Goal: Task Accomplishment & Management: Manage account settings

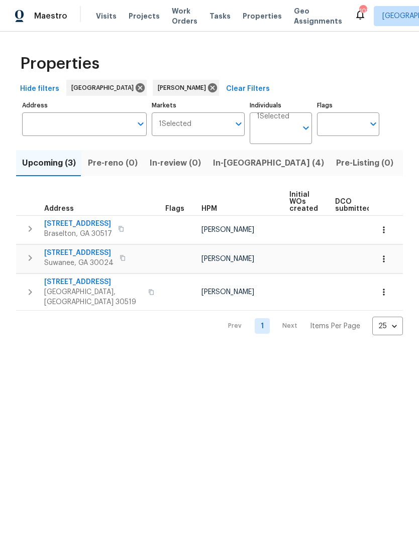
click at [405, 164] on span "Listed (11)" at bounding box center [425, 163] width 40 height 14
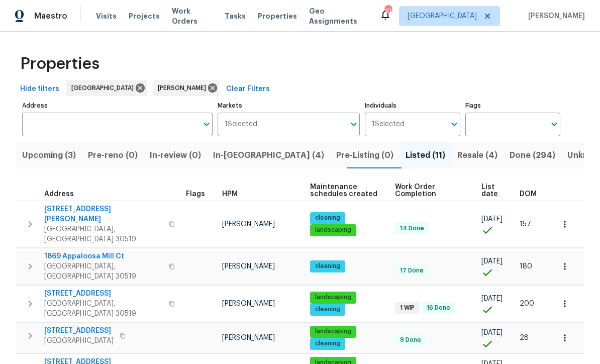
click at [84, 251] on span "1869 Appaloosa Mill Ct" at bounding box center [103, 256] width 119 height 10
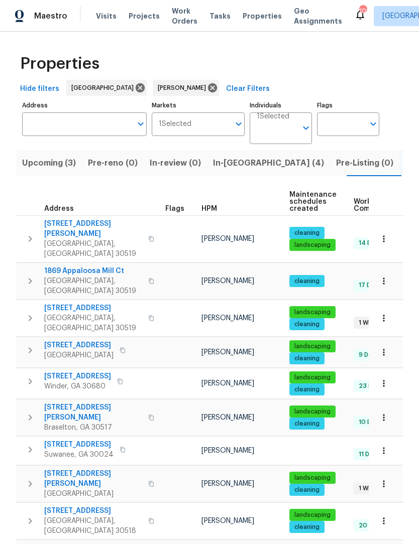
click at [104, 266] on span "1869 Appaloosa Mill Ct" at bounding box center [93, 271] width 98 height 10
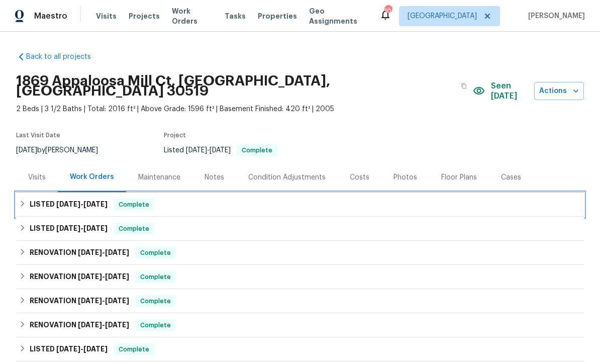
click at [28, 198] on div "LISTED [DATE] - [DATE] Complete" at bounding box center [300, 204] width 562 height 12
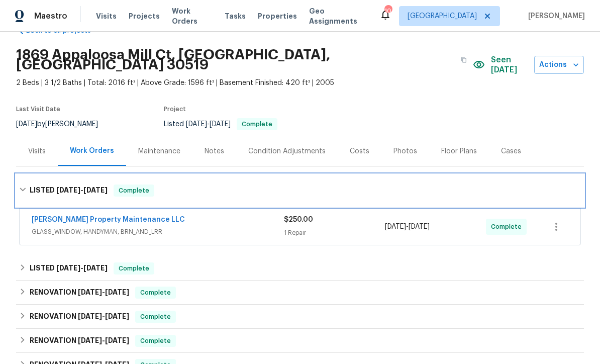
scroll to position [46, 0]
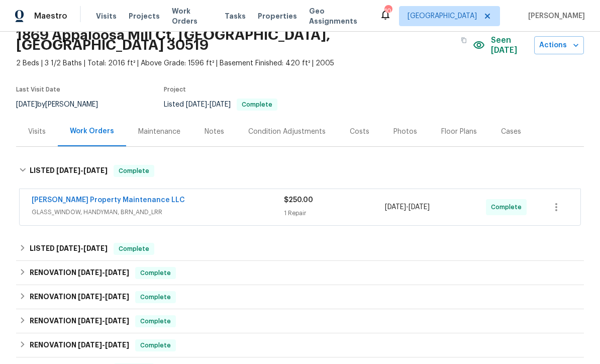
click at [55, 196] on link "[PERSON_NAME] Property Maintenance LLC" at bounding box center [108, 199] width 153 height 7
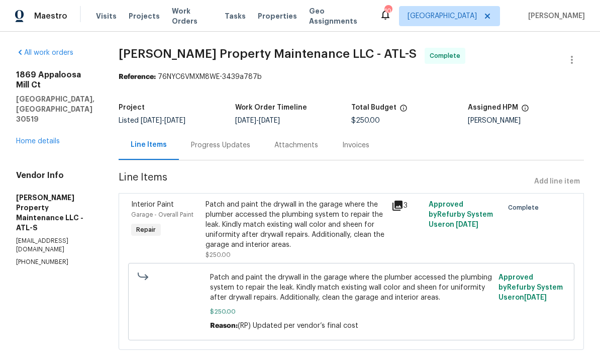
click at [353, 224] on div "Patch and paint the drywall in the garage where the plumber accessed the plumbi…" at bounding box center [295, 224] width 180 height 50
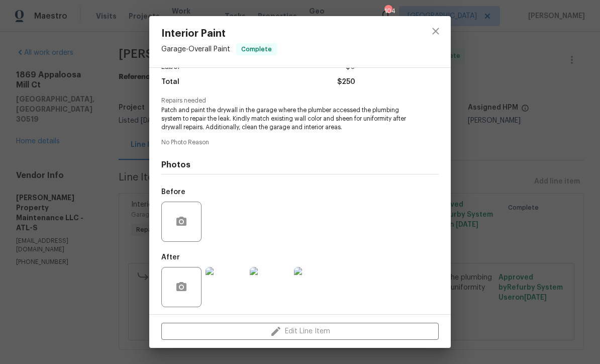
scroll to position [84, 0]
click at [228, 286] on img at bounding box center [225, 288] width 40 height 40
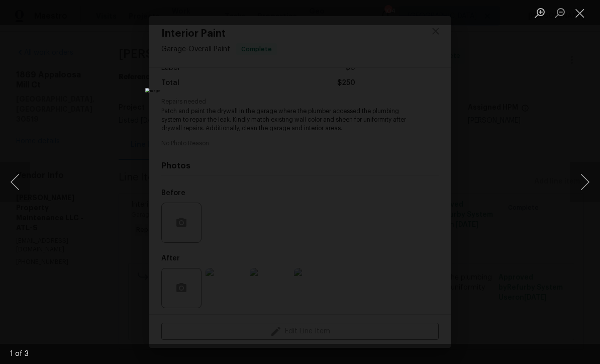
click at [581, 179] on button "Next image" at bounding box center [585, 182] width 30 height 40
click at [582, 176] on button "Next image" at bounding box center [585, 182] width 30 height 40
click at [582, 173] on button "Next image" at bounding box center [585, 182] width 30 height 40
click at [579, 174] on button "Next image" at bounding box center [585, 182] width 30 height 40
click at [581, 174] on button "Next image" at bounding box center [585, 182] width 30 height 40
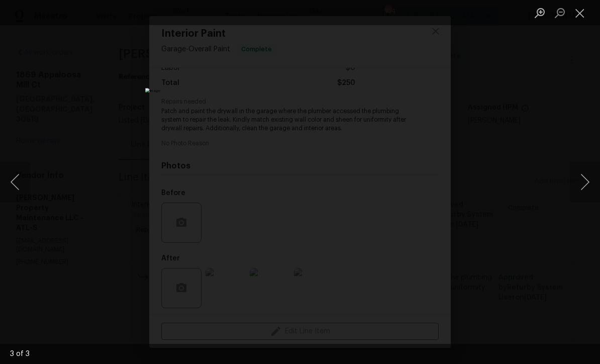
click at [579, 173] on button "Next image" at bounding box center [585, 182] width 30 height 40
click at [581, 172] on button "Next image" at bounding box center [585, 182] width 30 height 40
click at [580, 175] on button "Next image" at bounding box center [585, 182] width 30 height 40
click at [580, 174] on button "Next image" at bounding box center [585, 182] width 30 height 40
click at [577, 174] on button "Next image" at bounding box center [585, 182] width 30 height 40
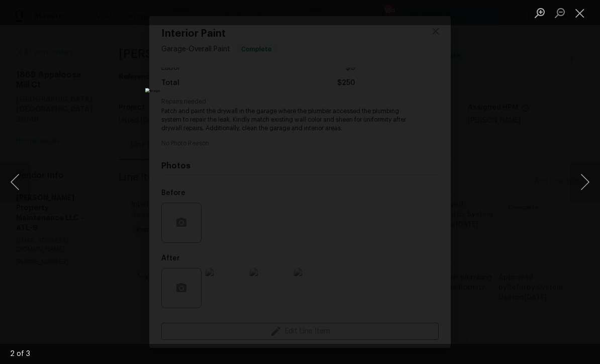
click at [578, 174] on button "Next image" at bounding box center [585, 182] width 30 height 40
click at [578, 173] on button "Next image" at bounding box center [585, 182] width 30 height 40
click at [581, 19] on button "Close lightbox" at bounding box center [580, 13] width 20 height 18
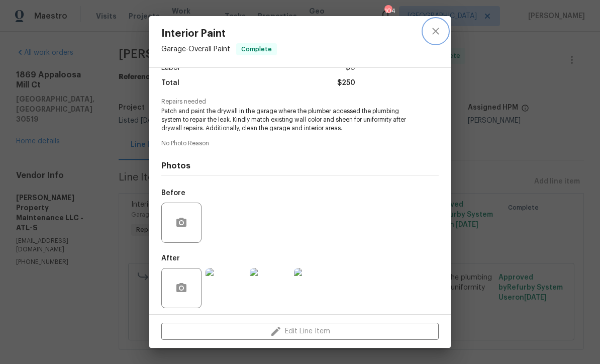
click at [434, 37] on button "close" at bounding box center [435, 31] width 24 height 24
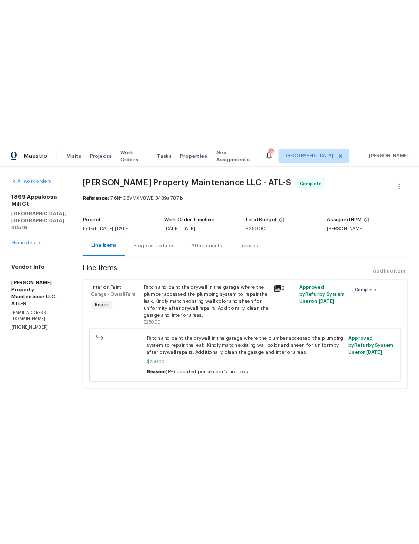
scroll to position [0, 0]
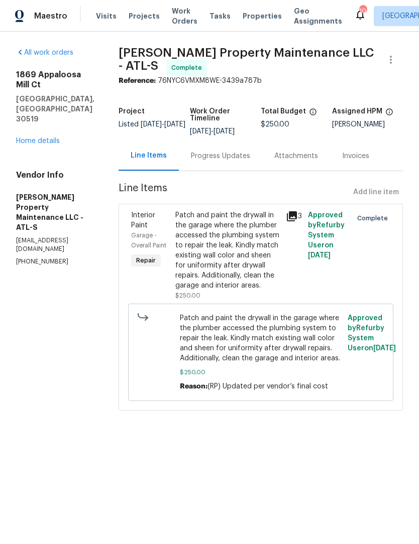
click at [48, 131] on div "All work orders 1869 Appaloosa Mill Ct Buford, GA 30519 Home details Vendor Inf…" at bounding box center [55, 157] width 78 height 218
click at [44, 138] on link "Home details" at bounding box center [38, 141] width 44 height 7
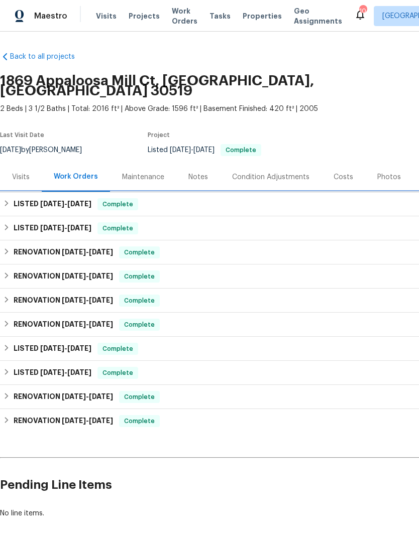
click at [12, 198] on div "LISTED 9/2/25 - 9/5/25 Complete" at bounding box center [284, 204] width 562 height 12
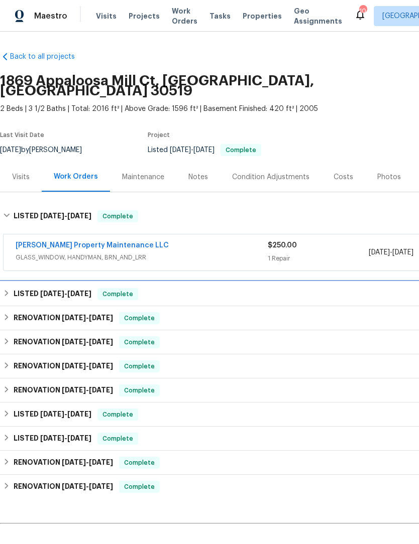
click at [10, 290] on div "LISTED 8/22/25 - 8/29/25 Complete" at bounding box center [284, 294] width 562 height 12
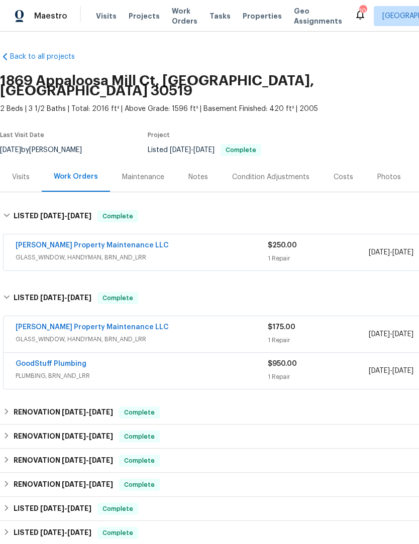
click at [31, 242] on link "Glen Property Maintenance LLC" at bounding box center [92, 245] width 153 height 7
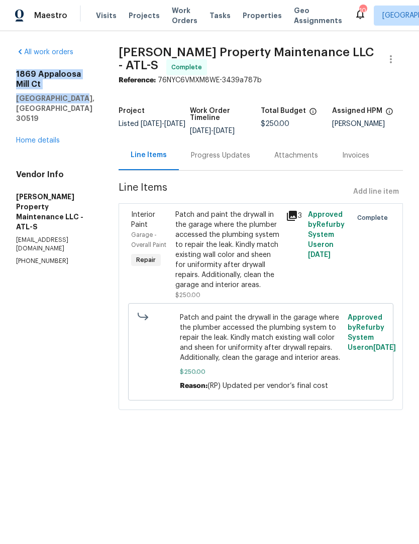
click at [250, 242] on div "Patch and paint the drywall in the garage where the plumber accessed the plumbi…" at bounding box center [227, 250] width 104 height 80
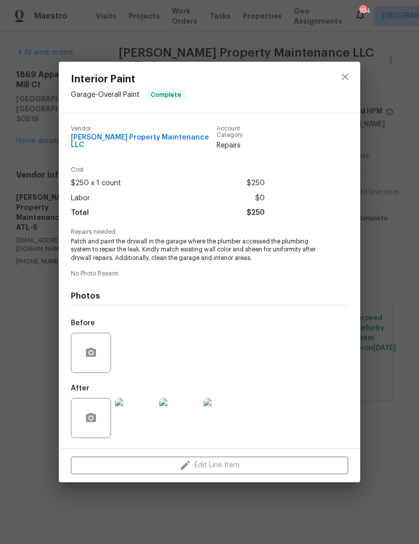
click at [149, 363] on img at bounding box center [135, 418] width 40 height 40
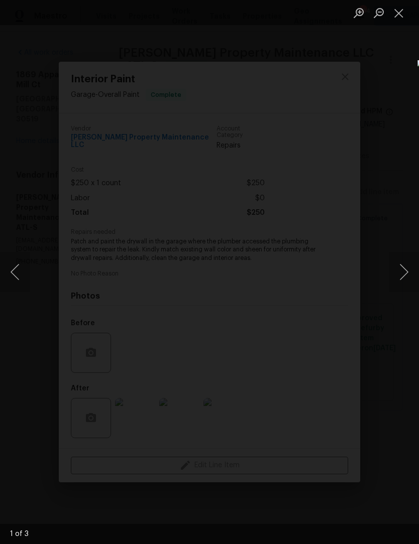
click at [399, 273] on button "Next image" at bounding box center [404, 272] width 30 height 40
click at [404, 267] on button "Next image" at bounding box center [404, 272] width 30 height 40
click at [224, 363] on div "3 of 3" at bounding box center [209, 534] width 419 height 20
click at [403, 8] on button "Close lightbox" at bounding box center [399, 13] width 20 height 18
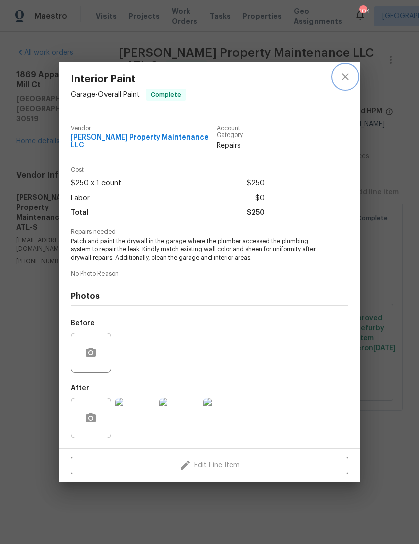
click at [344, 78] on icon "close" at bounding box center [345, 77] width 7 height 7
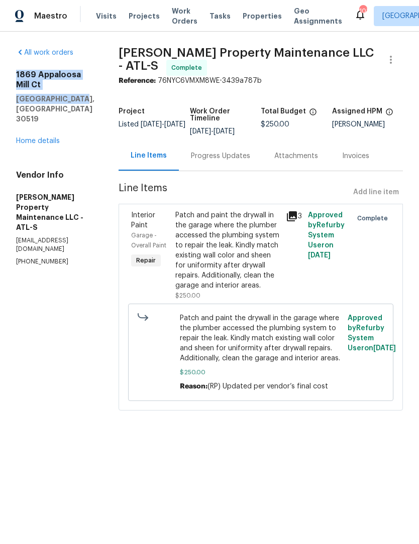
click at [219, 363] on html "Maestro Visits Projects Work Orders Tasks Properties Geo Assignments 103 Atlant…" at bounding box center [209, 219] width 419 height 439
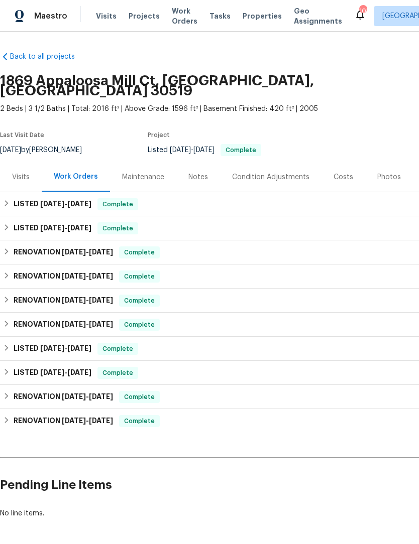
click at [201, 172] on div "Notes" at bounding box center [198, 177] width 20 height 10
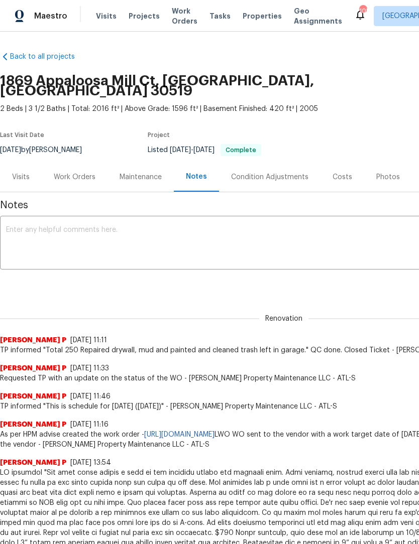
click at [233, 228] on textarea at bounding box center [284, 244] width 556 height 35
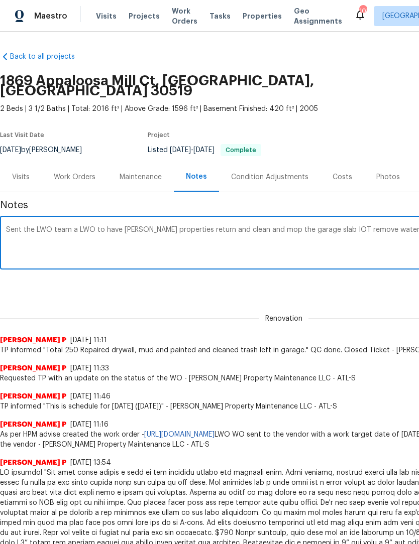
scroll to position [0, 149]
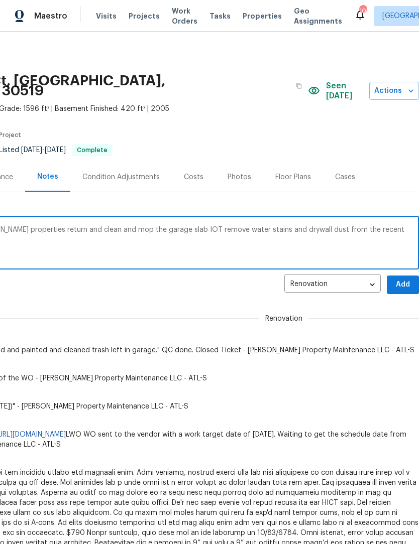
type textarea "Sent the LWO team a LWO to have Glenn properties return and clean and mop the g…"
click at [405, 279] on span "Add" at bounding box center [403, 285] width 16 height 13
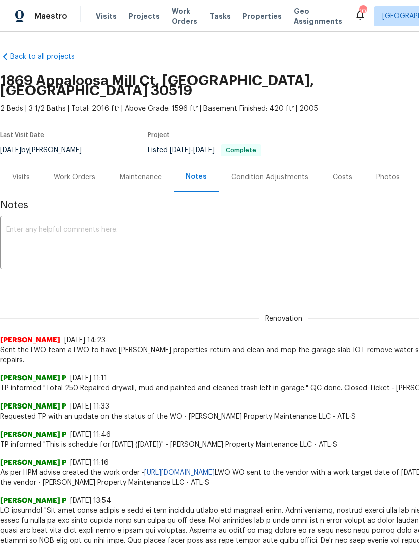
scroll to position [0, 0]
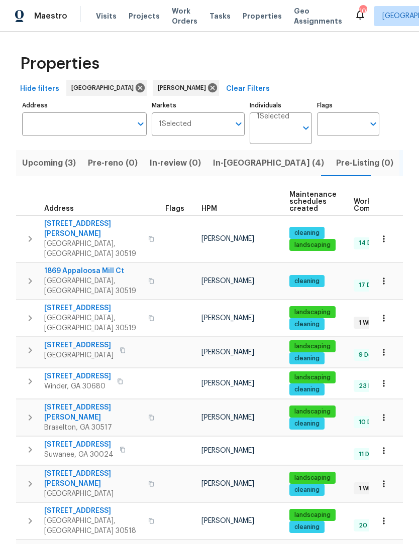
click at [68, 303] on span "3519 Cast Palm Dr" at bounding box center [93, 308] width 98 height 10
click at [380, 313] on icon "button" at bounding box center [384, 318] width 10 height 10
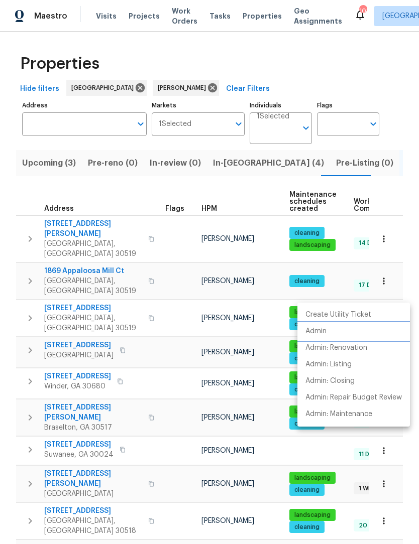
click at [328, 331] on li "Admin" at bounding box center [353, 331] width 113 height 17
click at [54, 286] on div at bounding box center [209, 272] width 419 height 544
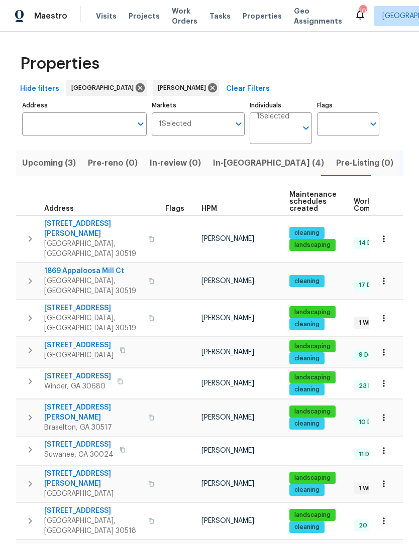
click at [54, 303] on span "3519 Cast Palm Dr" at bounding box center [93, 308] width 98 height 10
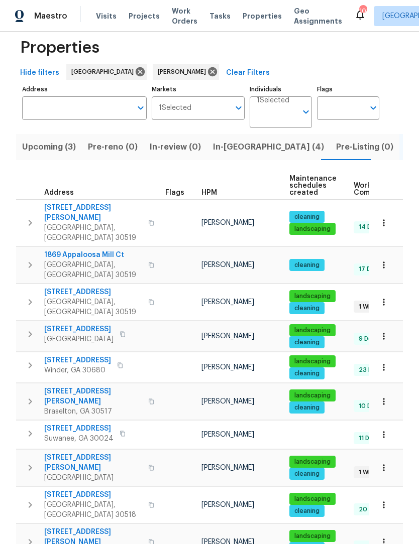
scroll to position [16, 0]
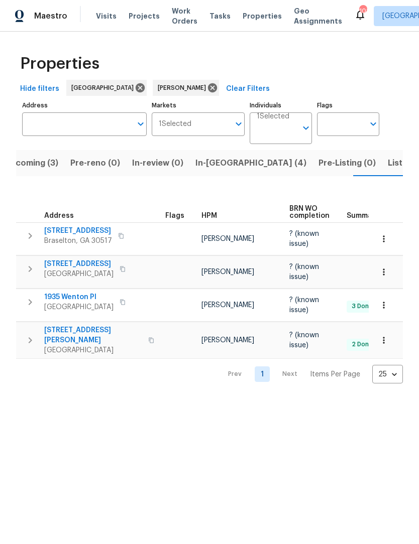
click at [86, 230] on span "3137 Hawthorne Path" at bounding box center [78, 231] width 68 height 10
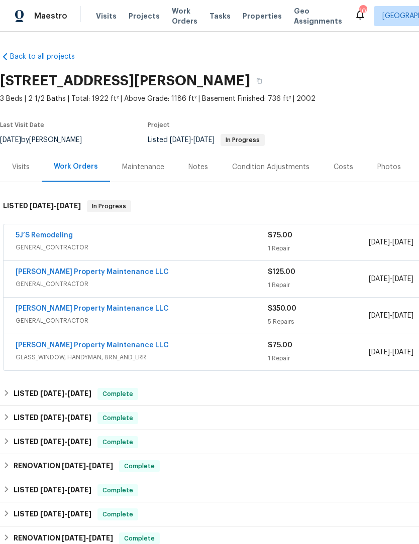
click at [199, 163] on div "Notes" at bounding box center [198, 167] width 20 height 10
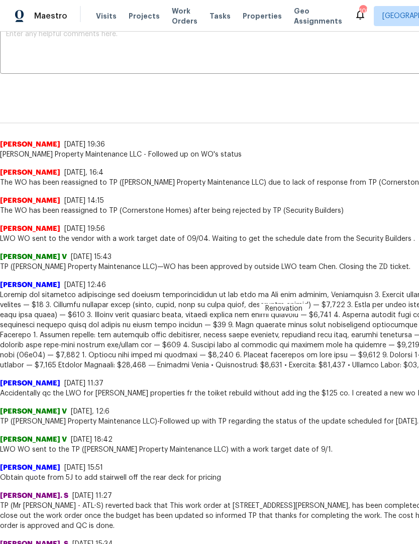
scroll to position [186, 0]
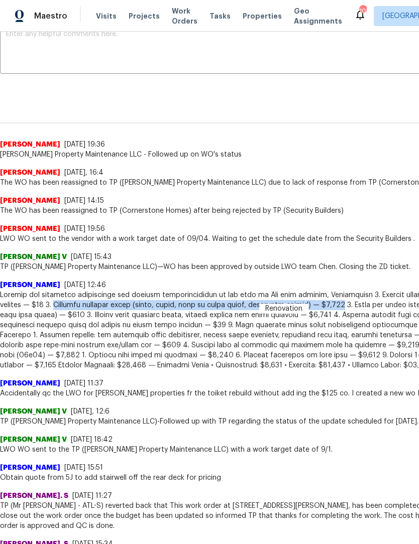
copy span "Complete interior paint (walls, doors, trim on lower level, including garage) —…"
click at [395, 423] on span "TP ([PERSON_NAME] Property Maintenance LLC)-Followed up with TP regarding the s…" at bounding box center [284, 422] width 568 height 10
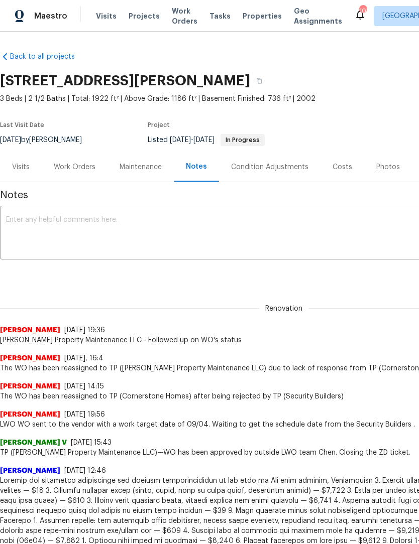
scroll to position [0, 0]
click at [67, 168] on div "Work Orders" at bounding box center [75, 167] width 42 height 10
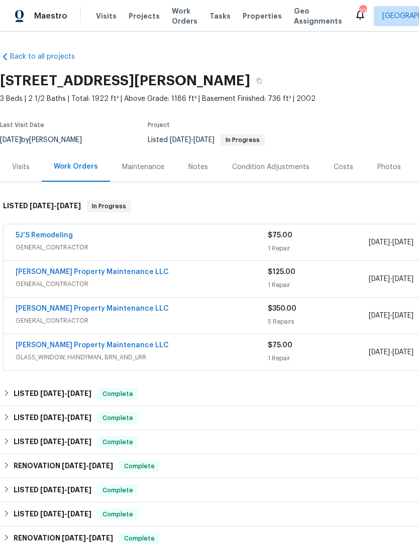
click at [78, 170] on div "Work Orders" at bounding box center [76, 167] width 44 height 10
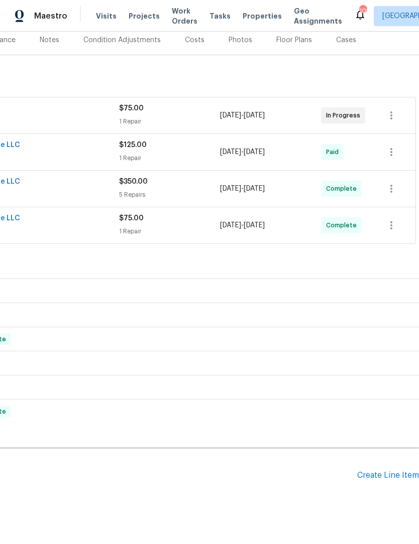
scroll to position [127, 149]
click at [385, 478] on div "Create Line Item" at bounding box center [388, 477] width 62 height 10
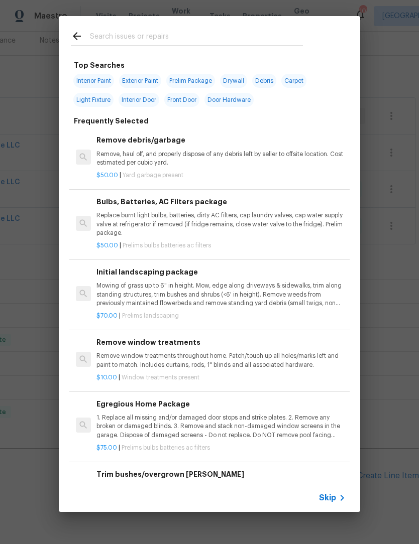
click at [147, 34] on input "text" at bounding box center [196, 37] width 213 height 15
type input "Paint"
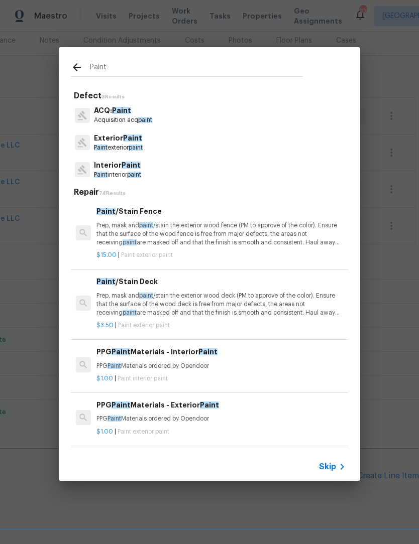
click at [133, 173] on span "paint" at bounding box center [134, 175] width 14 height 6
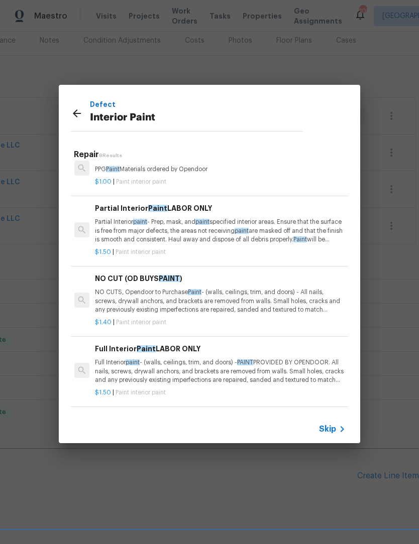
scroll to position [19, 2]
click at [180, 226] on p "Partial Interior paint - Prep, mask, and paint specified interior areas. Ensure…" at bounding box center [219, 231] width 249 height 26
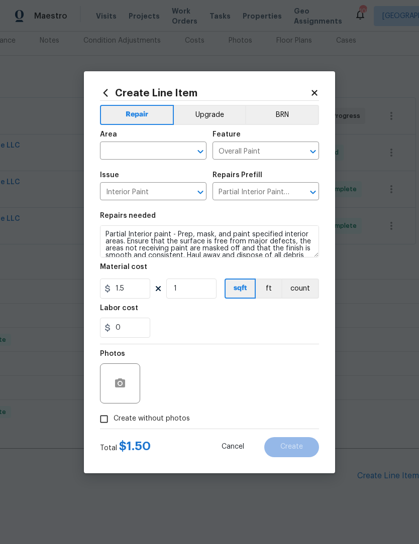
click at [203, 150] on icon "Open" at bounding box center [200, 152] width 6 height 4
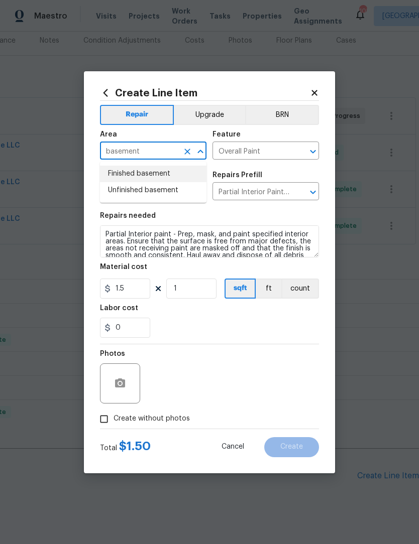
click at [169, 175] on li "Finished basement" at bounding box center [153, 174] width 106 height 17
type input "Finished basement"
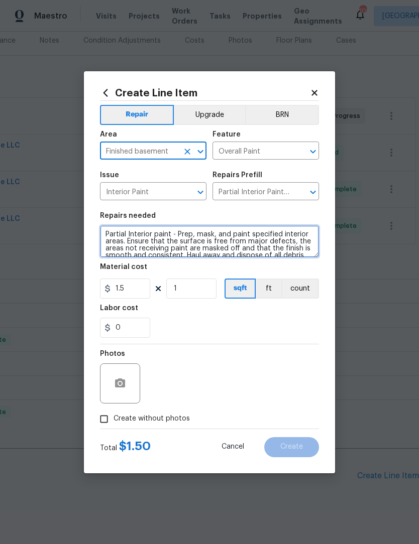
click at [107, 232] on textarea "Partial Interior paint - Prep, mask, and paint specified interior areas. Ensure…" at bounding box center [209, 242] width 219 height 32
click at [171, 228] on textarea "Partial Interior paint - Prep, mask, and paint specified interior areas. Ensure…" at bounding box center [209, 242] width 219 height 32
click at [168, 237] on textarea "Partial Interior paint - Prep, mask, and paint specified interior areas. Ensure…" at bounding box center [209, 242] width 219 height 32
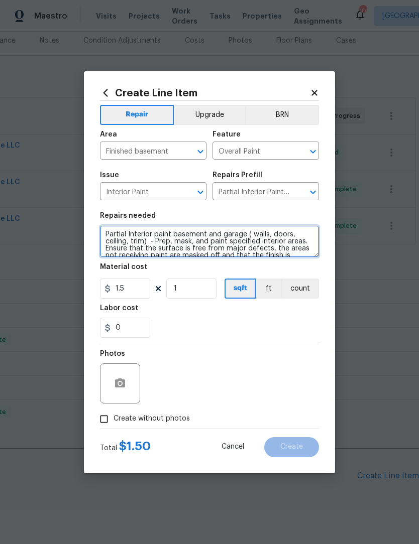
type textarea "Partial Interior paint basement and garage ( walls, doors, ceiling, trim) - Pre…"
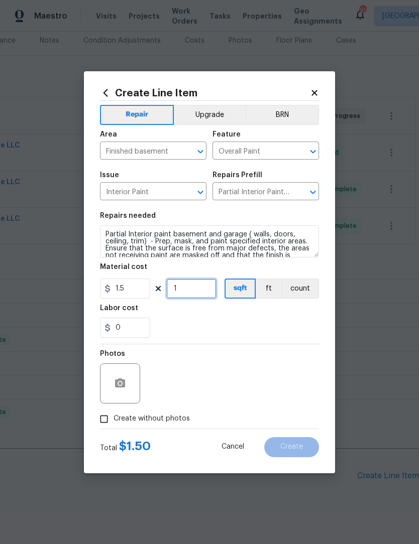
click at [202, 289] on input "1" at bounding box center [191, 289] width 50 height 20
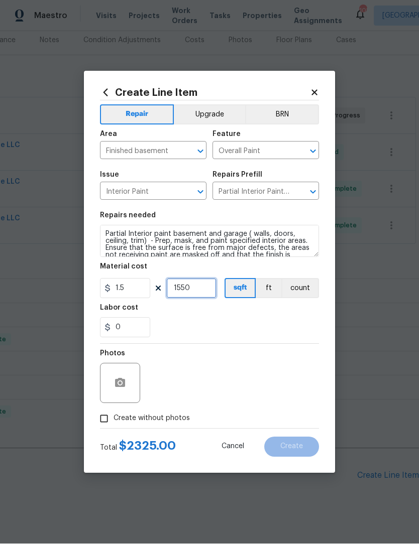
type input "1550"
click at [105, 429] on input "Create without photos" at bounding box center [103, 419] width 19 height 19
checkbox input "true"
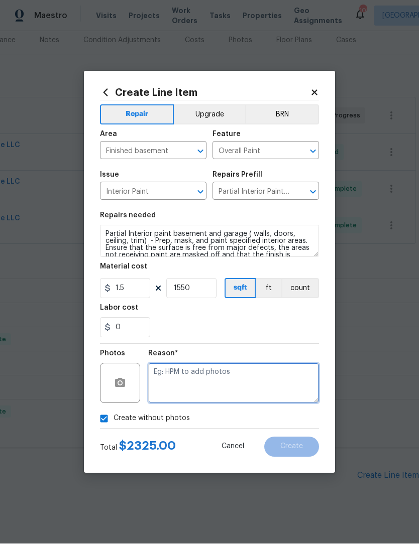
click at [261, 392] on textarea at bounding box center [233, 384] width 171 height 40
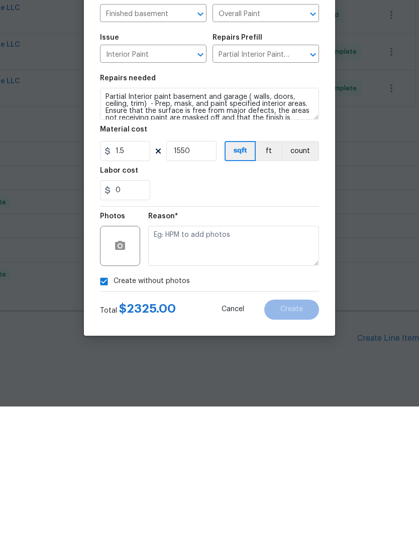
scroll to position [0, 0]
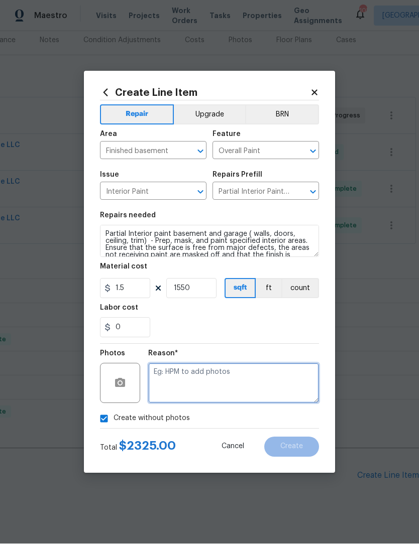
click at [269, 389] on textarea at bounding box center [233, 384] width 171 height 40
type textarea "."
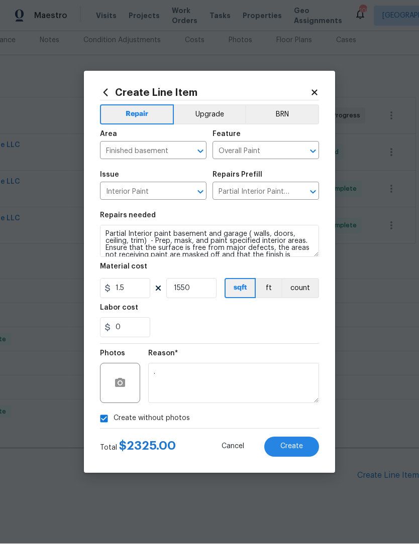
click at [299, 458] on button "Create" at bounding box center [291, 447] width 55 height 20
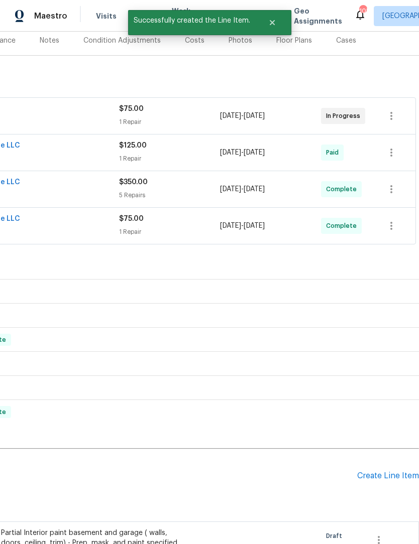
click at [301, 43] on div "Floor Plans" at bounding box center [294, 41] width 36 height 10
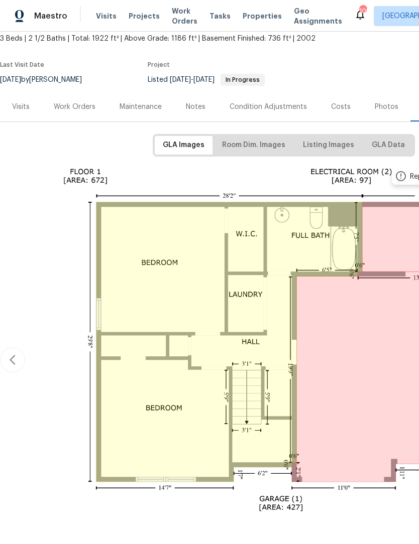
scroll to position [59, 0]
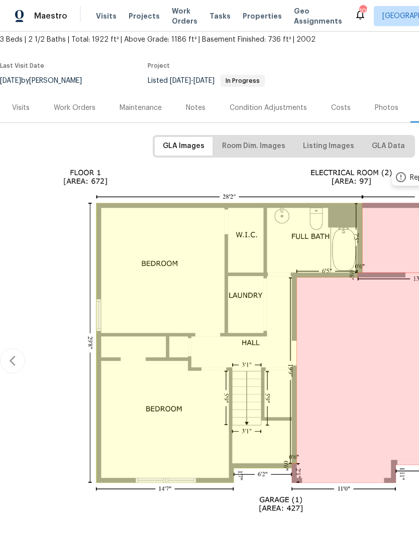
click at [76, 108] on div "Work Orders" at bounding box center [75, 108] width 42 height 10
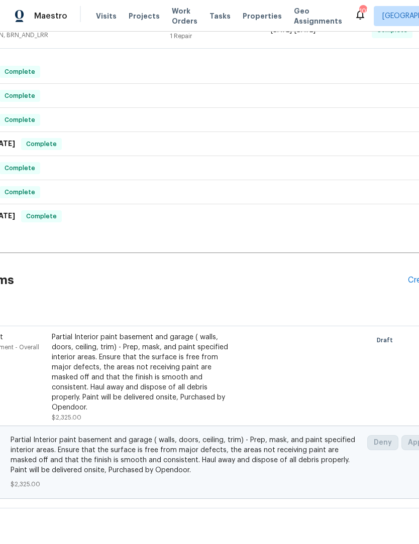
scroll to position [322, 98]
click at [165, 370] on div "Partial Interior paint basement and garage ( walls, doors, ceiling, trim) - Pre…" at bounding box center [140, 373] width 177 height 80
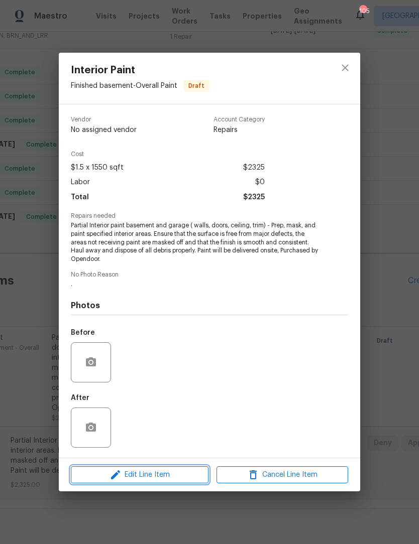
click at [179, 474] on span "Edit Line Item" at bounding box center [140, 475] width 132 height 13
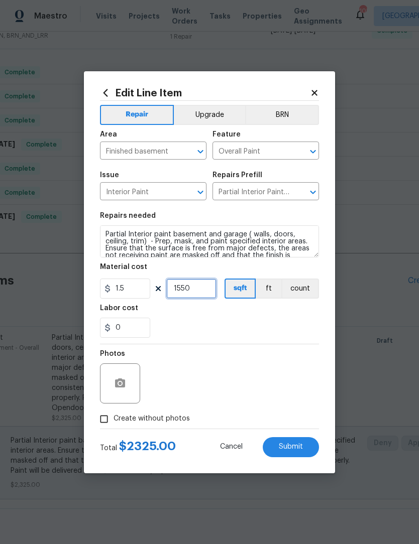
click at [212, 288] on input "1550" at bounding box center [191, 289] width 50 height 20
type input "1196"
click at [101, 422] on input "Create without photos" at bounding box center [103, 419] width 19 height 19
checkbox input "true"
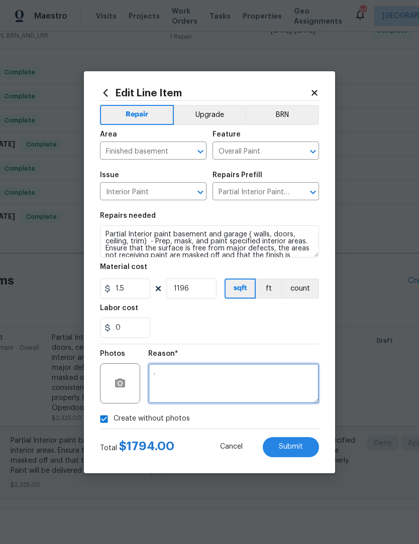
click at [233, 381] on textarea "." at bounding box center [233, 384] width 171 height 40
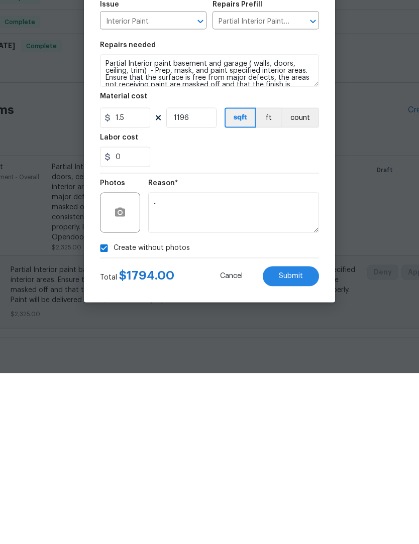
scroll to position [33, 0]
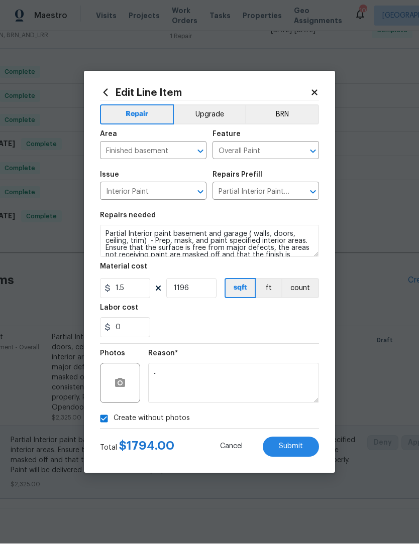
click at [295, 444] on span "Submit" at bounding box center [291, 447] width 24 height 8
type textarea "."
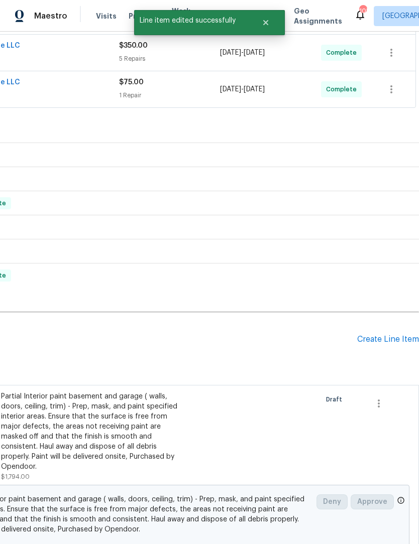
scroll to position [263, 149]
click at [387, 335] on div "Create Line Item" at bounding box center [388, 340] width 62 height 10
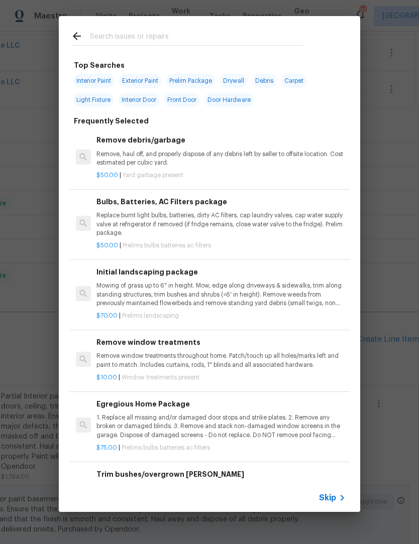
click at [150, 27] on div at bounding box center [187, 36] width 256 height 40
click at [160, 38] on input "text" at bounding box center [196, 37] width 213 height 15
type input "Dap"
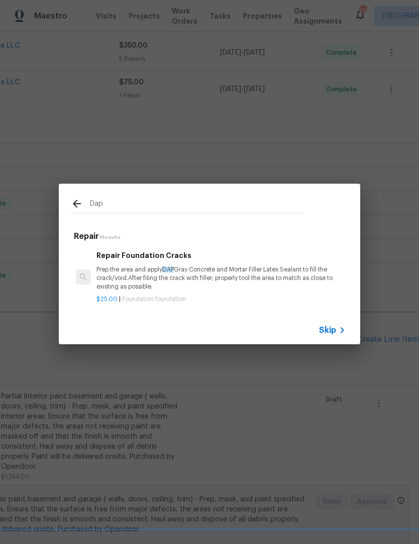
click at [162, 264] on div "Repair Foundation Cracks Prep the area and apply DAP Gray Concrete and Mortar F…" at bounding box center [220, 270] width 249 height 41
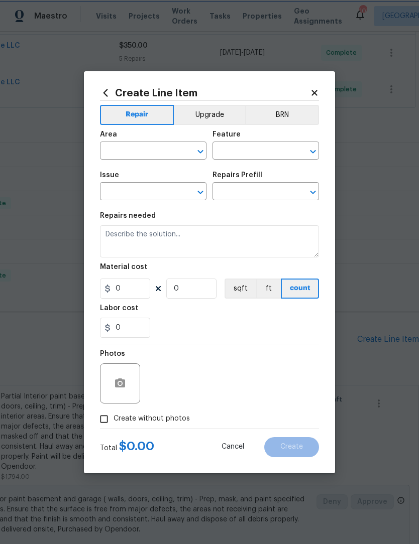
type input "Foundation"
type input "Repair Foundation Cracks $25.00"
type textarea "Prep the area and apply DAP Gray Concrete and Mortar Filler Latex Sealant to fi…"
type input "25"
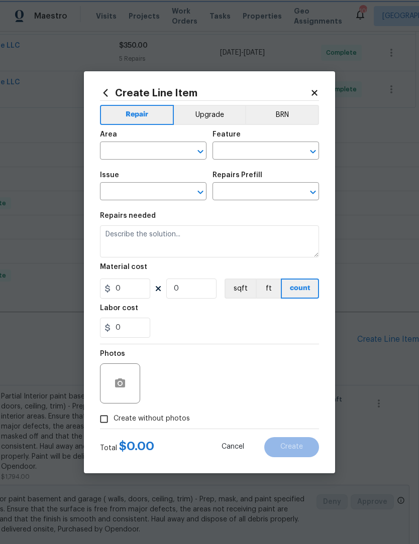
type input "1"
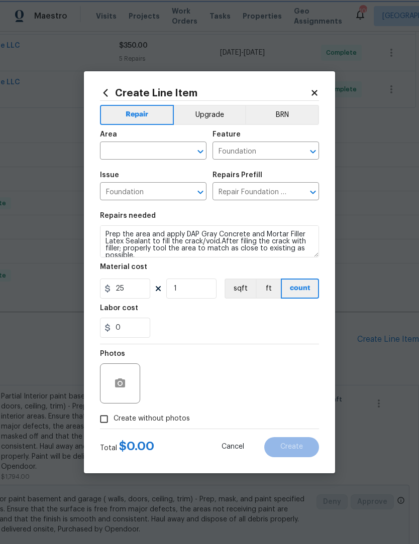
click at [162, 264] on section "Repairs needed Prep the area and apply DAP Gray Concrete and Mortar Filler Late…" at bounding box center [209, 275] width 219 height 138
click at [199, 149] on icon "Open" at bounding box center [200, 152] width 12 height 12
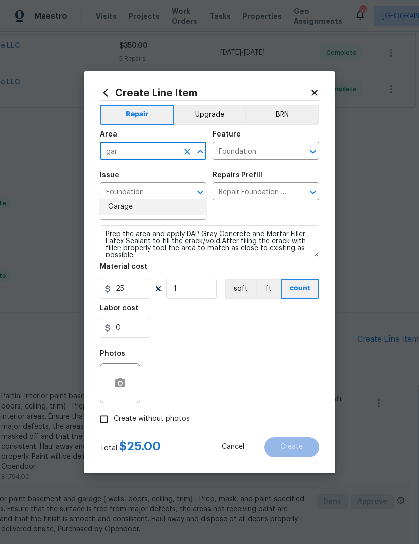
click at [158, 199] on li "Garage" at bounding box center [153, 207] width 106 height 17
type input "Garage"
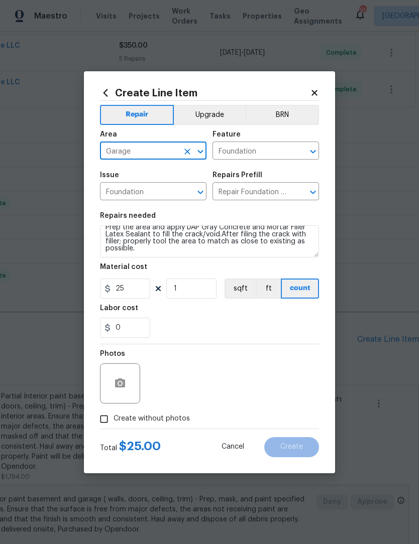
scroll to position [7, 0]
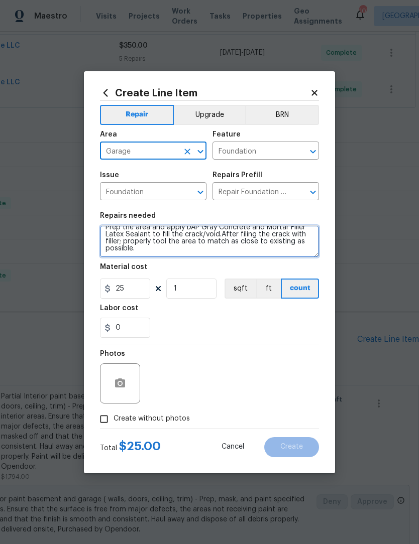
click at [176, 251] on textarea "Prep the area and apply DAP Gray Concrete and Mortar Filler Latex Sealant to fi…" at bounding box center [209, 242] width 219 height 32
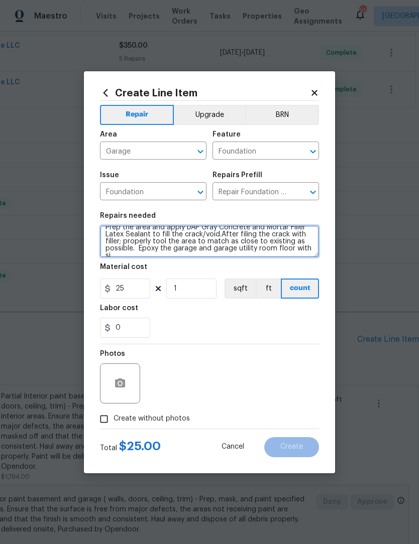
scroll to position [10, 0]
type textarea "Prep the area and apply DAP Gray Concrete and Mortar Filler Latex Sealant to fi…"
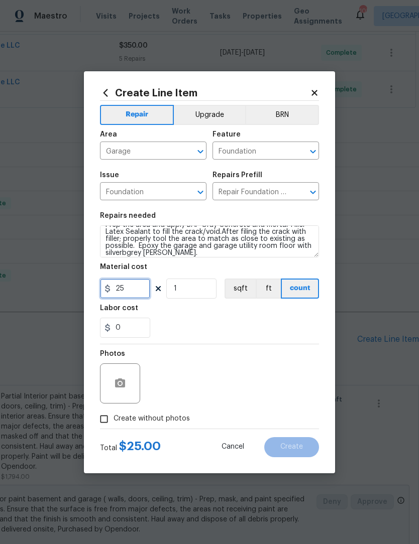
click at [133, 286] on input "25" at bounding box center [125, 289] width 50 height 20
click at [207, 288] on input "1" at bounding box center [191, 289] width 50 height 20
type input "1.5"
type input "400"
click at [107, 420] on input "Create without photos" at bounding box center [103, 419] width 19 height 19
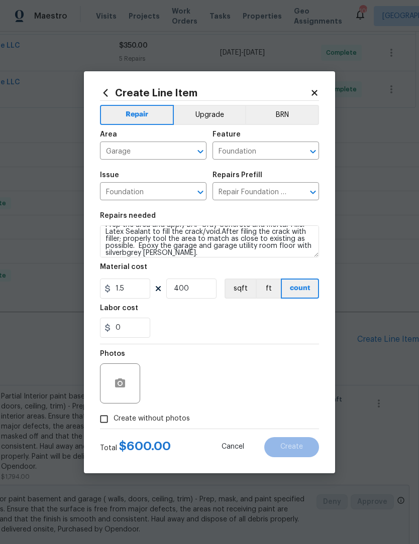
checkbox input "true"
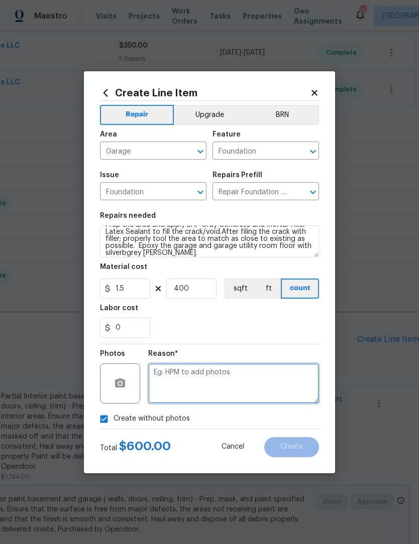
click at [220, 382] on textarea at bounding box center [233, 384] width 171 height 40
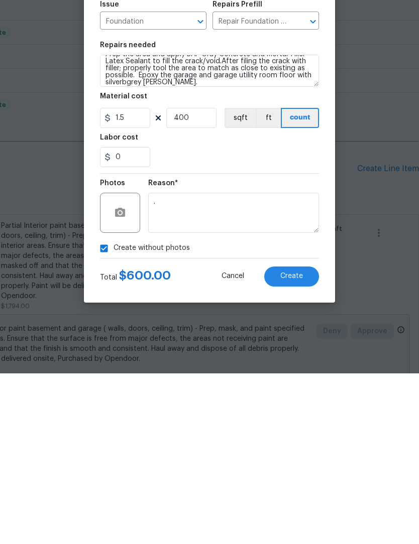
scroll to position [33, 0]
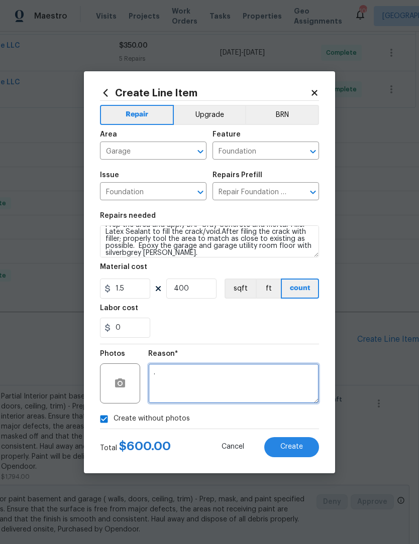
type textarea "."
click at [301, 448] on span "Create" at bounding box center [291, 447] width 23 height 8
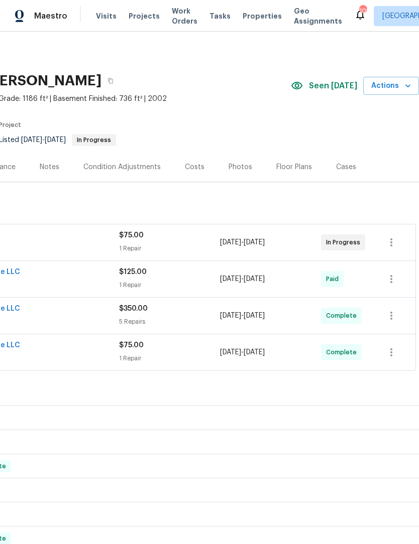
scroll to position [0, 149]
click at [239, 162] on div "Photos" at bounding box center [241, 167] width 24 height 10
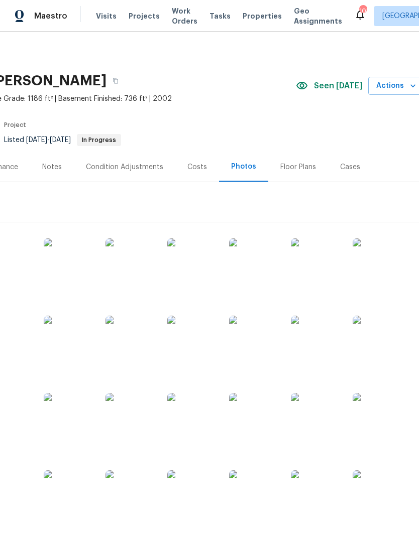
scroll to position [0, 144]
click at [297, 162] on div "Floor Plans" at bounding box center [298, 167] width 36 height 10
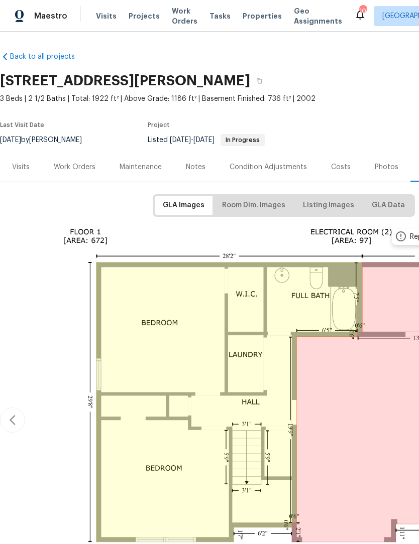
click at [78, 168] on div "Work Orders" at bounding box center [75, 167] width 42 height 10
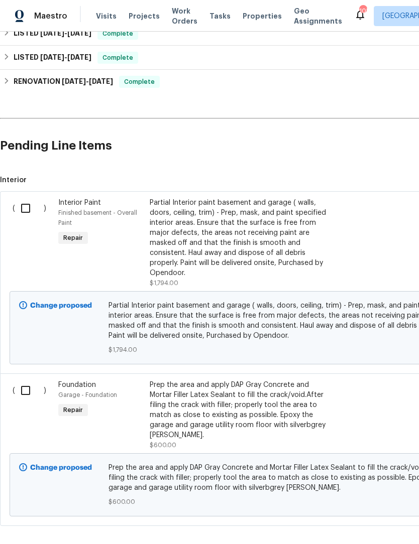
scroll to position [457, 0]
click at [242, 412] on div "Prep the area and apply DAP Gray Concrete and Mortar Filler Latex Sealant to fi…" at bounding box center [238, 411] width 177 height 60
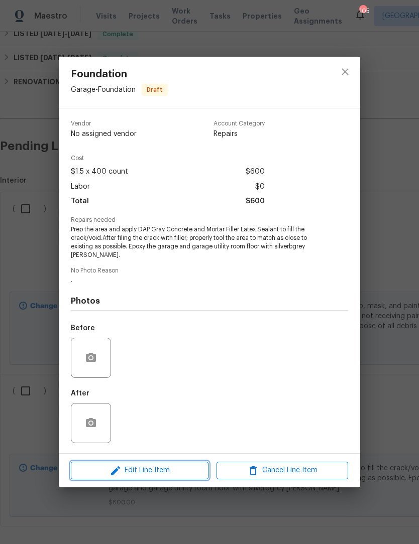
click at [162, 470] on span "Edit Line Item" at bounding box center [140, 471] width 132 height 13
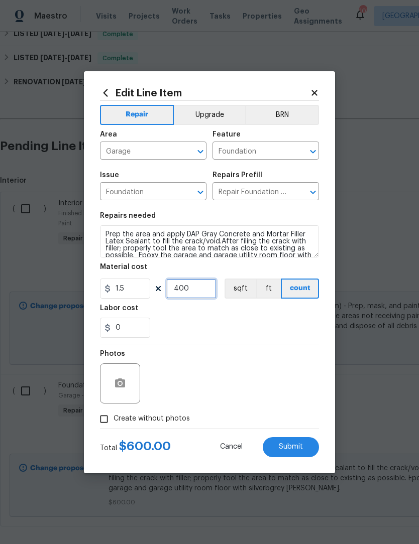
click at [201, 292] on input "400" at bounding box center [191, 289] width 50 height 20
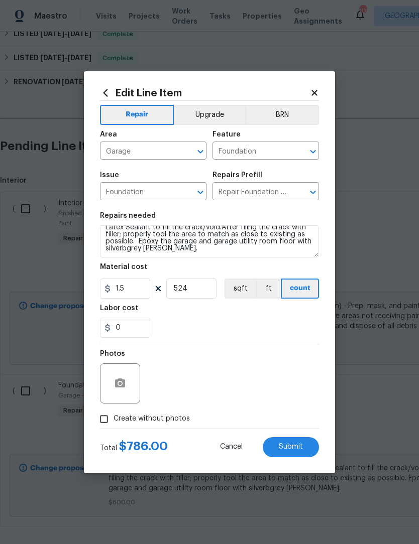
scroll to position [14, 0]
type input "524"
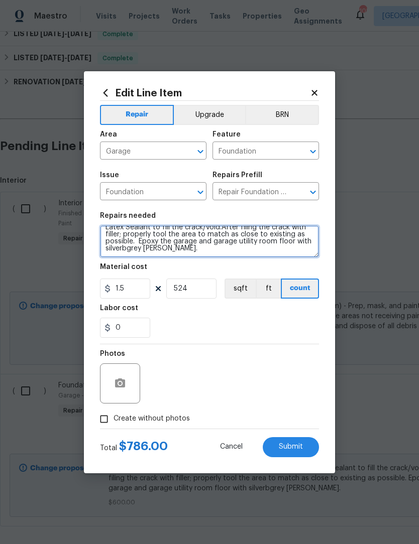
click at [223, 252] on textarea "Prep the area and apply DAP Gray Concrete and Mortar Filler Latex Sealant to fi…" at bounding box center [209, 242] width 219 height 32
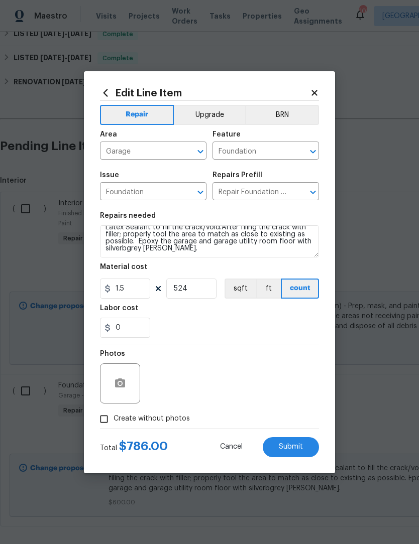
click at [297, 449] on span "Submit" at bounding box center [291, 447] width 24 height 8
type textarea "Prep the area and apply DAP Gray Concrete and Mortar Filler Latex Sealant to fi…"
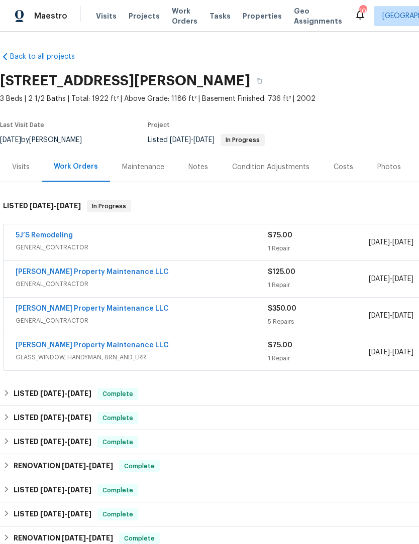
scroll to position [0, 0]
click at [201, 162] on div "Notes" at bounding box center [198, 167] width 20 height 10
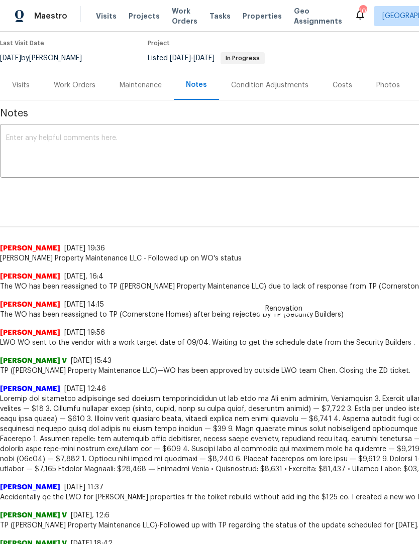
scroll to position [82, 0]
click at [70, 88] on div "Work Orders" at bounding box center [75, 85] width 42 height 10
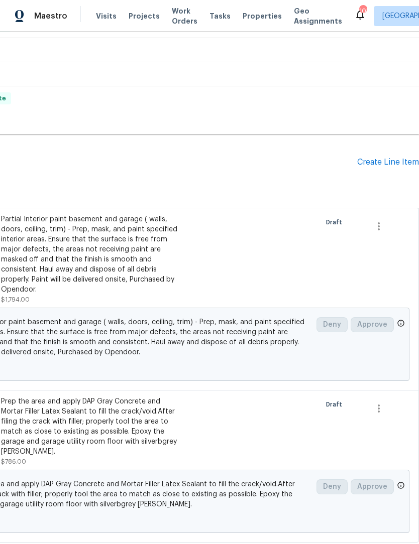
scroll to position [439, 149]
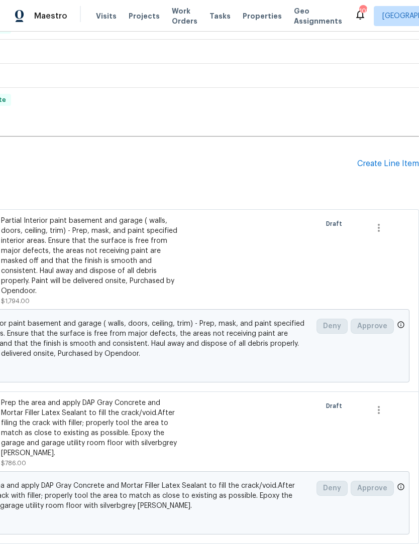
click at [384, 165] on div "Create Line Item" at bounding box center [388, 164] width 62 height 10
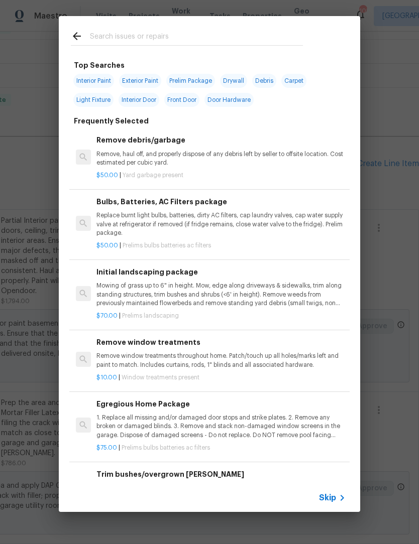
click at [165, 37] on input "text" at bounding box center [196, 37] width 213 height 15
type input "P"
type input "Faicet"
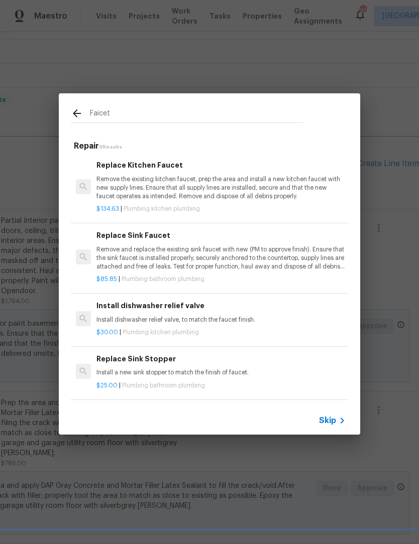
click at [192, 186] on p "Remove the existing kitchen faucet, prep the area and install a new kitchen fau…" at bounding box center [220, 188] width 249 height 26
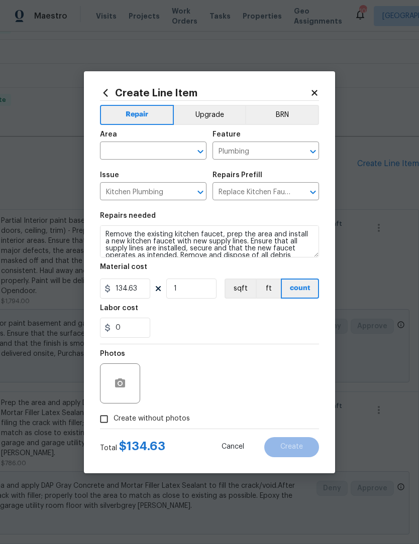
click at [201, 154] on icon "Open" at bounding box center [200, 152] width 12 height 12
click at [155, 175] on li "Kitchen" at bounding box center [153, 174] width 106 height 17
type input "Kitchen"
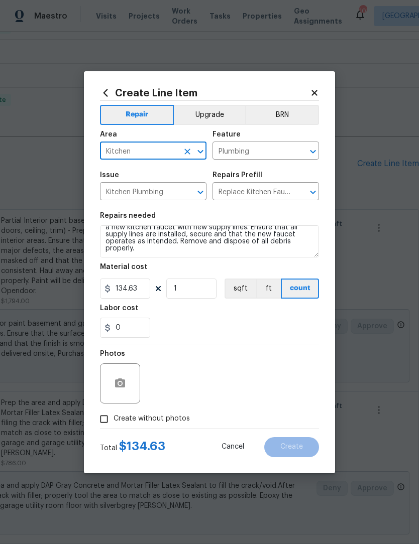
scroll to position [14, 0]
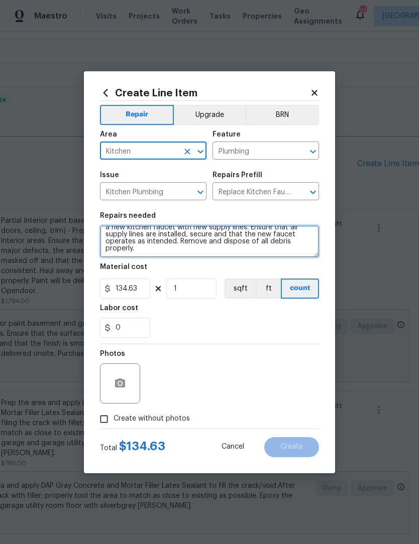
click at [189, 253] on textarea "Remove the existing kitchen faucet, prep the area and install a new kitchen fau…" at bounding box center [209, 242] width 219 height 32
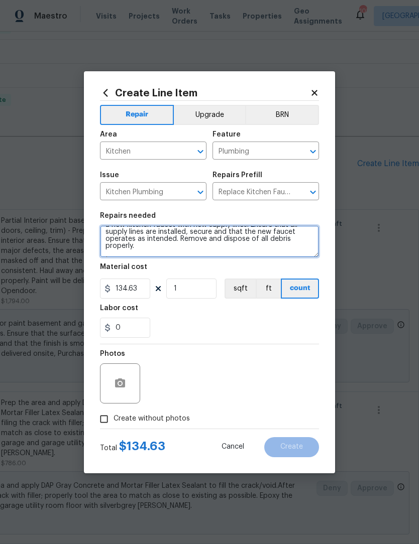
scroll to position [24, 0]
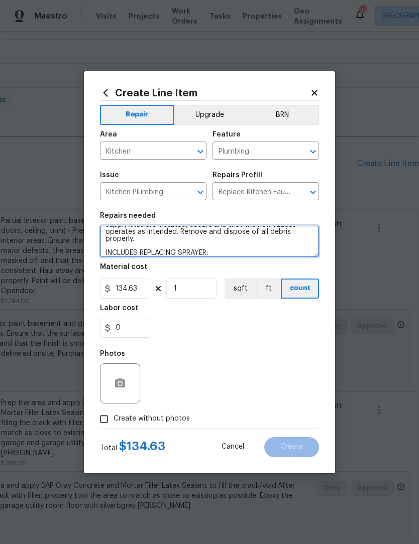
type textarea "Remove the existing kitchen faucet, prep the area and install a new kitchen fau…"
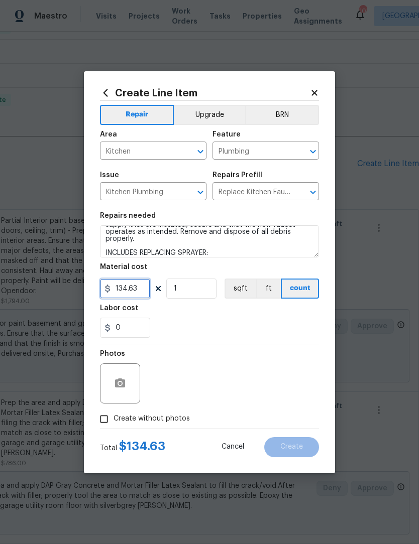
click at [146, 290] on input "134.63" at bounding box center [125, 289] width 50 height 20
type input "154.34"
click at [107, 419] on input "Create without photos" at bounding box center [103, 419] width 19 height 19
checkbox input "true"
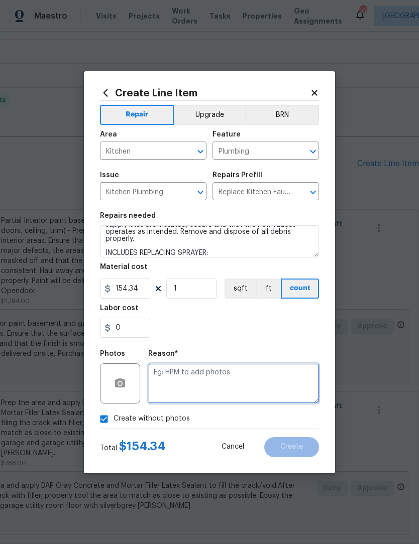
click at [211, 380] on textarea at bounding box center [233, 384] width 171 height 40
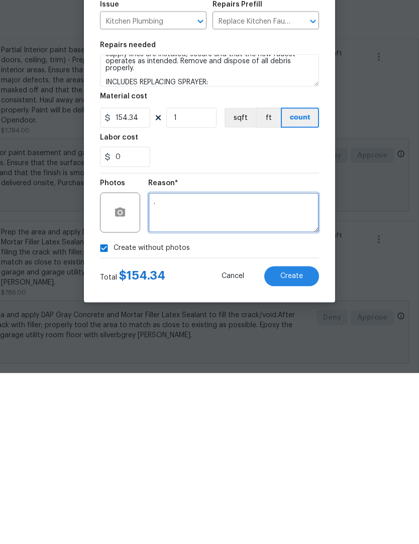
type textarea "."
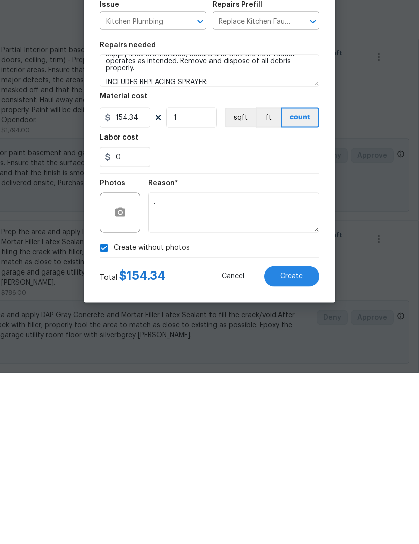
click at [311, 437] on button "Create" at bounding box center [291, 447] width 55 height 20
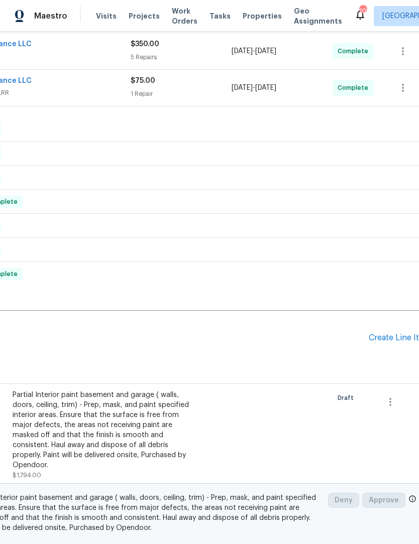
scroll to position [264, 136]
click at [396, 334] on div "Create Line Item" at bounding box center [401, 339] width 62 height 10
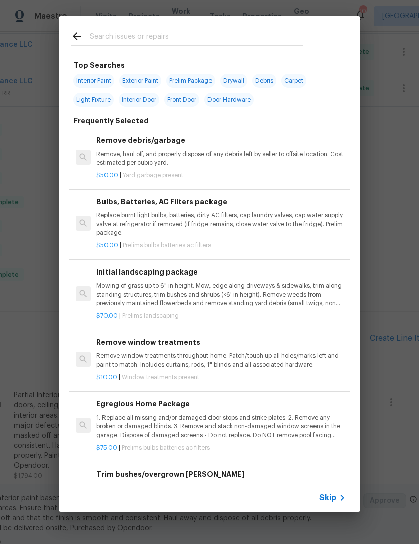
click at [177, 38] on input "text" at bounding box center [196, 37] width 213 height 15
type input "Clean"
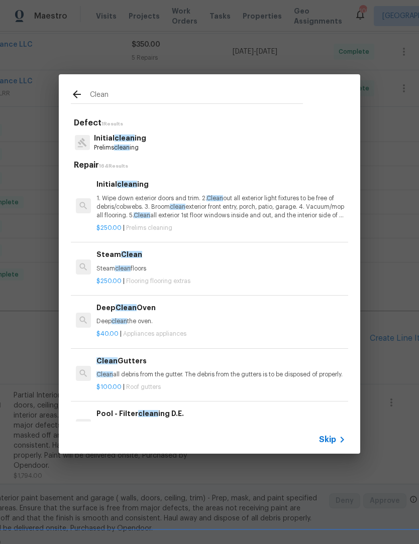
click at [141, 137] on p "Initial clean ing" at bounding box center [120, 138] width 52 height 11
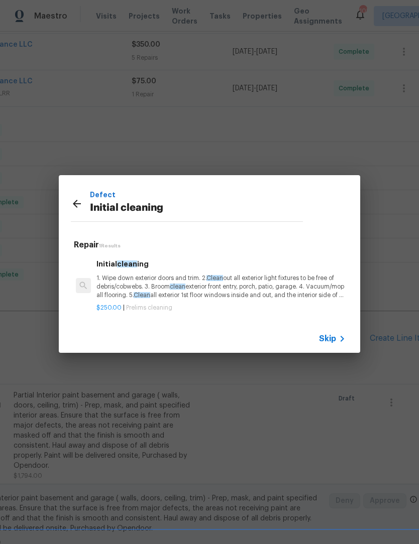
click at [187, 280] on p "1. Wipe down exterior doors and trim. 2. Clean out all exterior light fixtures …" at bounding box center [220, 287] width 249 height 26
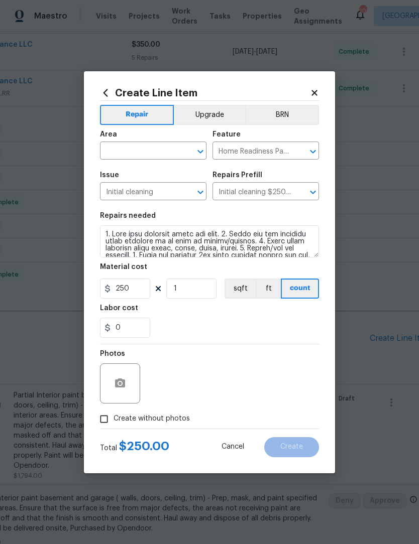
click at [198, 150] on icon "Open" at bounding box center [200, 152] width 6 height 4
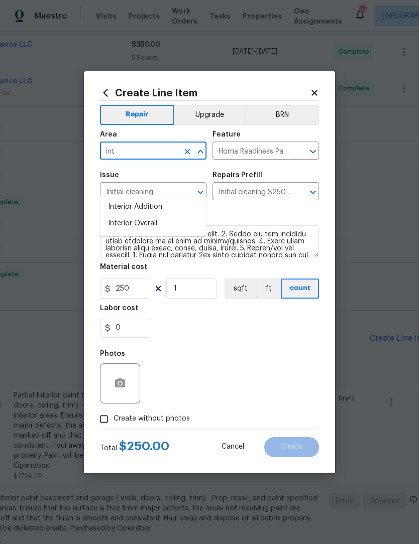
click at [171, 215] on li "Interior Overall" at bounding box center [153, 223] width 106 height 17
type input "Interior Overall"
click at [103, 424] on input "Create without photos" at bounding box center [103, 419] width 19 height 19
checkbox input "true"
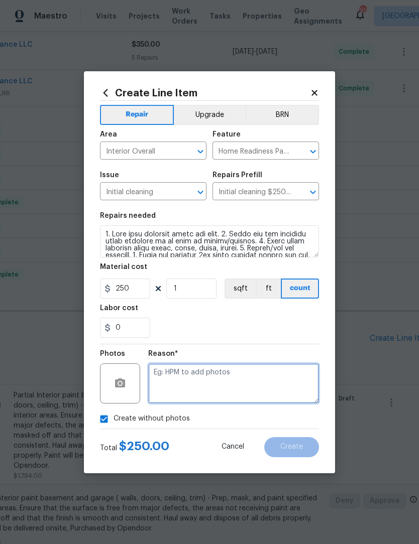
click at [215, 383] on textarea at bounding box center [233, 384] width 171 height 40
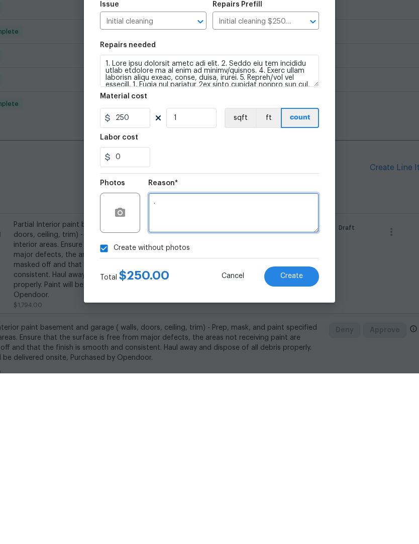
type textarea "."
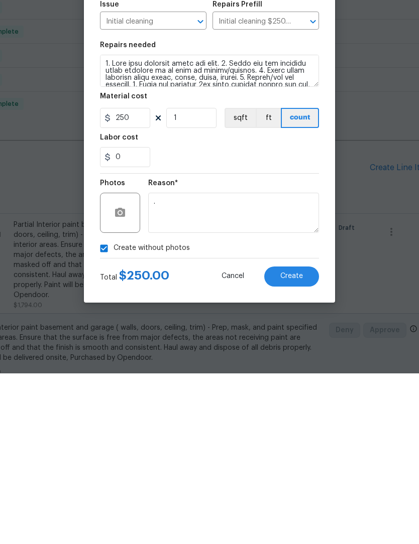
click at [306, 437] on button "Create" at bounding box center [291, 447] width 55 height 20
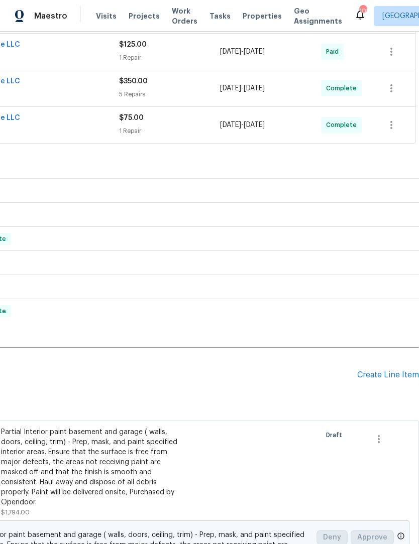
scroll to position [228, 149]
click at [391, 371] on div "Create Line Item" at bounding box center [388, 376] width 62 height 10
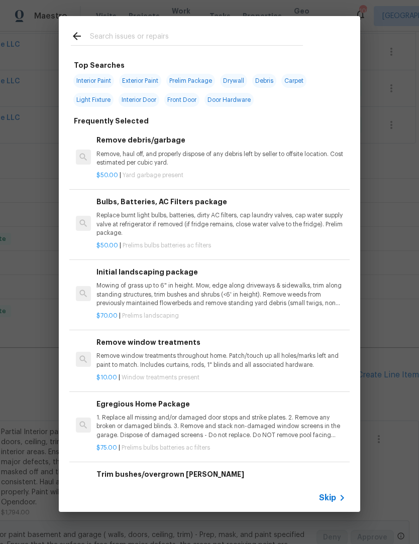
click at [166, 32] on input "text" at bounding box center [196, 37] width 213 height 15
type input "Faucets"
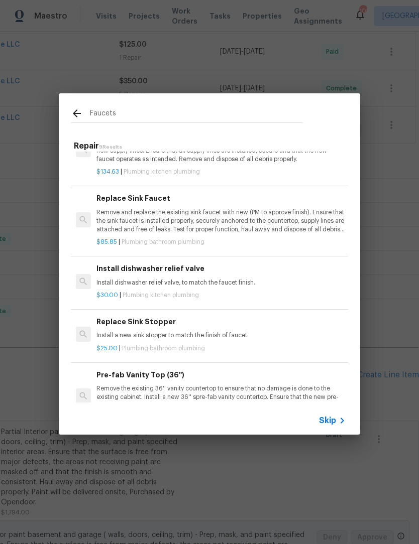
scroll to position [37, 0]
click at [206, 224] on p "Remove and replace the existing sink faucet with new (PM to approve finish). En…" at bounding box center [220, 221] width 249 height 26
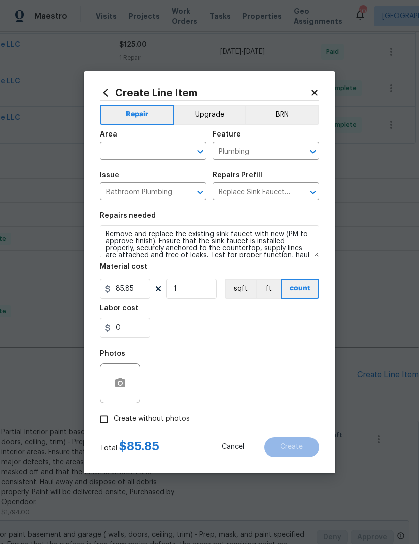
click at [198, 152] on icon "Open" at bounding box center [200, 152] width 12 height 12
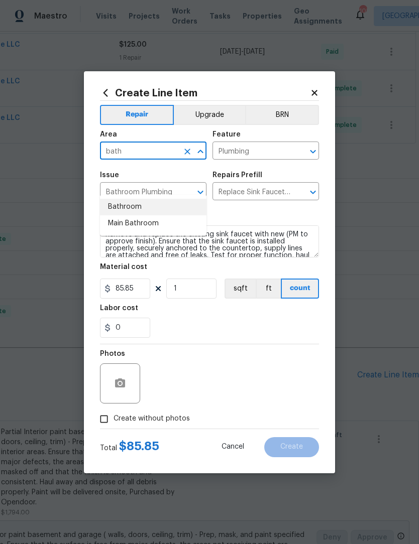
click at [145, 199] on li "Bathroom" at bounding box center [153, 207] width 106 height 17
type input "Bathroom"
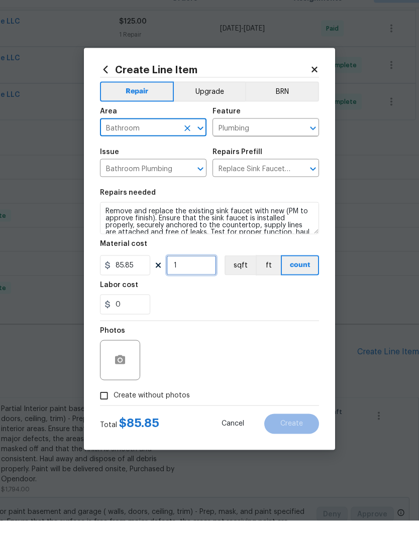
click at [197, 279] on input "1" at bounding box center [191, 289] width 50 height 20
type input "3"
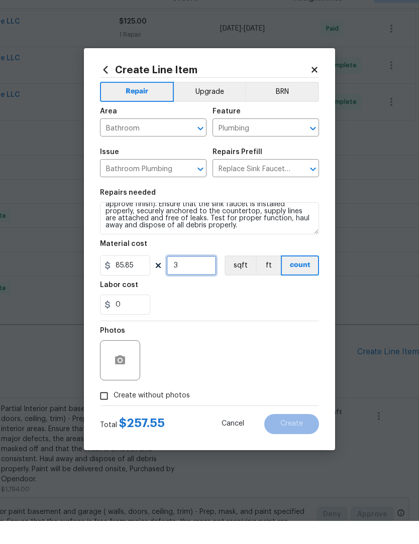
scroll to position [14, 0]
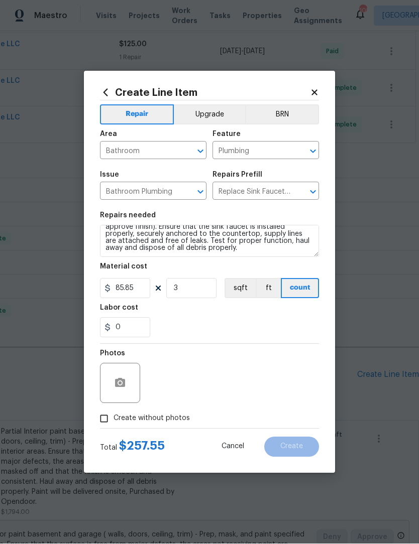
click at [100, 422] on input "Create without photos" at bounding box center [103, 419] width 19 height 19
checkbox input "true"
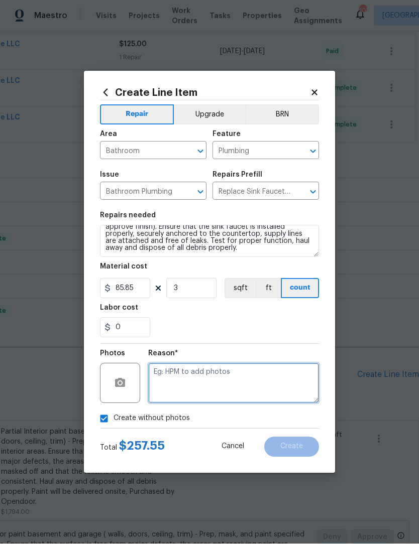
click at [231, 379] on textarea at bounding box center [233, 384] width 171 height 40
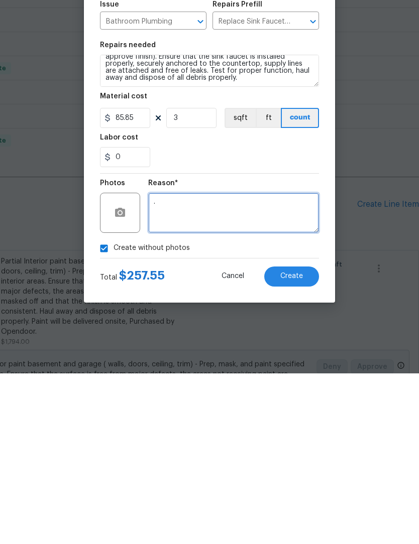
type textarea "."
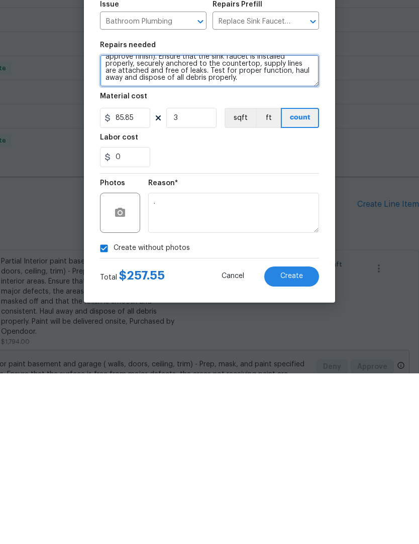
click at [255, 226] on textarea "Remove and replace the existing sink faucet with new (PM to approve finish). En…" at bounding box center [209, 242] width 219 height 32
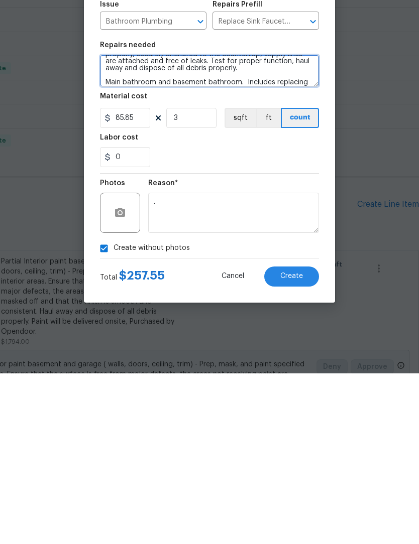
scroll to position [31, 0]
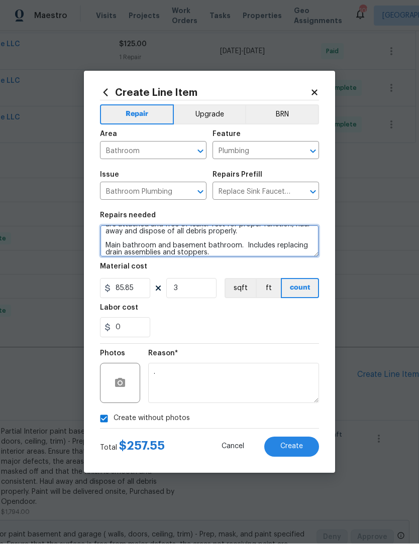
type textarea "Remove and replace the existing sink faucet with new (PM to approve finish). En…"
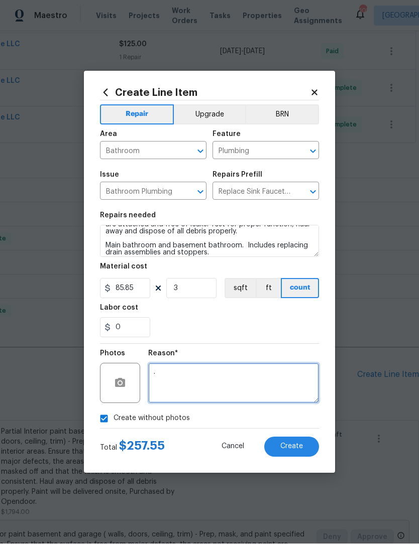
click at [256, 381] on textarea "." at bounding box center [233, 384] width 171 height 40
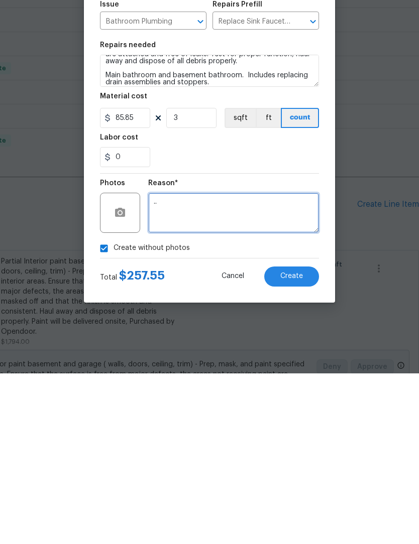
scroll to position [33, 0]
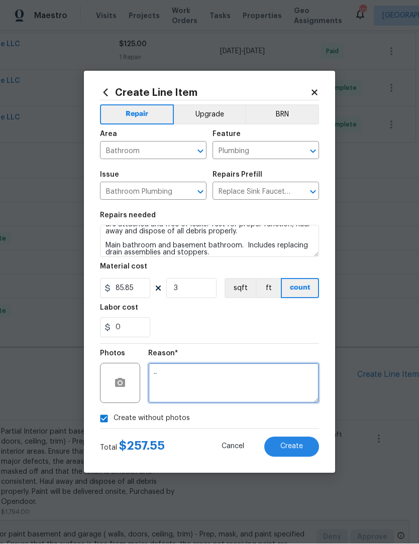
type textarea ".."
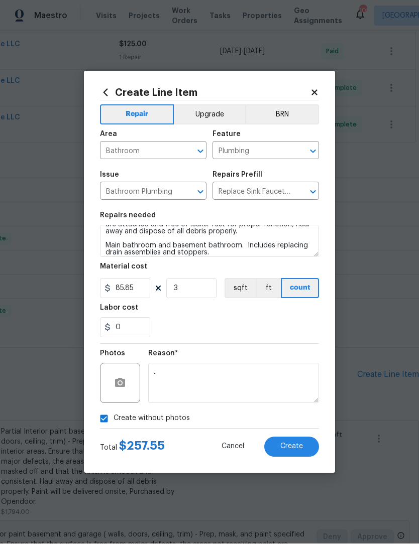
click at [297, 451] on span "Create" at bounding box center [291, 447] width 23 height 8
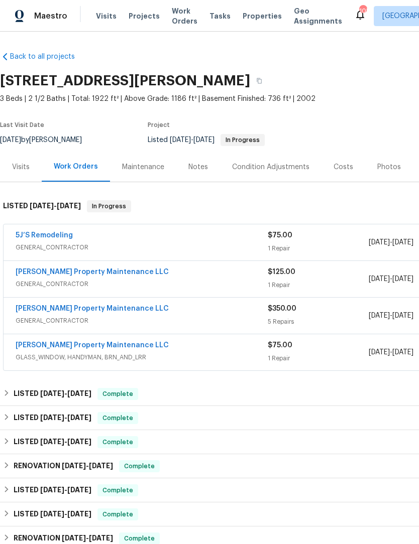
scroll to position [0, 0]
click at [186, 152] on div "Notes" at bounding box center [198, 167] width 44 height 30
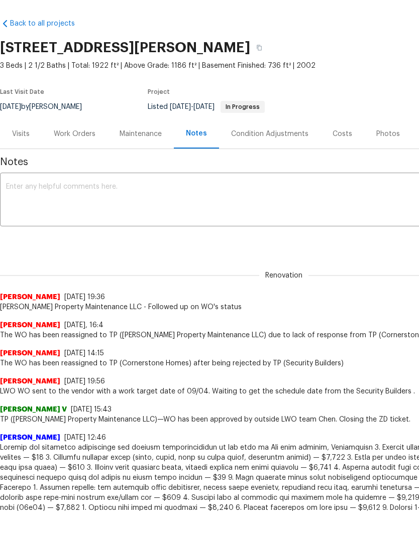
click at [79, 138] on div "Work Orders" at bounding box center [75, 134] width 42 height 10
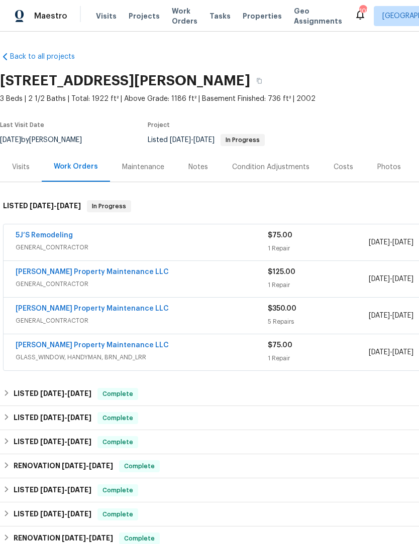
click at [51, 232] on link "5J’S Remodeling" at bounding box center [44, 235] width 57 height 7
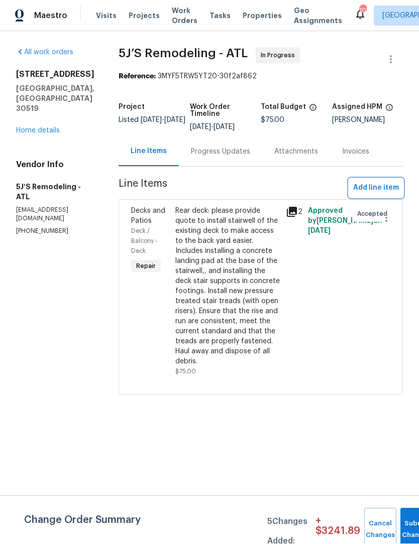
click at [384, 193] on span "Add line item" at bounding box center [376, 188] width 46 height 13
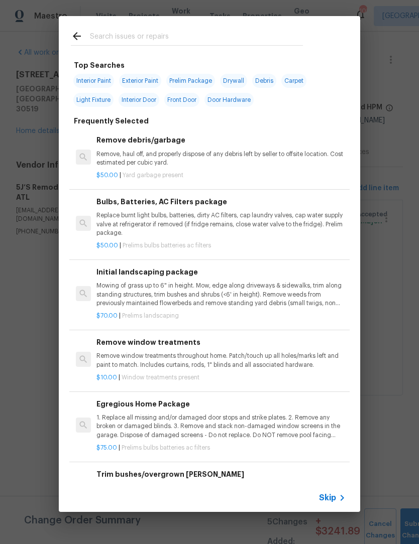
click at [178, 35] on input "text" at bounding box center [196, 37] width 213 height 15
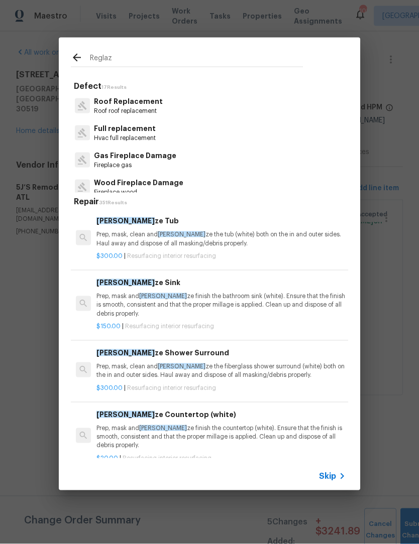
type input "Reglaze"
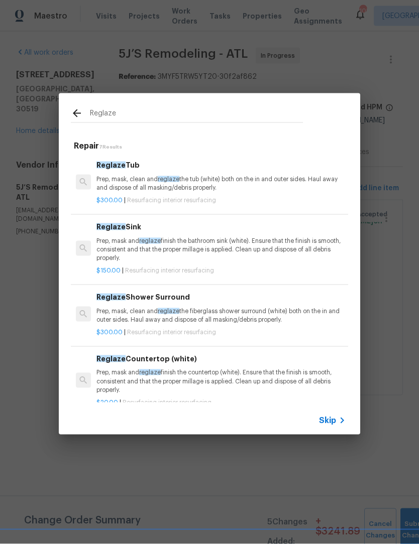
click at [193, 243] on p "Prep, mask and reglaze finish the bathroom sink (white). Ensure that the finish…" at bounding box center [220, 250] width 249 height 26
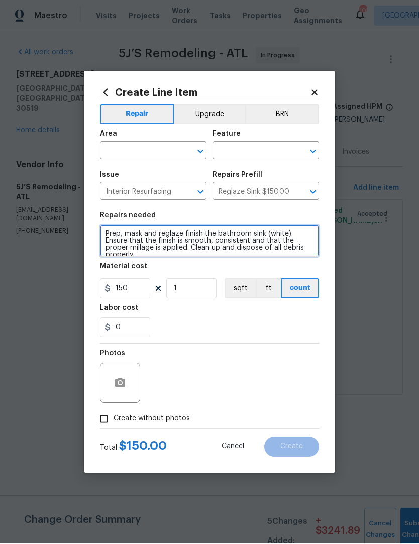
click at [205, 245] on textarea "Prep, mask and reglaze finish the bathroom sink (white). Ensure that the finish…" at bounding box center [209, 242] width 219 height 32
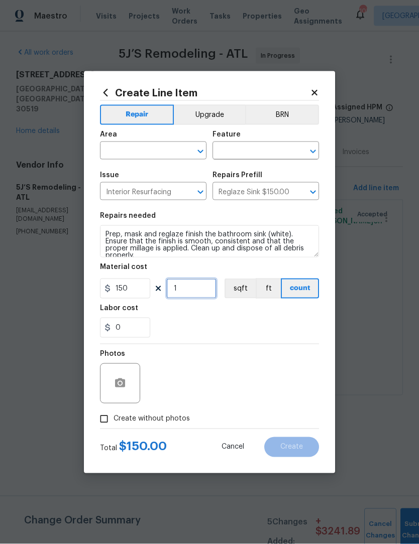
click at [198, 292] on input "1" at bounding box center [191, 289] width 50 height 20
click at [317, 90] on icon at bounding box center [314, 92] width 9 height 9
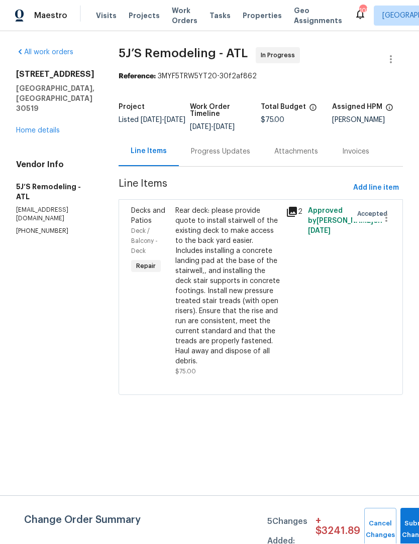
click at [51, 128] on link "Home details" at bounding box center [38, 131] width 44 height 7
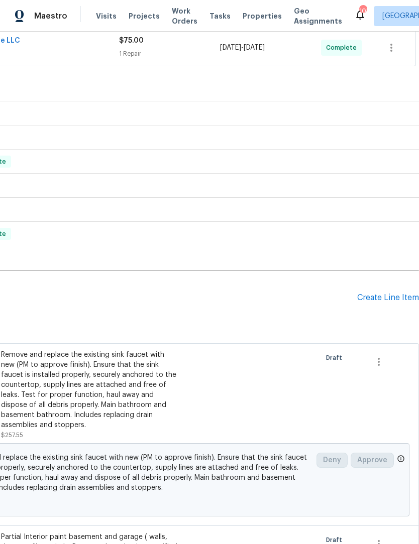
scroll to position [305, 149]
click at [390, 300] on div "Create Line Item" at bounding box center [388, 298] width 62 height 10
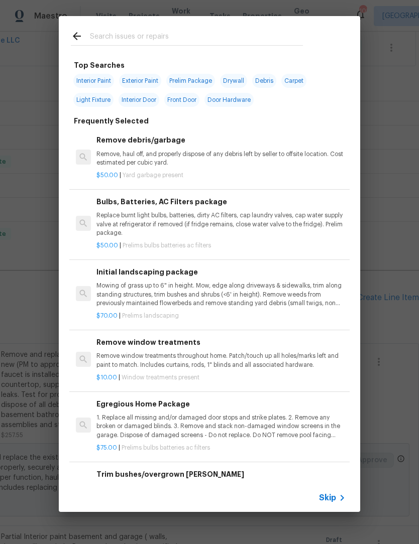
click at [158, 37] on input "text" at bounding box center [196, 37] width 213 height 15
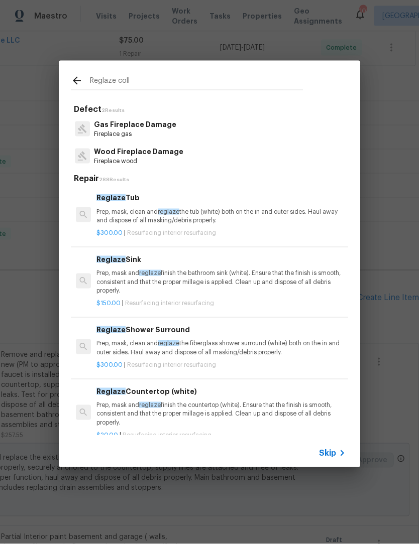
type input "Reglaze collr"
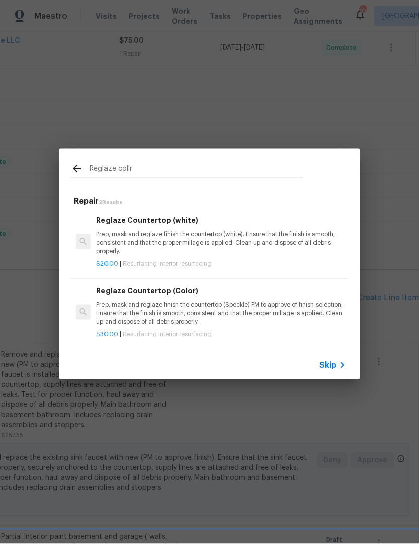
click at [199, 305] on p "Prep, mask and reglaze finish the countertop (Speckle) PM to approve of finish …" at bounding box center [220, 314] width 249 height 26
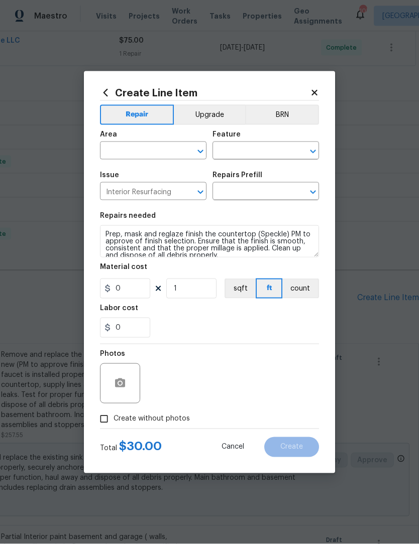
type input "Reglaze Countertop (Color) $30.00"
type input "30"
click at [199, 305] on div "Labor cost" at bounding box center [209, 311] width 219 height 13
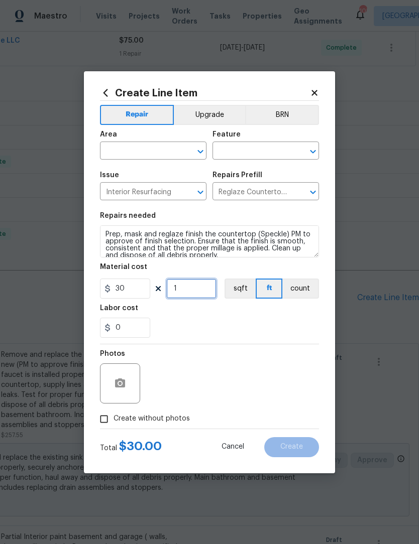
click at [197, 290] on input "1" at bounding box center [191, 289] width 50 height 20
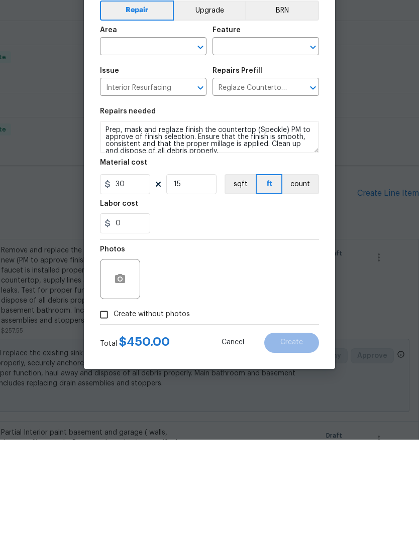
scroll to position [33, 0]
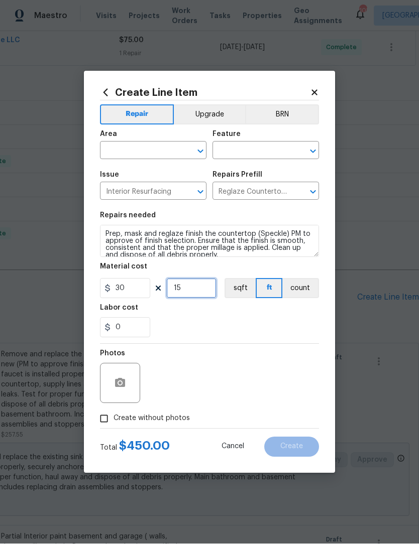
type input "15"
click at [105, 418] on input "Create without photos" at bounding box center [103, 419] width 19 height 19
checkbox input "true"
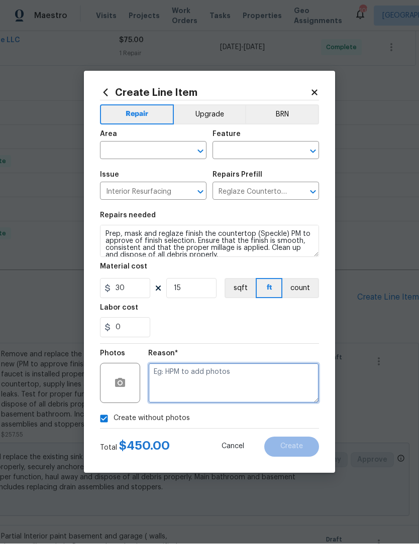
click at [218, 380] on textarea at bounding box center [233, 384] width 171 height 40
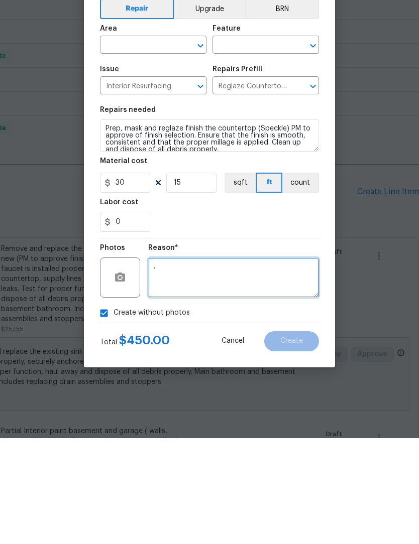
type textarea "."
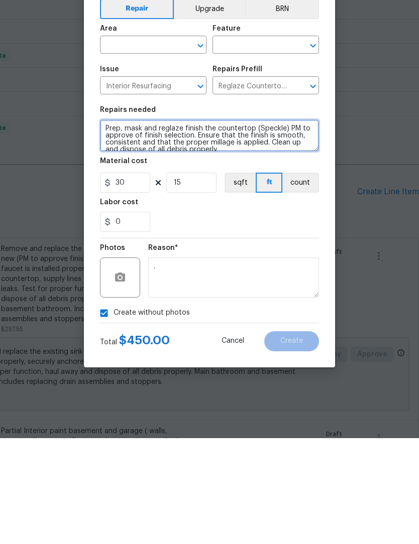
click at [235, 226] on textarea "Prep, mask and reglaze finish the countertop (Speckle) PM to approve of finish …" at bounding box center [209, 242] width 219 height 32
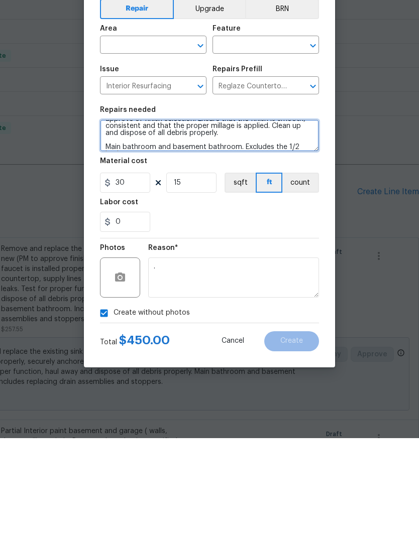
scroll to position [24, 0]
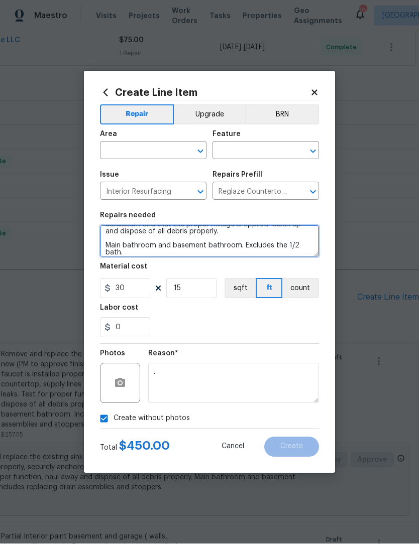
type textarea "Prep, mask and reglaze finish the countertop (Speckle) PM to approve of finish …"
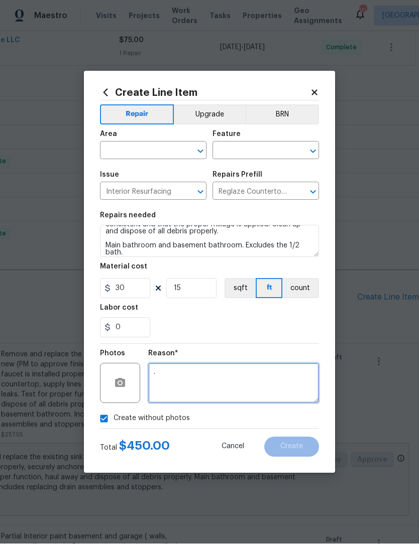
click at [287, 380] on textarea "." at bounding box center [233, 384] width 171 height 40
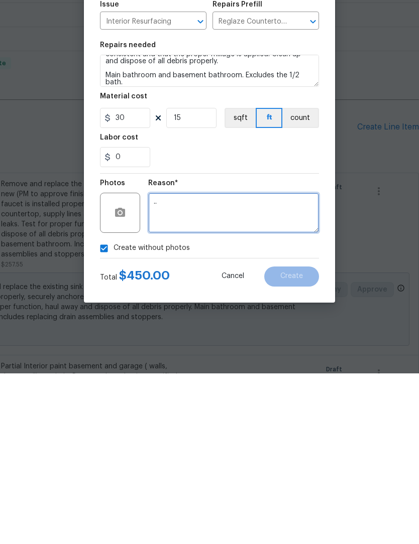
scroll to position [33, 0]
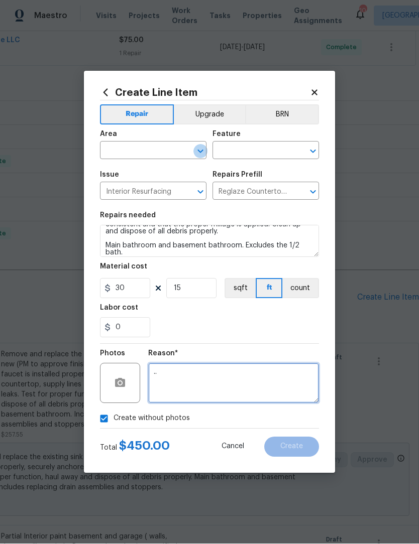
click at [198, 151] on icon "Open" at bounding box center [200, 152] width 12 height 12
type textarea ".."
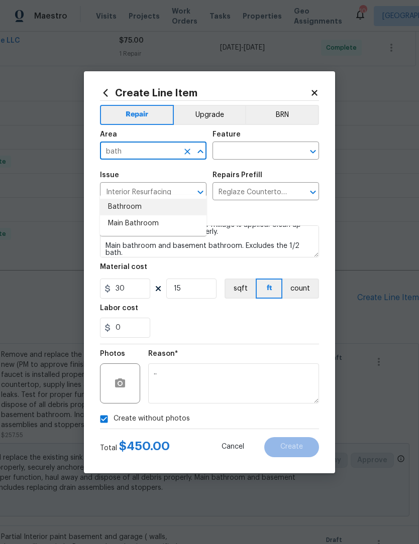
click at [140, 199] on li "Bathroom" at bounding box center [153, 207] width 106 height 17
type input "Bathroom"
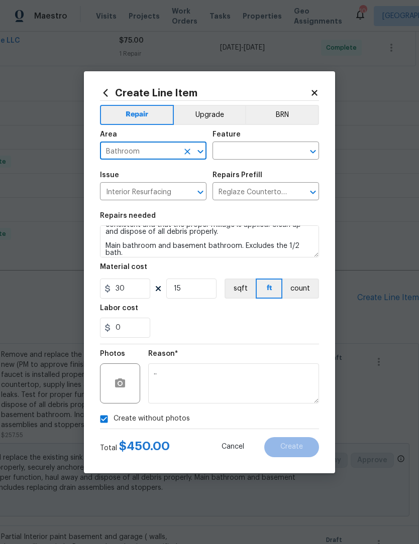
click at [249, 144] on input "text" at bounding box center [251, 152] width 78 height 16
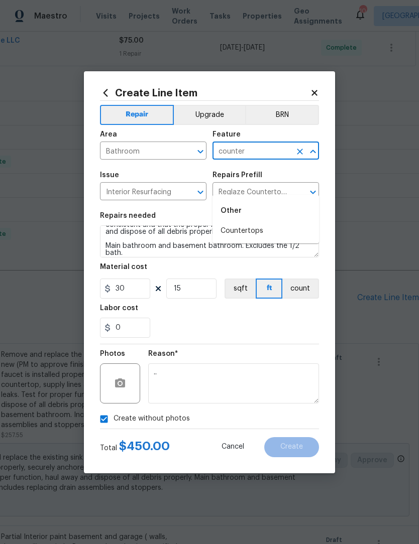
click at [263, 223] on li "Countertops" at bounding box center [265, 231] width 106 height 17
type input "Countertops"
click at [293, 445] on span "Create" at bounding box center [291, 447] width 23 height 8
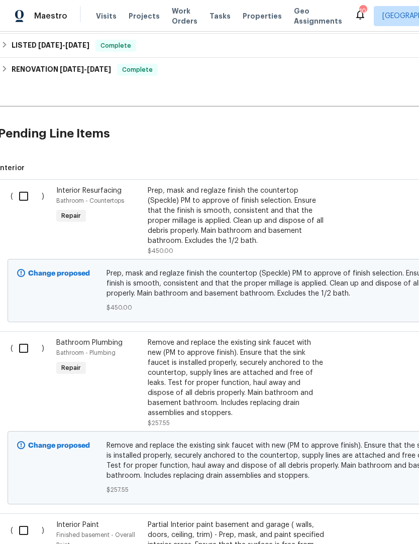
scroll to position [455, 5]
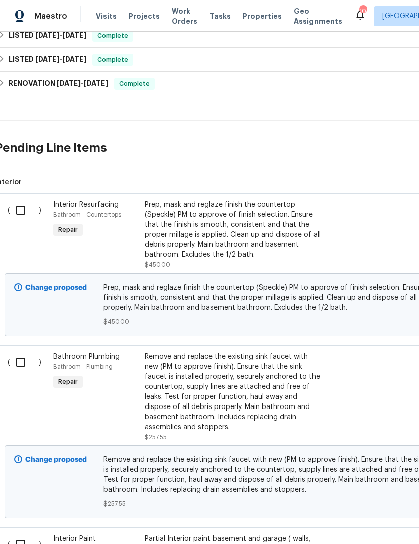
click at [224, 233] on div "Prep, mask and reglaze finish the countertop (Speckle) PM to approve of finish …" at bounding box center [233, 230] width 177 height 60
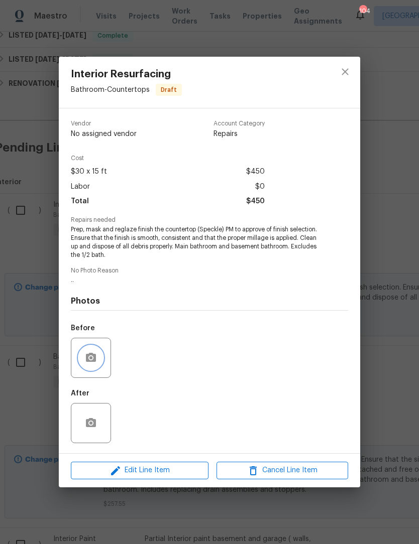
click at [96, 351] on button "button" at bounding box center [91, 358] width 24 height 24
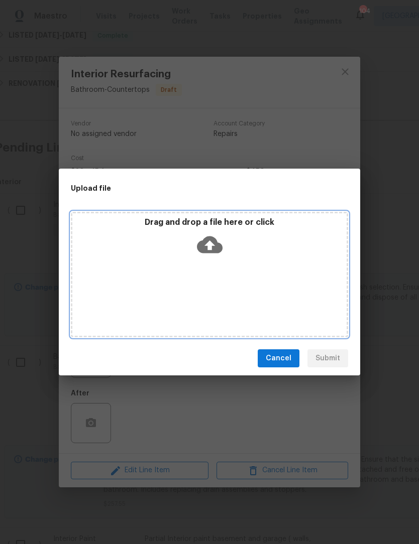
click at [208, 246] on icon at bounding box center [210, 245] width 26 height 26
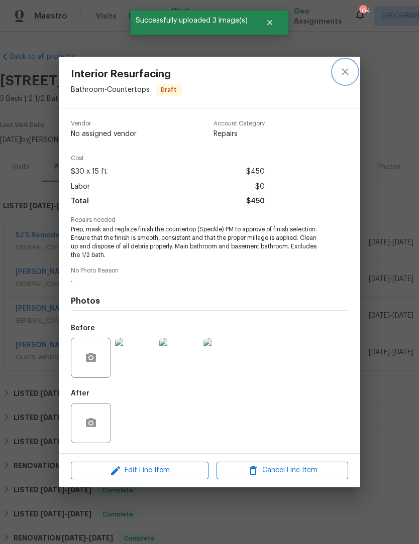
click at [346, 69] on icon "close" at bounding box center [345, 72] width 12 height 12
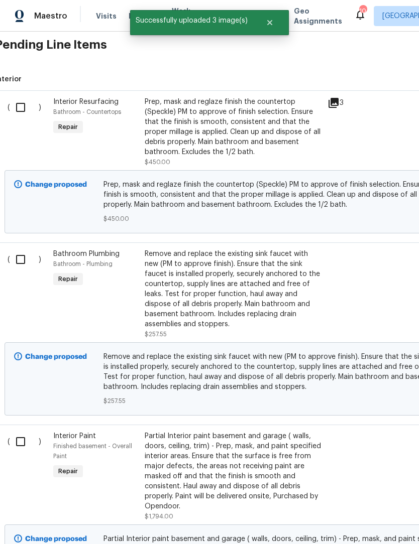
scroll to position [558, 5]
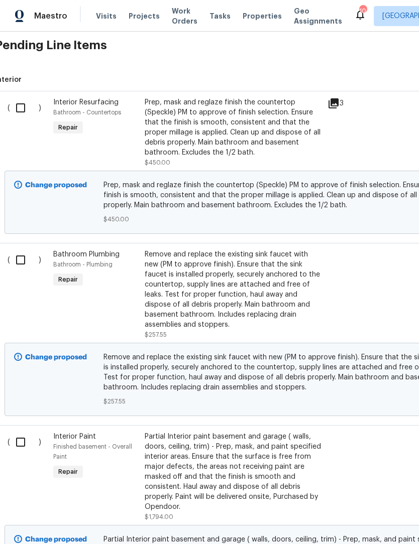
click at [237, 299] on div "Remove and replace the existing sink faucet with new (PM to approve finish). En…" at bounding box center [233, 290] width 177 height 80
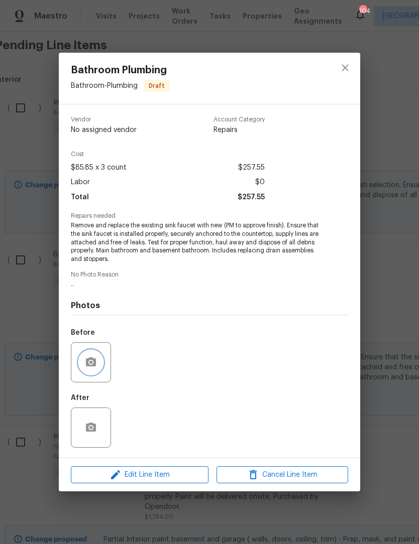
click at [88, 361] on icon "button" at bounding box center [91, 362] width 10 height 9
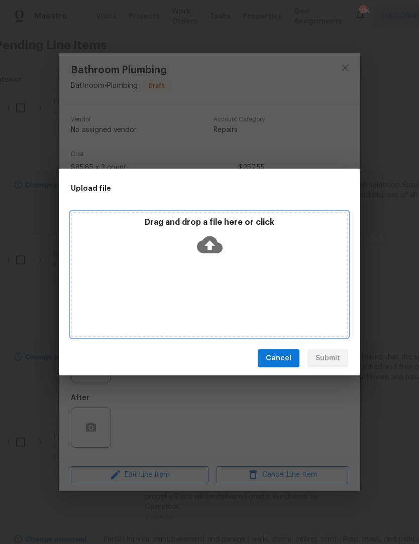
click at [213, 243] on icon at bounding box center [210, 245] width 26 height 17
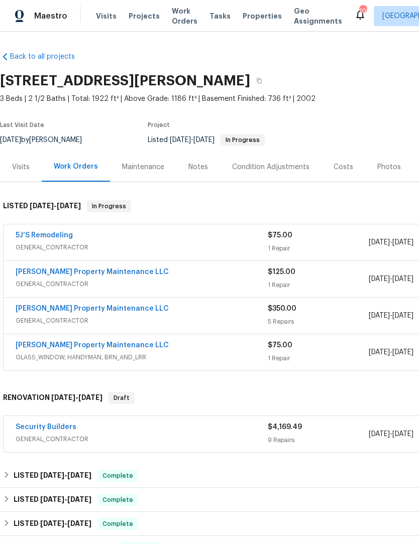
click at [56, 430] on link "Security Builders" at bounding box center [46, 427] width 61 height 7
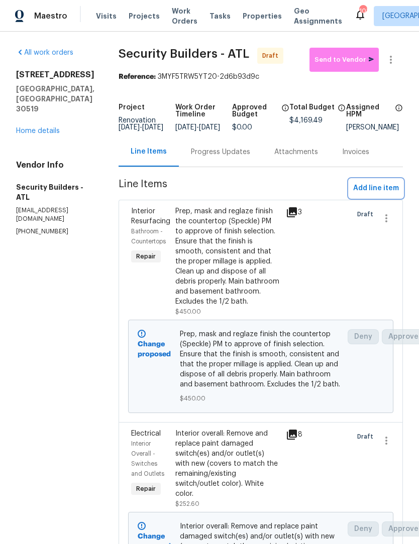
click at [381, 194] on span "Add line item" at bounding box center [376, 188] width 46 height 13
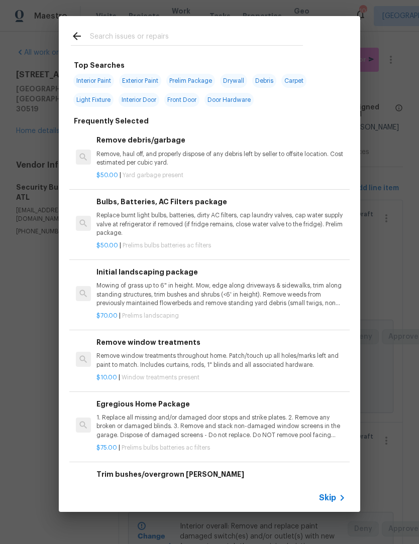
click at [170, 34] on input "text" at bounding box center [196, 37] width 213 height 15
type input "Lights"
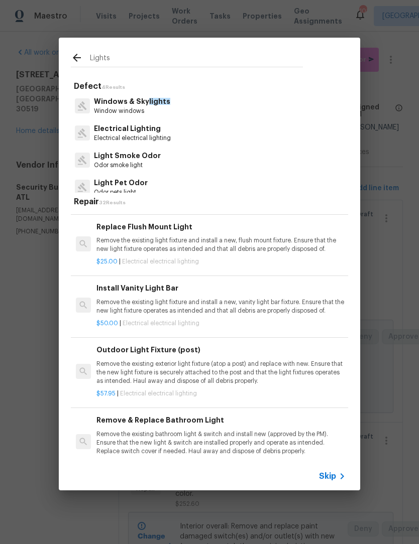
scroll to position [250, 0]
click at [196, 251] on p "Remove the existing light fixture and install a new, flush mount fixture. Ensur…" at bounding box center [220, 245] width 249 height 17
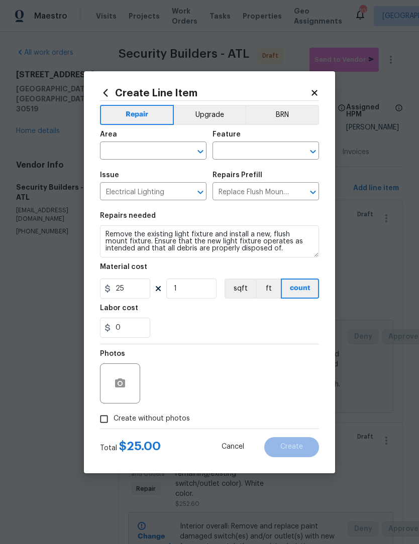
click at [201, 151] on icon "Open" at bounding box center [200, 152] width 6 height 4
click at [158, 178] on li "Garage" at bounding box center [153, 174] width 106 height 17
type input "Garage"
click at [308, 154] on icon "Open" at bounding box center [313, 152] width 12 height 12
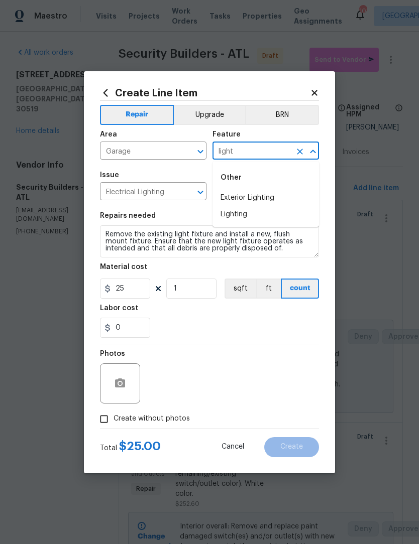
click at [268, 215] on li "Lighting" at bounding box center [265, 214] width 106 height 17
type input "Lighting"
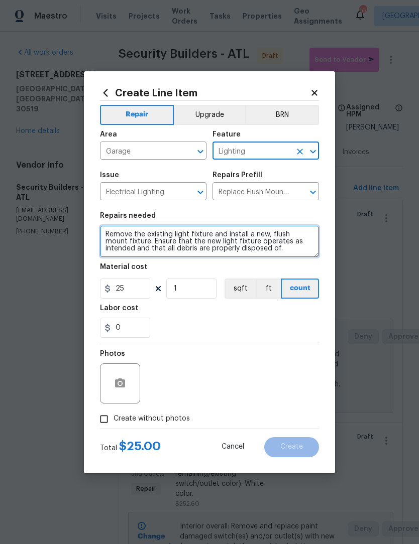
click at [210, 237] on textarea "Remove the existing light fixture and install a new, flush mount fixture. Ensur…" at bounding box center [209, 242] width 219 height 32
click at [257, 236] on textarea "Remove the existing light fixtures and install a new, flush mount fixture. Ensu…" at bounding box center [209, 242] width 219 height 32
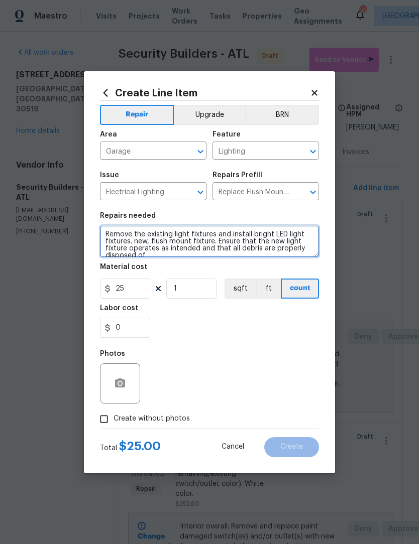
click at [213, 241] on textarea "Remove the existing light fixtures and install bright LED light fixtures. new, …" at bounding box center [209, 242] width 219 height 32
click at [302, 247] on textarea "Remove the existing light fixtures and install bright LED light fixtures. new, …" at bounding box center [209, 242] width 219 height 32
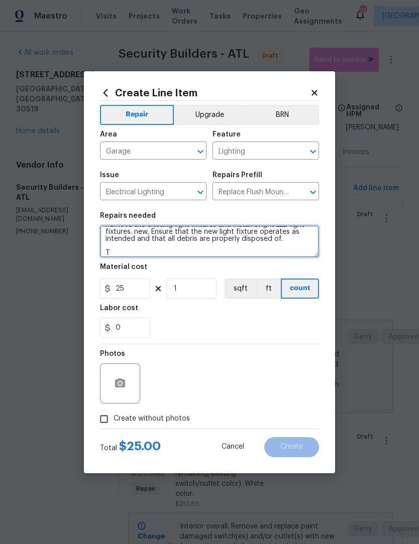
scroll to position [10, 0]
type textarea "Remove the existing light fixtures and install bright LED light fixtures. new, …"
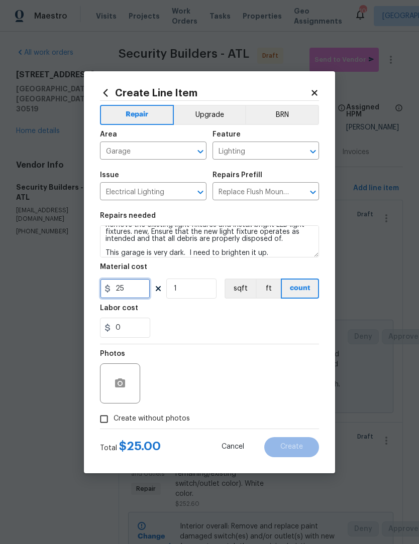
click at [135, 294] on input "25" at bounding box center [125, 289] width 50 height 20
type input "50"
click at [197, 290] on input "1" at bounding box center [191, 289] width 50 height 20
type input "2"
click at [120, 383] on icon "button" at bounding box center [120, 384] width 12 height 12
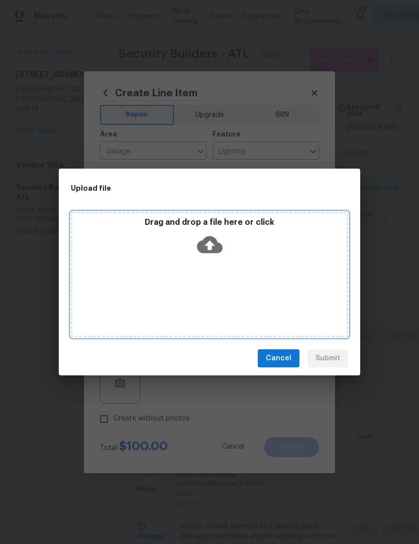
click at [210, 245] on icon at bounding box center [210, 245] width 26 height 26
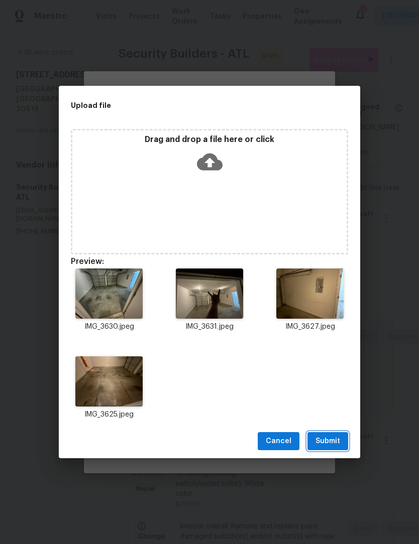
click at [329, 438] on span "Submit" at bounding box center [327, 441] width 25 height 13
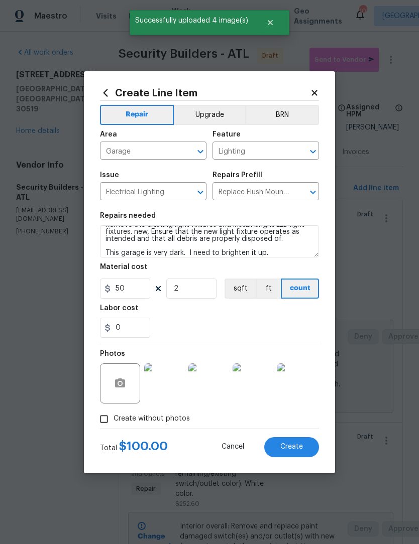
click at [295, 447] on span "Create" at bounding box center [291, 447] width 23 height 8
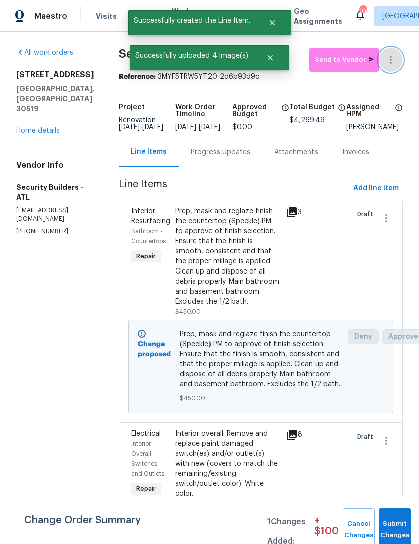
click at [393, 59] on icon "button" at bounding box center [391, 60] width 12 height 12
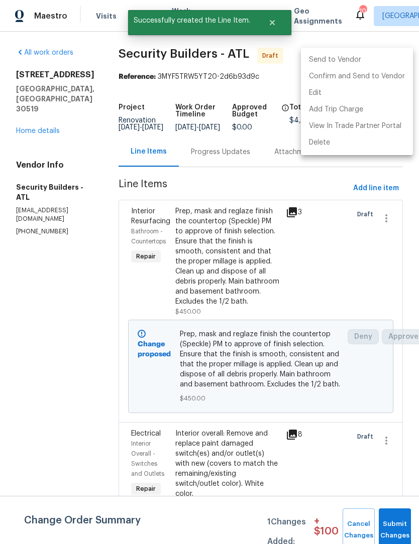
click at [351, 286] on div at bounding box center [209, 272] width 419 height 544
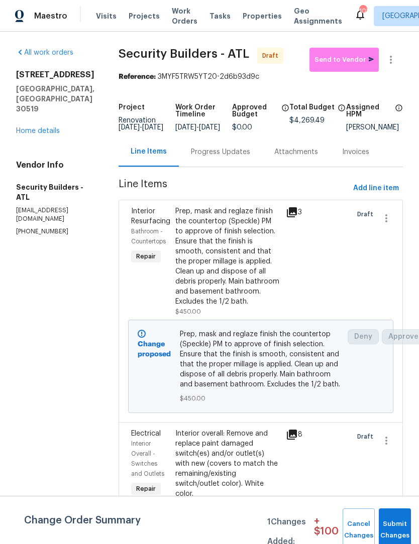
click at [44, 128] on link "Home details" at bounding box center [38, 131] width 44 height 7
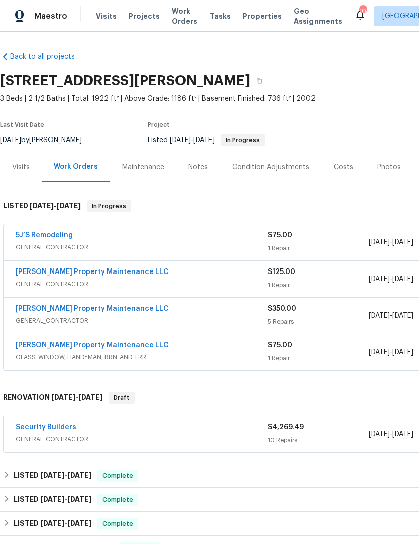
click at [44, 425] on link "Security Builders" at bounding box center [46, 427] width 61 height 7
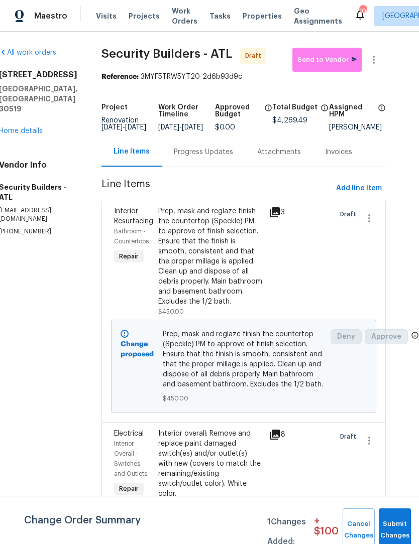
scroll to position [0, 18]
click at [374, 60] on icon "button" at bounding box center [374, 60] width 2 height 8
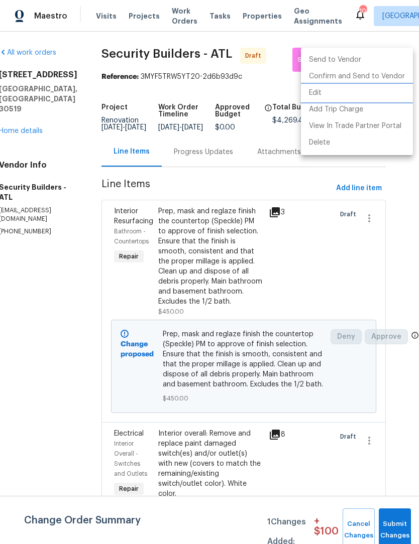
click at [328, 92] on li "Edit" at bounding box center [357, 93] width 112 height 17
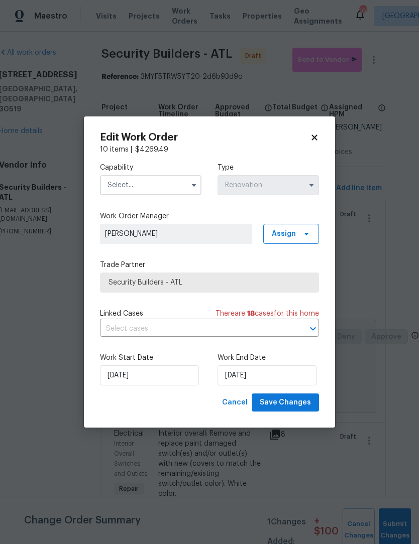
click at [244, 284] on span "Security Builders - ATL" at bounding box center [209, 283] width 202 height 10
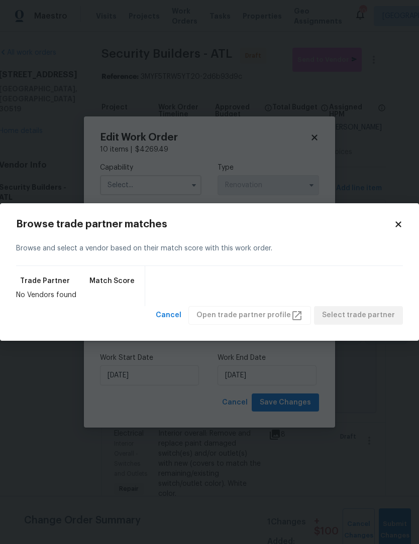
click at [399, 229] on icon at bounding box center [398, 224] width 9 height 9
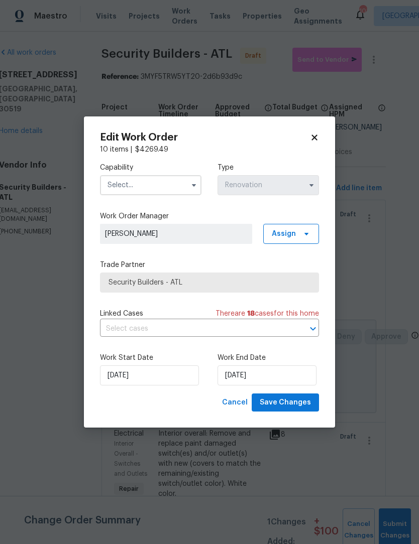
click at [194, 181] on icon "button" at bounding box center [194, 185] width 8 height 8
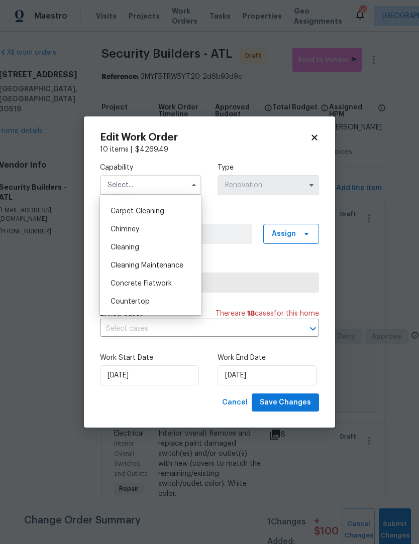
scroll to position [145, 0]
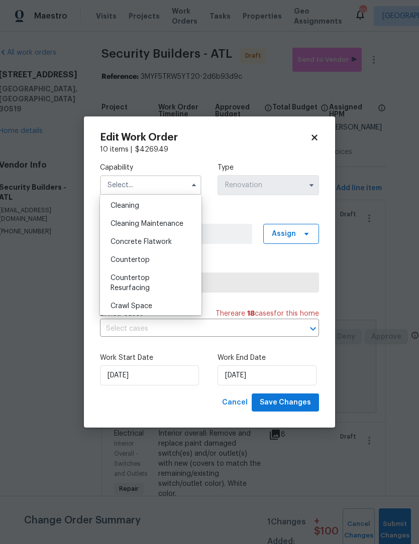
click at [163, 266] on div "Countertop" at bounding box center [150, 260] width 96 height 18
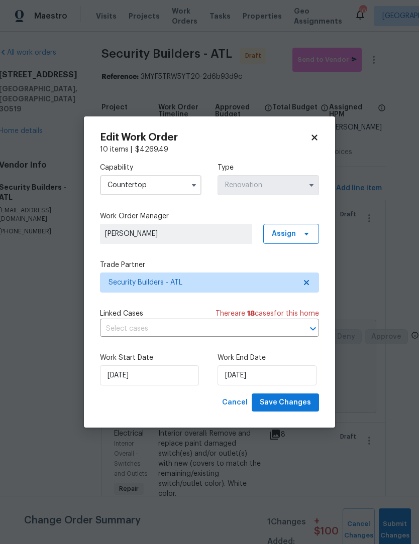
click at [192, 183] on icon "button" at bounding box center [194, 185] width 8 height 8
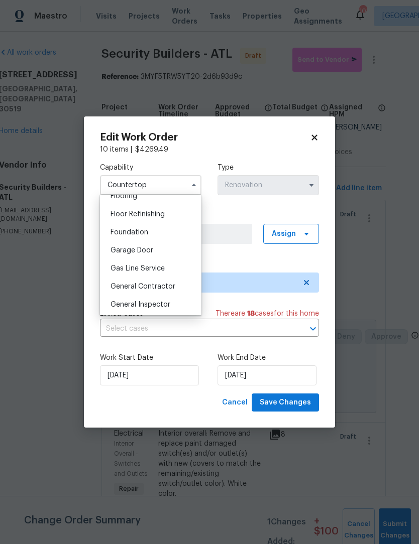
scroll to position [414, 0]
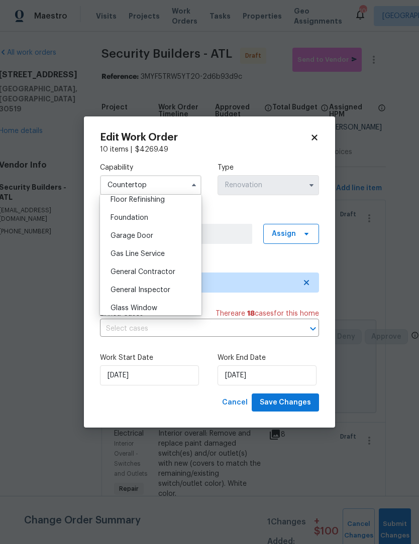
click at [170, 271] on span "General Contractor" at bounding box center [142, 272] width 65 height 7
type input "General Contractor"
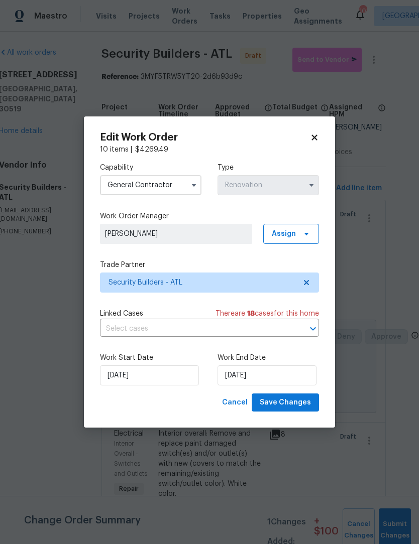
click at [252, 268] on label "Trade Partner" at bounding box center [209, 265] width 219 height 10
click at [279, 382] on input "9/13/2025" at bounding box center [266, 376] width 99 height 20
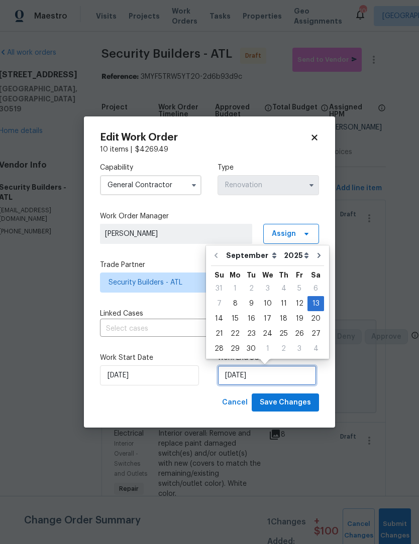
scroll to position [19, 0]
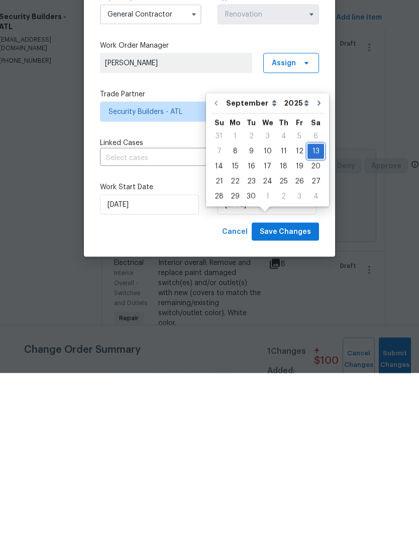
click at [311, 315] on div "13" at bounding box center [315, 322] width 17 height 14
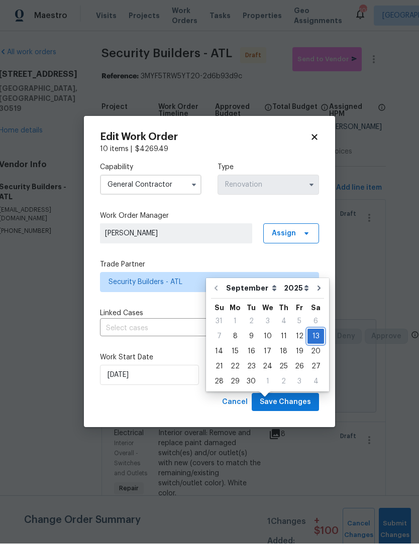
click at [312, 330] on div "13" at bounding box center [315, 337] width 17 height 14
click at [164, 357] on label "Work Start Date" at bounding box center [150, 358] width 101 height 10
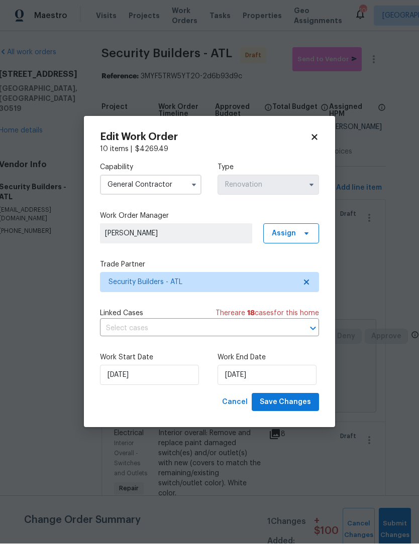
click at [305, 187] on span at bounding box center [311, 185] width 15 height 15
click at [306, 236] on icon at bounding box center [306, 234] width 8 height 8
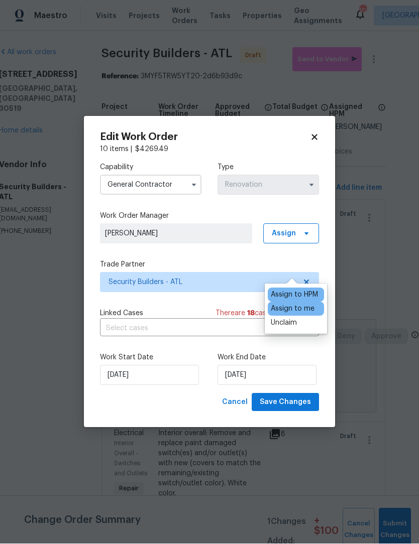
click at [303, 290] on div "Assign to HPM" at bounding box center [294, 295] width 47 height 10
click at [292, 409] on button "Save Changes" at bounding box center [285, 403] width 67 height 19
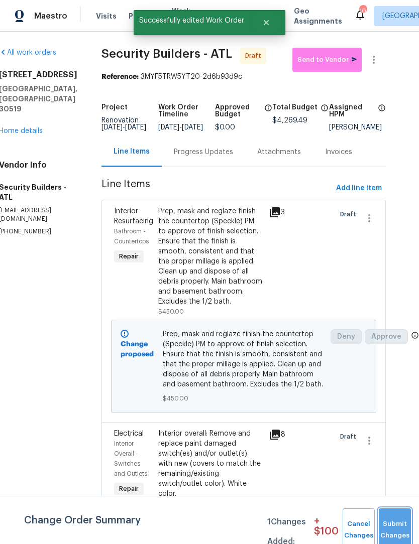
click at [391, 532] on span "Submit Changes" at bounding box center [395, 530] width 22 height 23
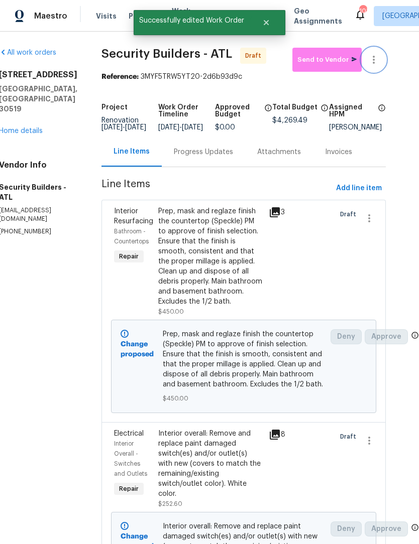
click at [373, 56] on icon "button" at bounding box center [374, 60] width 2 height 8
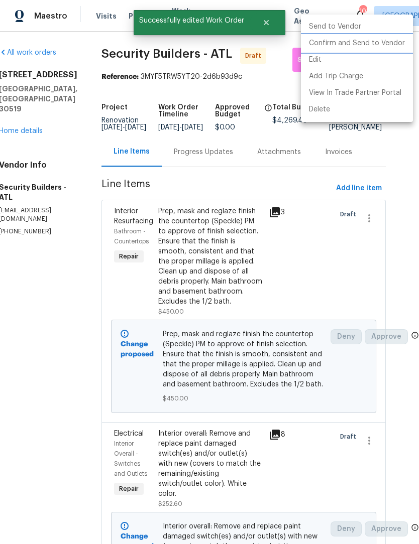
click at [374, 44] on li "Confirm and Send to Vendor" at bounding box center [357, 43] width 112 height 17
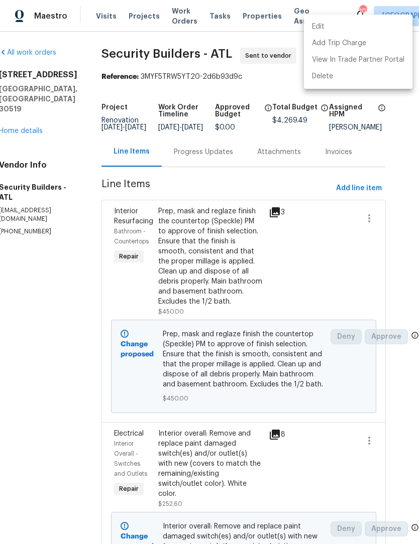
click at [265, 51] on div at bounding box center [209, 272] width 419 height 544
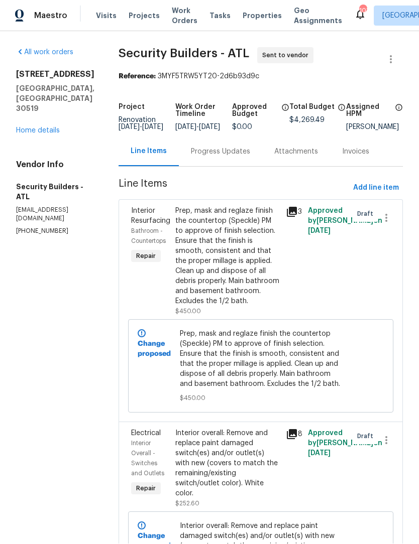
scroll to position [1, 0]
click at [42, 128] on link "Home details" at bounding box center [38, 131] width 44 height 7
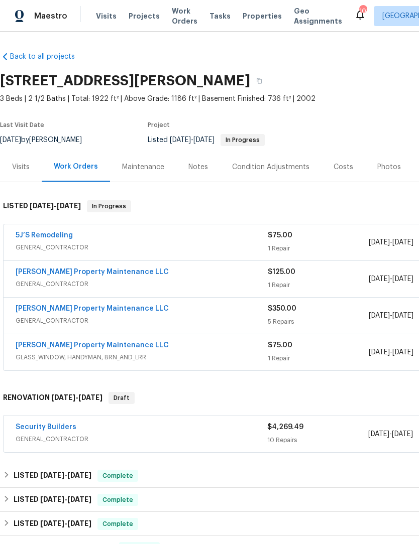
click at [198, 169] on div "Notes" at bounding box center [198, 167] width 20 height 10
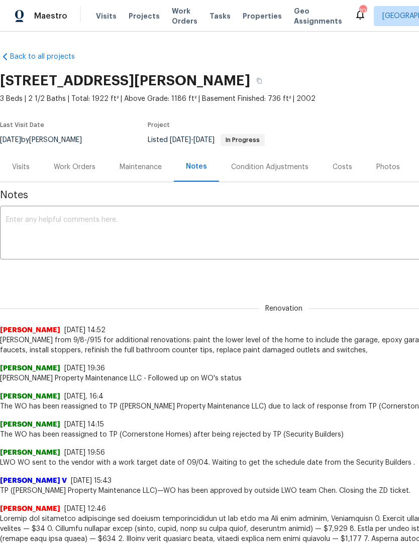
click at [171, 233] on textarea at bounding box center [284, 233] width 556 height 35
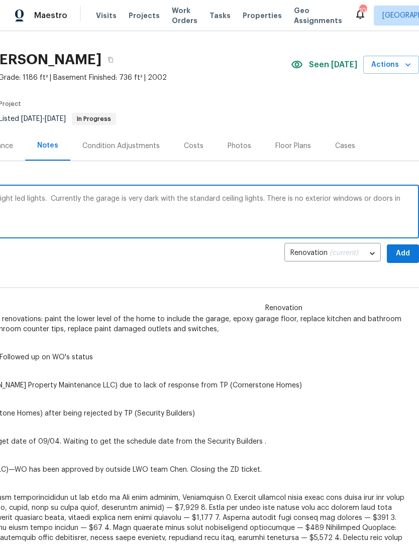
scroll to position [1, 0]
type textarea "Added replace garage ceiling lights with bright led lights. Currently the garag…"
click at [404, 251] on span "Add" at bounding box center [403, 254] width 16 height 13
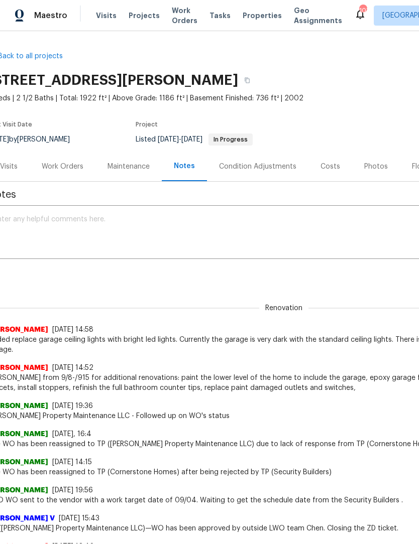
scroll to position [0, 13]
click at [67, 169] on div "Work Orders" at bounding box center [62, 167] width 42 height 10
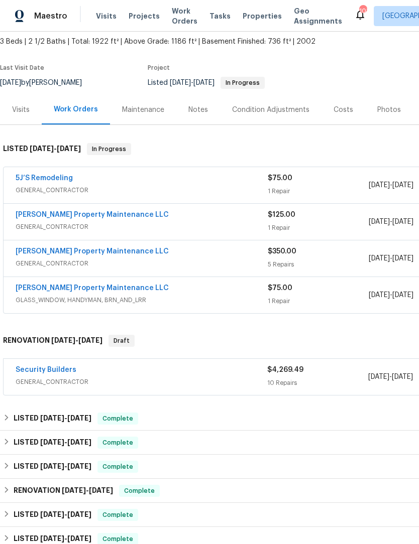
scroll to position [56, 0]
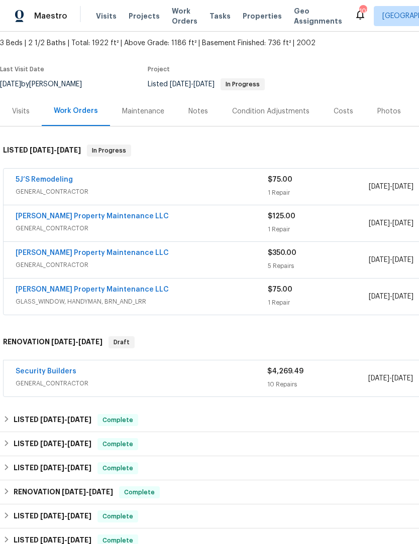
click at [39, 371] on link "Security Builders" at bounding box center [46, 371] width 61 height 7
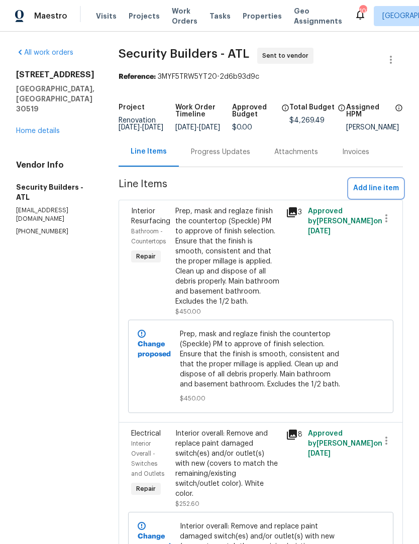
click at [380, 192] on span "Add line item" at bounding box center [376, 188] width 46 height 13
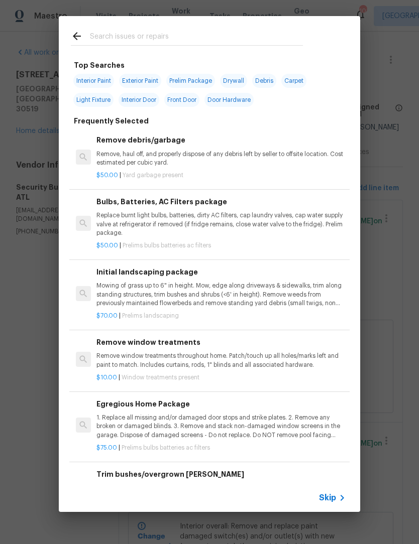
click at [151, 39] on input "text" at bounding box center [196, 37] width 213 height 15
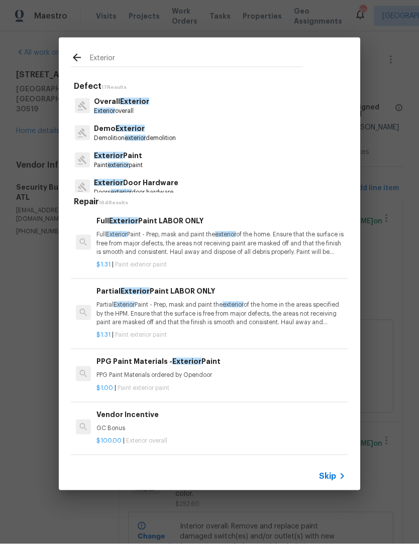
click at [149, 58] on input "Exterior" at bounding box center [196, 59] width 213 height 15
type input "Exterior door"
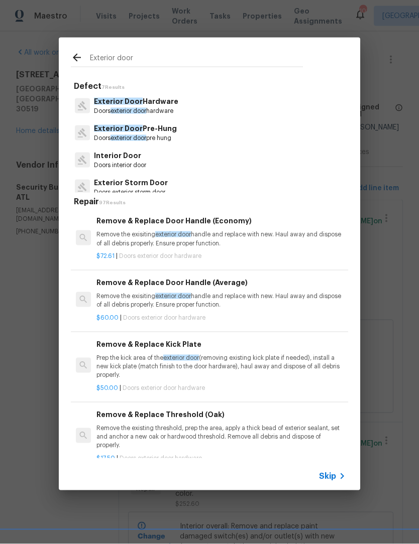
click at [150, 132] on p "Exterior Door Pre-Hung" at bounding box center [135, 129] width 83 height 11
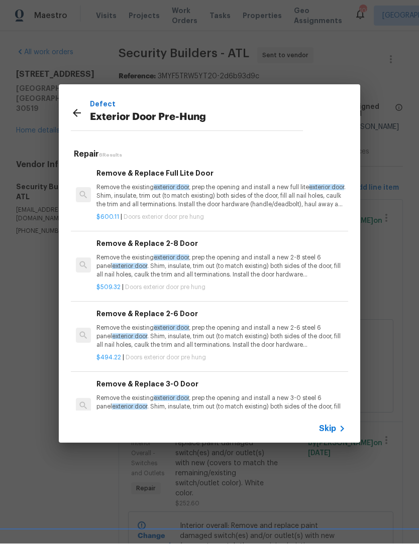
click at [216, 189] on p "Remove the existing exterior door , prep the opening and install a new full lit…" at bounding box center [220, 197] width 249 height 26
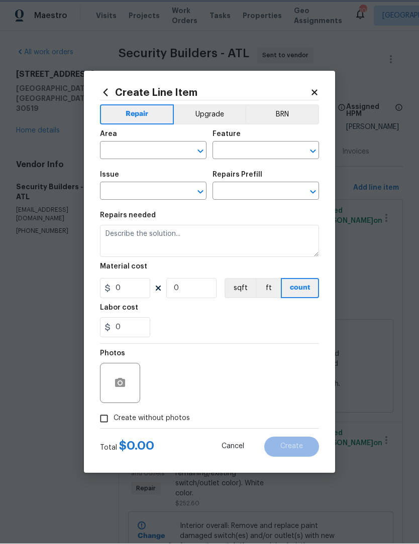
type input "Interior Door"
type input "Exterior Door Pre-Hung"
type input "Remove & Replace Full Lite Door $600.11"
type textarea "Remove the existing exterior door, prep the opening and install a new full lite…"
type input "600.11"
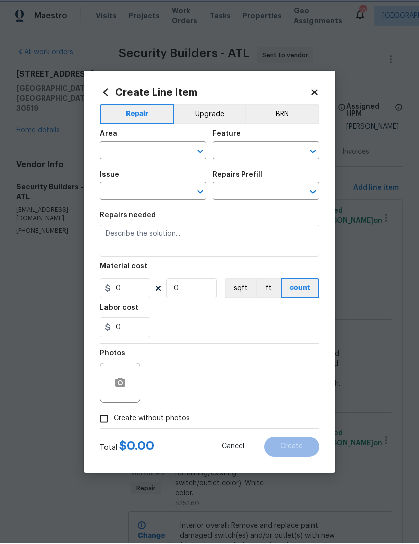
type input "1"
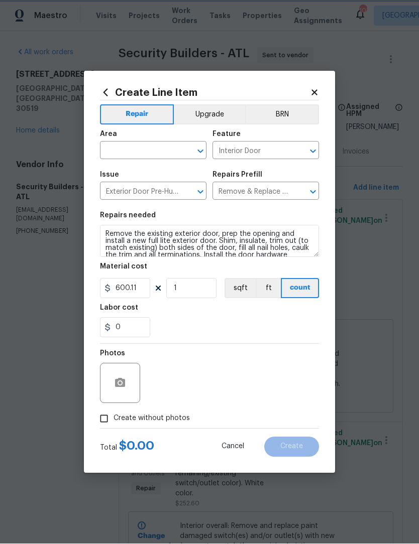
scroll to position [1, 0]
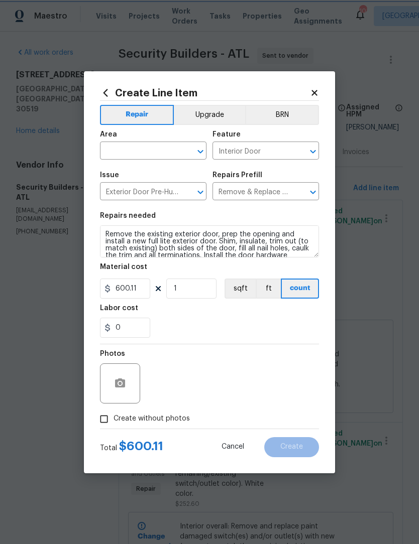
click at [197, 149] on icon "Open" at bounding box center [200, 152] width 12 height 12
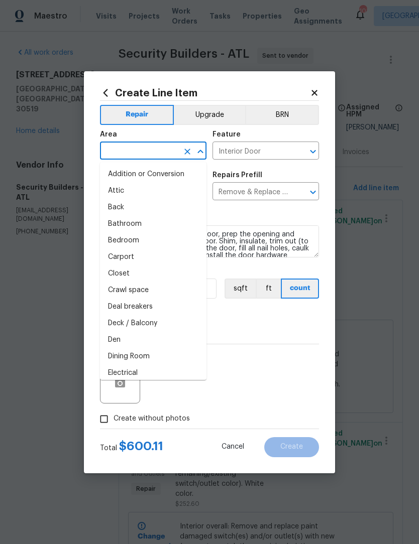
scroll to position [0, 0]
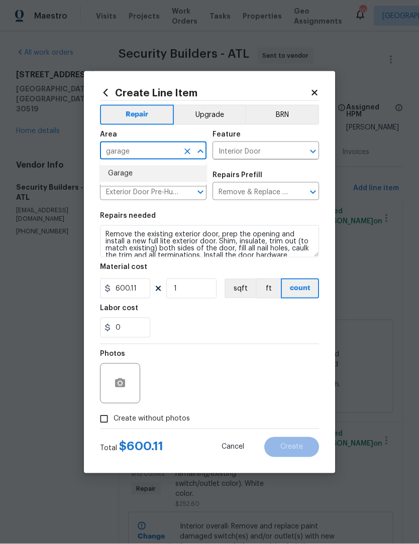
click at [144, 174] on li "Garage" at bounding box center [153, 174] width 106 height 17
type input "Garage"
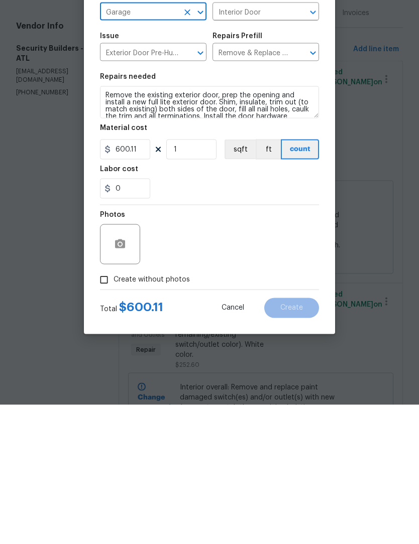
click at [236, 443] on span "Cancel" at bounding box center [232, 447] width 23 height 8
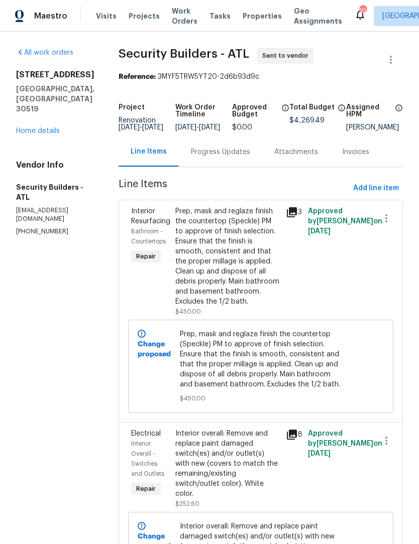
click at [41, 128] on link "Home details" at bounding box center [38, 131] width 44 height 7
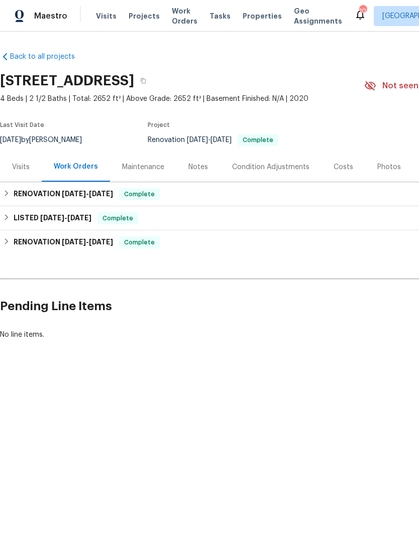
click at [386, 164] on div "Photos" at bounding box center [389, 167] width 24 height 10
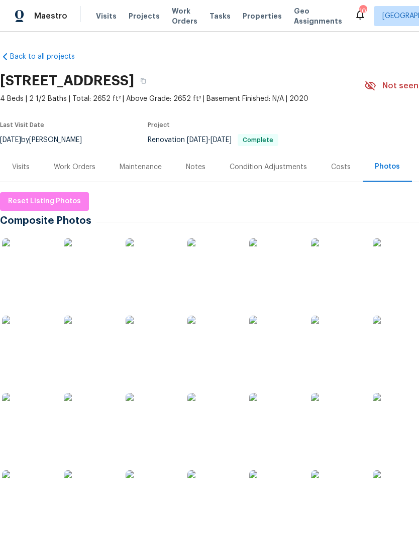
click at [85, 170] on div "Work Orders" at bounding box center [75, 167] width 42 height 10
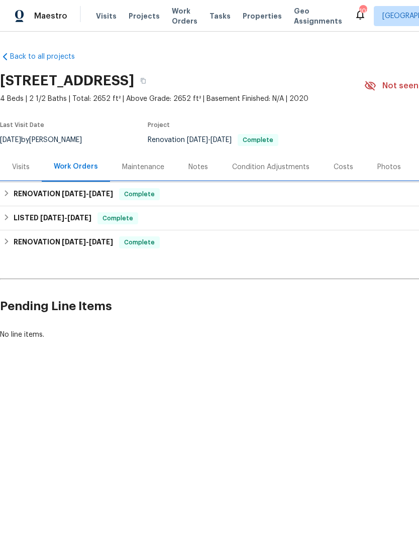
click at [12, 197] on div "RENOVATION [DATE] - [DATE] Complete" at bounding box center [284, 194] width 562 height 12
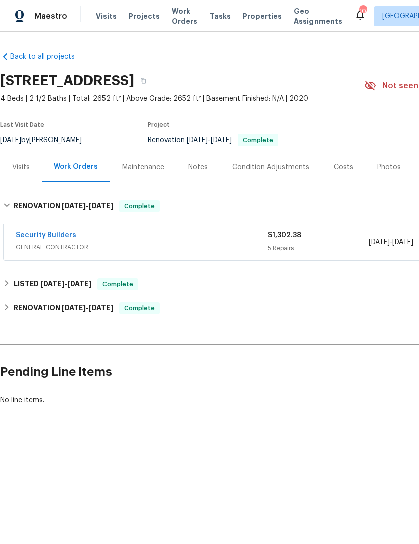
click at [59, 237] on link "Security Builders" at bounding box center [46, 235] width 61 height 7
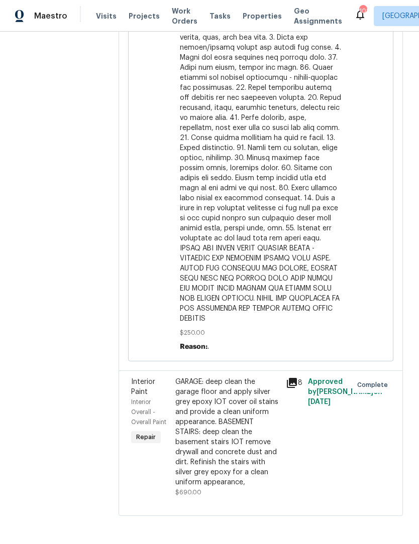
scroll to position [1272, 0]
click at [246, 451] on div "GARAGE: deep clean the garage floor and apply silver grey epoxy IOT cover oil s…" at bounding box center [227, 432] width 104 height 110
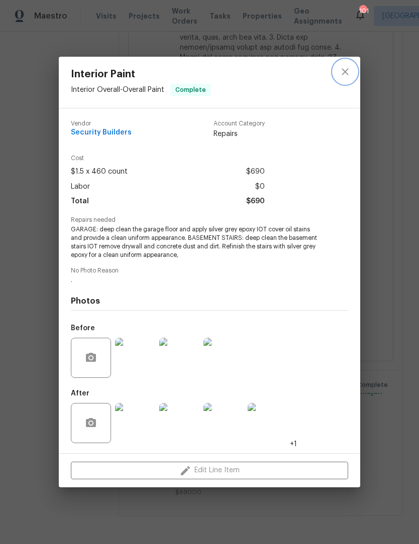
click at [346, 73] on icon "close" at bounding box center [345, 72] width 12 height 12
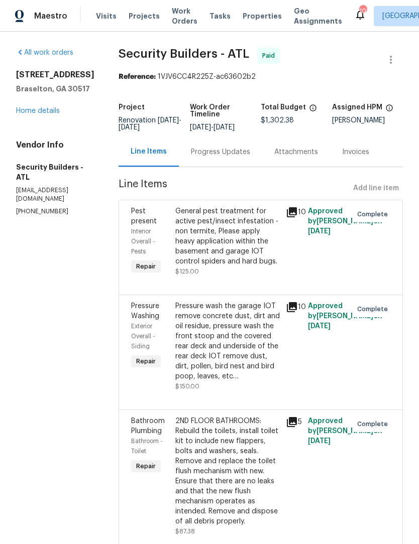
scroll to position [0, 0]
click at [43, 110] on link "Home details" at bounding box center [38, 110] width 44 height 7
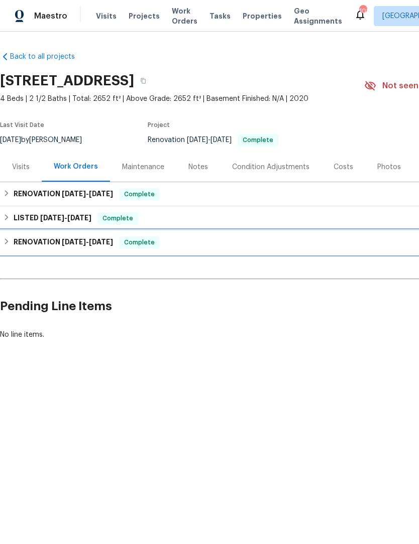
click at [14, 243] on h6 "RENOVATION [DATE] - [DATE]" at bounding box center [63, 243] width 99 height 12
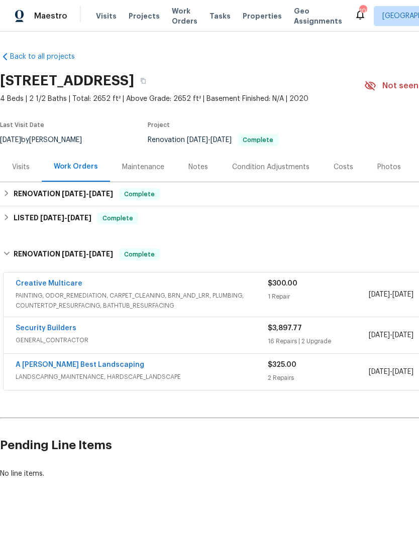
click at [39, 358] on div "A [PERSON_NAME] Best Landscaping LANDSCAPING_MAINTENANCE, HARDSCAPE_LANDSCAPE $…" at bounding box center [284, 372] width 561 height 36
click at [48, 367] on link "A [PERSON_NAME] Best Landscaping" at bounding box center [80, 365] width 129 height 7
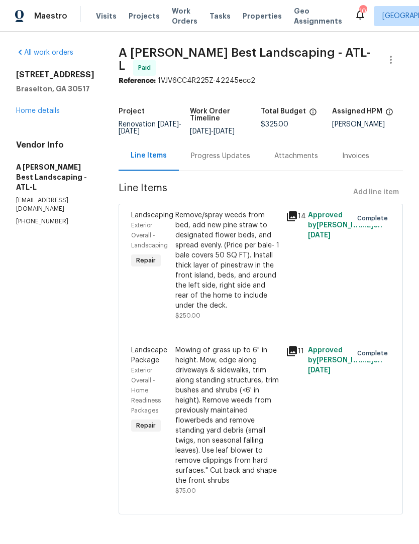
click at [269, 290] on div "Remove/spray weeds from bed, add new pine straw to designated flower beds, and …" at bounding box center [227, 260] width 104 height 100
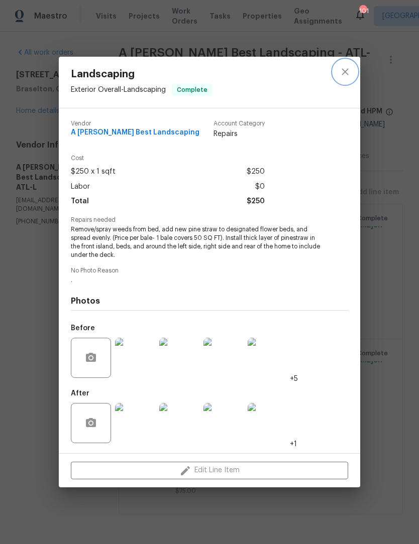
click at [345, 72] on icon "close" at bounding box center [345, 72] width 7 height 7
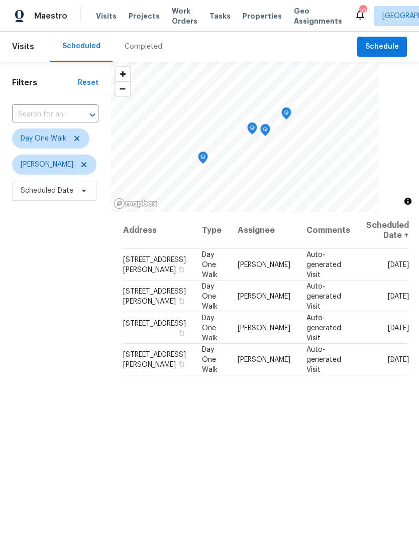
click at [137, 48] on div "Completed" at bounding box center [144, 47] width 38 height 10
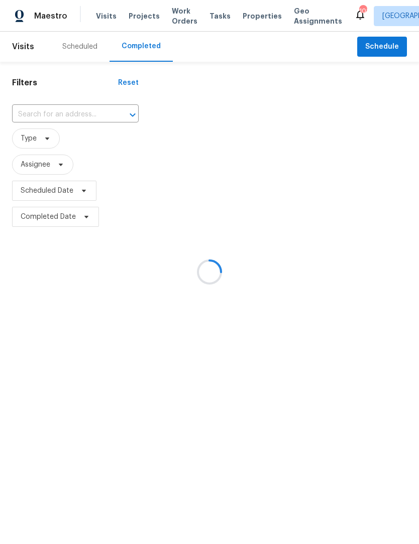
click at [62, 114] on div at bounding box center [209, 272] width 419 height 544
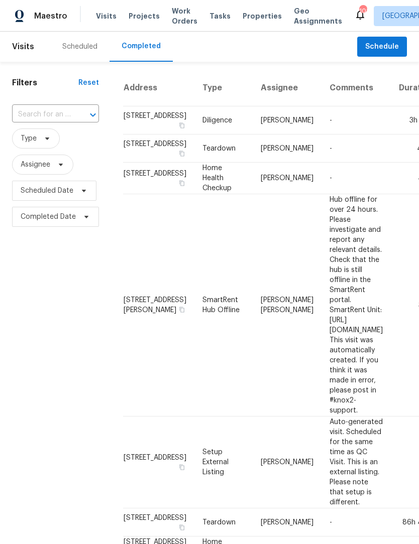
click at [63, 117] on input "text" at bounding box center [41, 115] width 59 height 16
type input "3137 hawth"
click at [65, 140] on li "[STREET_ADDRESS]" at bounding box center [54, 138] width 85 height 17
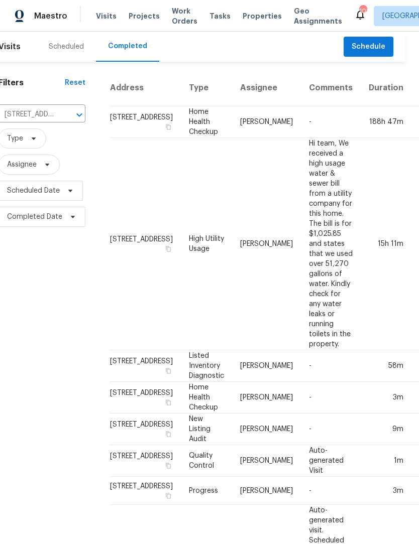
scroll to position [0, 13]
click at [233, 138] on td "[PERSON_NAME]" at bounding box center [267, 122] width 69 height 32
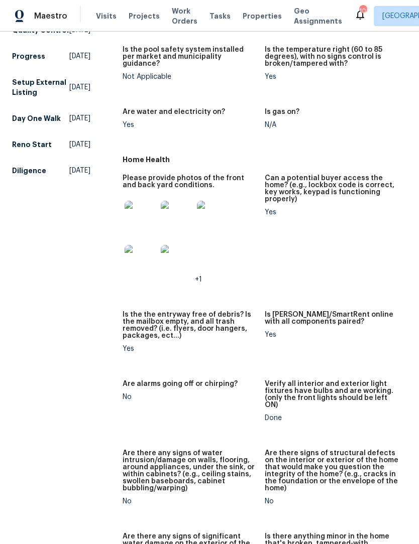
scroll to position [397, 0]
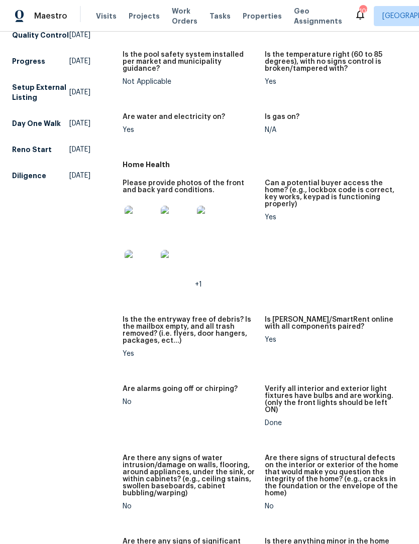
click at [174, 256] on img at bounding box center [177, 266] width 32 height 32
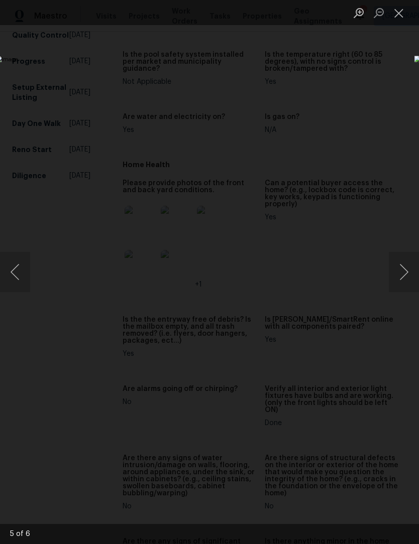
click at [406, 271] on button "Next image" at bounding box center [404, 272] width 30 height 40
click at [400, 274] on button "Next image" at bounding box center [404, 272] width 30 height 40
click at [403, 21] on button "Close lightbox" at bounding box center [399, 13] width 20 height 18
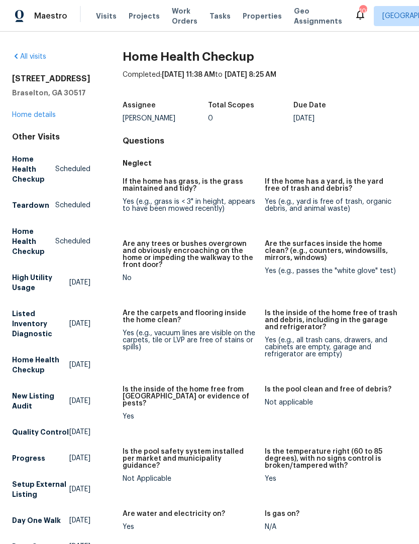
scroll to position [0, 0]
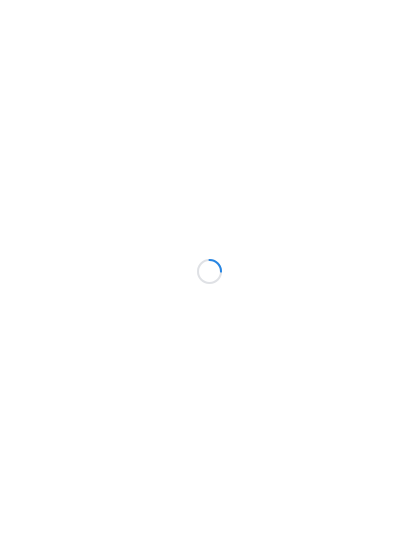
scroll to position [1, 0]
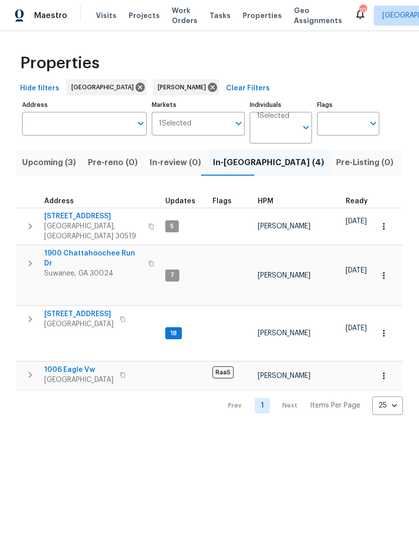
click at [83, 310] on span "[STREET_ADDRESS]" at bounding box center [78, 315] width 69 height 10
click at [60, 217] on span "[STREET_ADDRESS]" at bounding box center [93, 217] width 98 height 10
click at [121, 250] on span "1900 Chattahoochee Run Dr" at bounding box center [93, 259] width 98 height 20
click at [57, 366] on span "1006 Eagle Vw" at bounding box center [78, 371] width 69 height 10
click at [405, 159] on span "Listed (11)" at bounding box center [425, 163] width 40 height 14
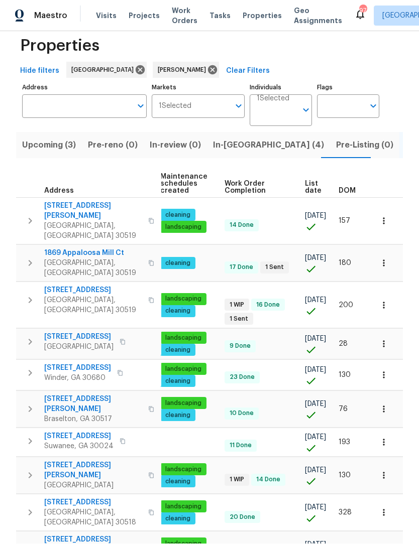
scroll to position [9, 0]
click at [345, 188] on span "DOM" at bounding box center [347, 191] width 17 height 7
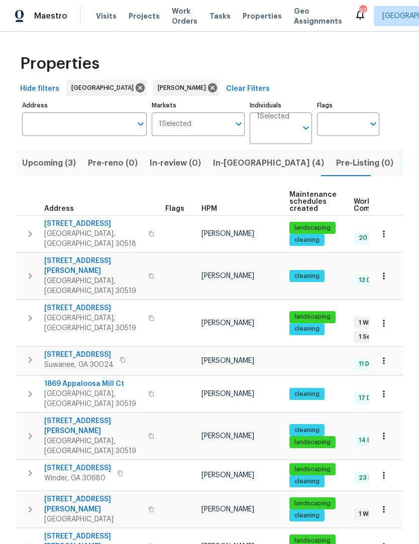
click at [64, 225] on span "[STREET_ADDRESS]" at bounding box center [93, 224] width 98 height 10
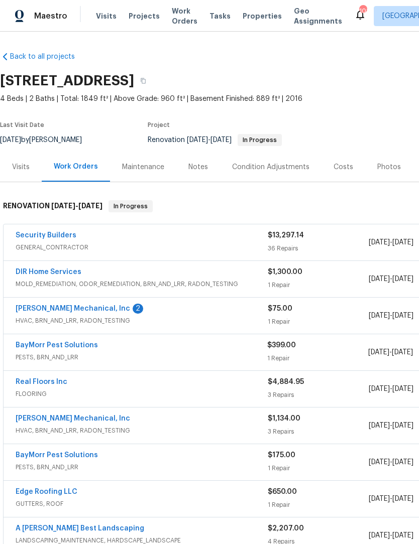
click at [44, 310] on link "[PERSON_NAME] Mechanical, Inc" at bounding box center [73, 308] width 115 height 7
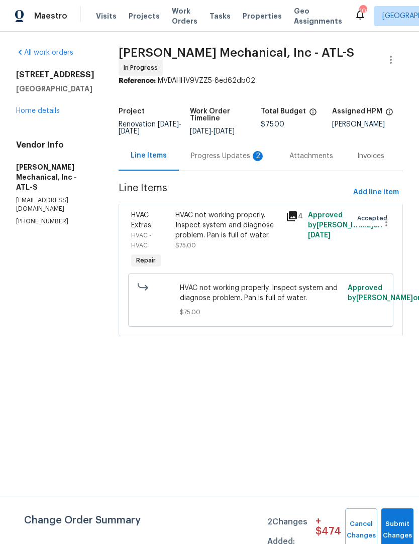
click at [224, 157] on div "Progress Updates 2" at bounding box center [228, 156] width 74 height 10
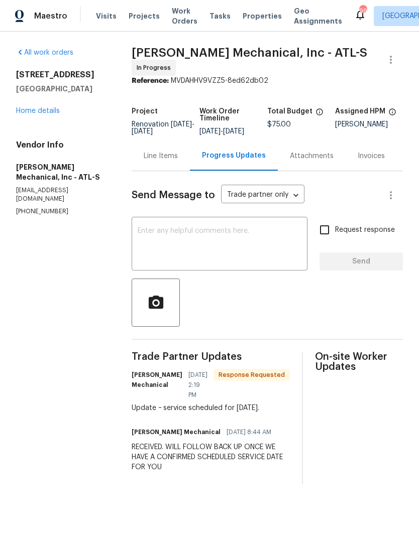
click at [248, 250] on textarea at bounding box center [220, 245] width 164 height 35
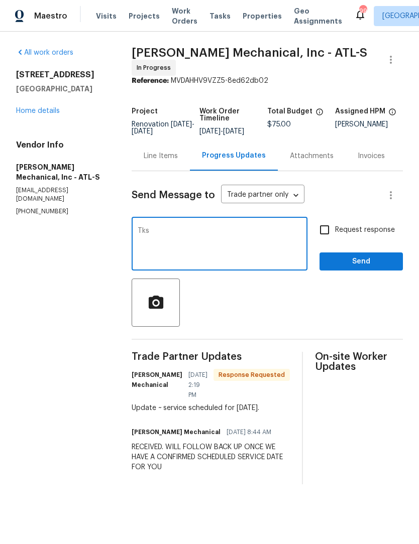
type textarea "Tks"
click at [375, 265] on span "Send" at bounding box center [360, 262] width 67 height 13
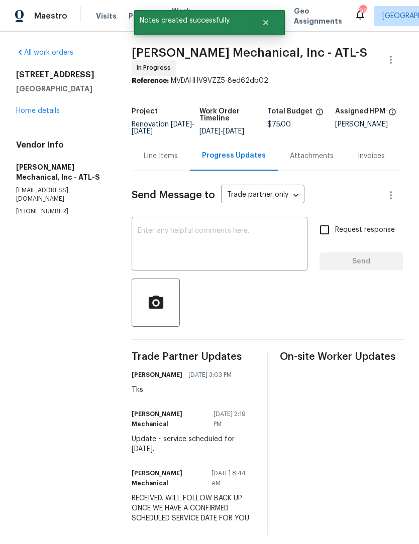
click at [43, 112] on link "Home details" at bounding box center [38, 110] width 44 height 7
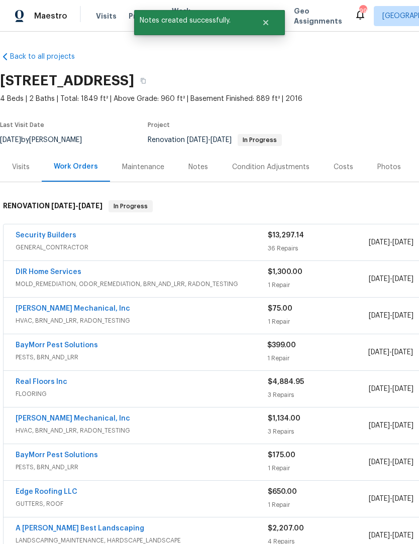
click at [204, 167] on div "Notes" at bounding box center [198, 167] width 20 height 10
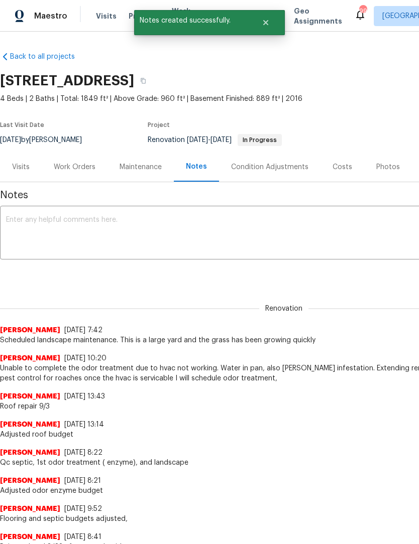
click at [179, 227] on textarea at bounding box center [284, 233] width 556 height 35
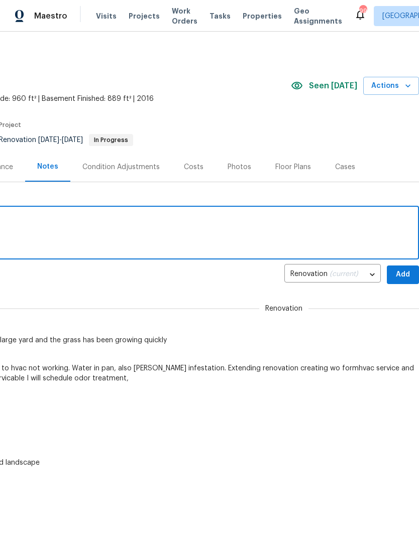
scroll to position [0, 149]
type textarea "HVAC service 9/9"
click at [405, 273] on span "Add" at bounding box center [403, 275] width 16 height 13
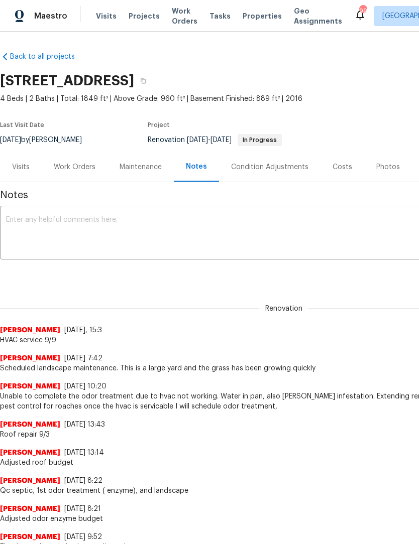
scroll to position [0, 0]
click at [91, 169] on div "Work Orders" at bounding box center [75, 167] width 42 height 10
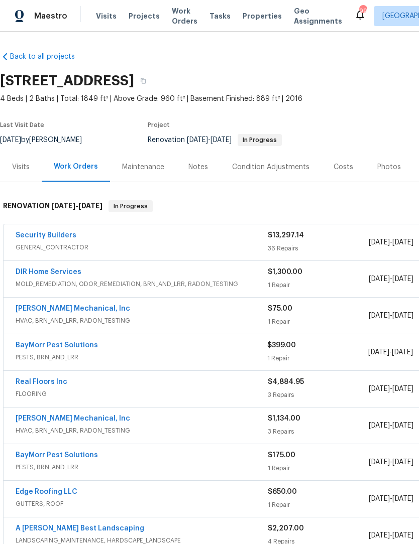
click at [47, 274] on link "DIR Home Services" at bounding box center [49, 272] width 66 height 7
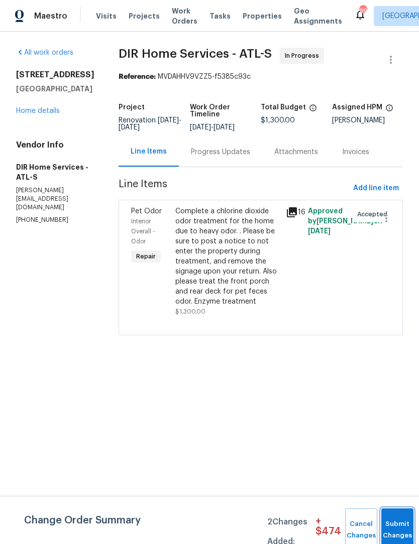
click at [400, 527] on button "Submit Changes" at bounding box center [397, 530] width 32 height 43
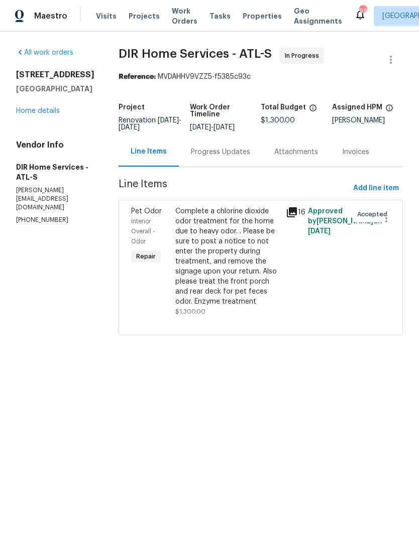
click at [242, 157] on div "Progress Updates" at bounding box center [220, 152] width 59 height 10
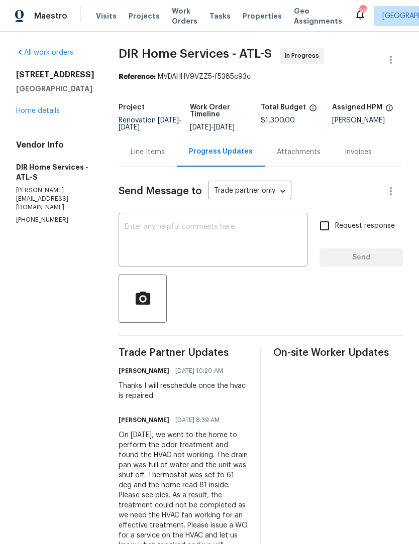
click at [239, 241] on textarea at bounding box center [213, 241] width 177 height 35
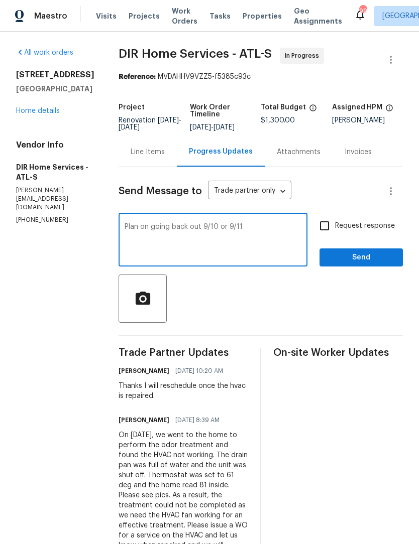
type textarea "Plan on going back out 9/10 or 9/11"
click at [327, 235] on input "Request response" at bounding box center [324, 225] width 21 height 21
checkbox input "true"
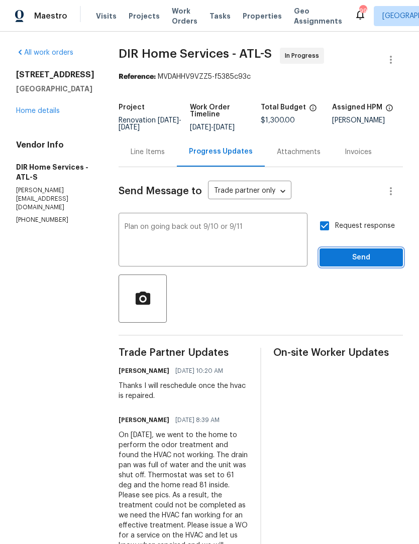
click at [381, 264] on span "Send" at bounding box center [360, 258] width 67 height 13
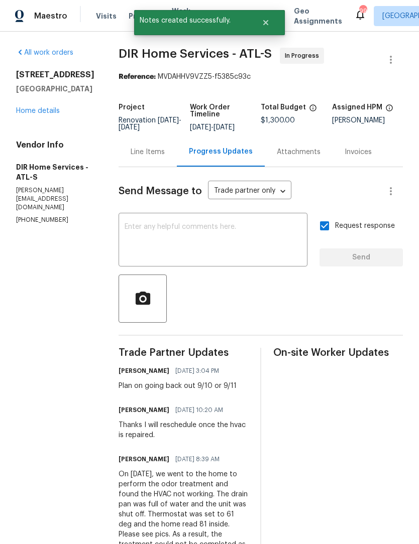
click at [42, 114] on link "Home details" at bounding box center [38, 110] width 44 height 7
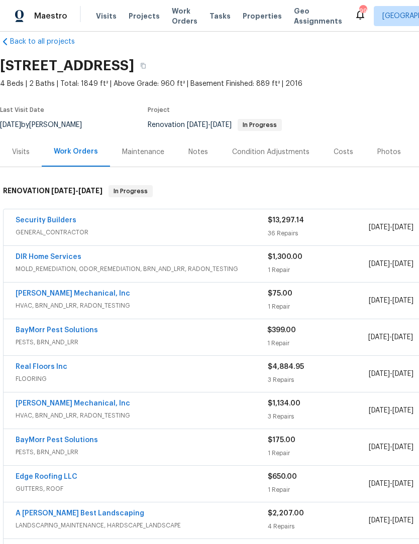
scroll to position [15, 0]
click at [36, 332] on link "BayMorr Pest Solutions" at bounding box center [57, 330] width 82 height 7
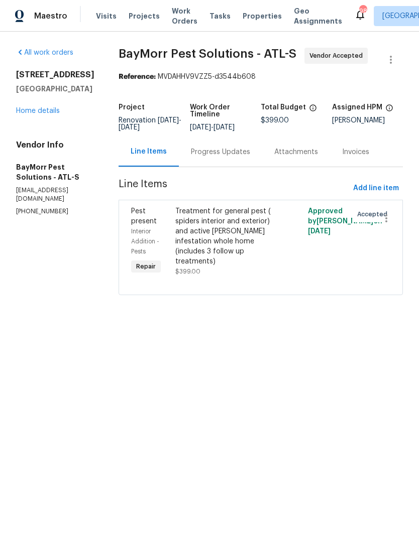
click at [219, 150] on div "Progress Updates" at bounding box center [220, 152] width 59 height 10
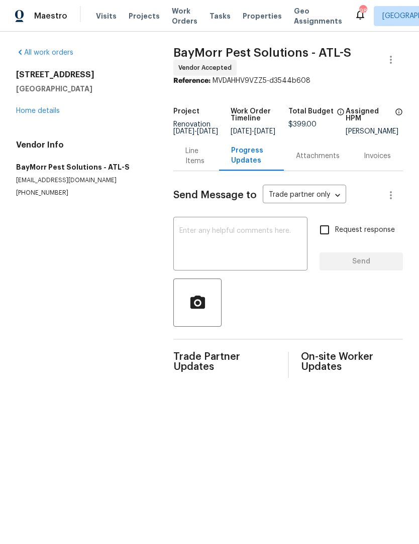
click at [250, 246] on textarea at bounding box center [240, 245] width 122 height 35
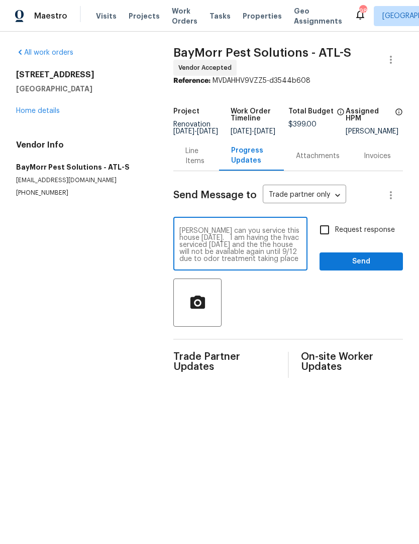
scroll to position [7, 0]
type textarea "Todd can you service this house tomorrow 9/9. I am having the hvac serviced tom…"
click at [330, 239] on input "Request response" at bounding box center [324, 229] width 21 height 21
checkbox input "true"
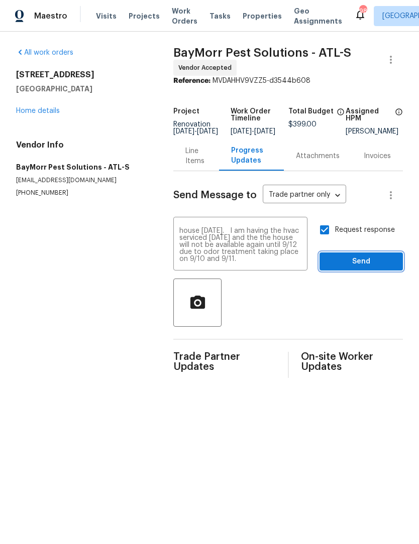
click at [366, 268] on span "Send" at bounding box center [360, 262] width 67 height 13
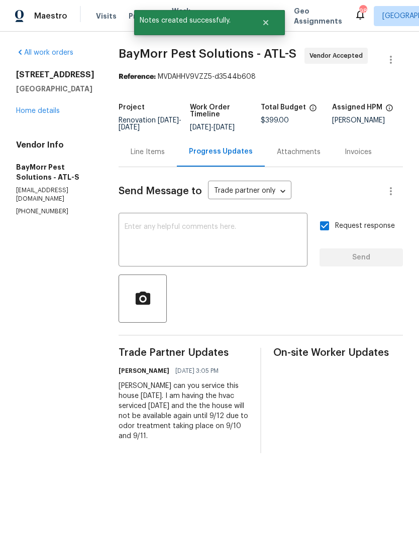
scroll to position [0, 0]
click at [38, 140] on div "All work orders 6105 Crystal Cove Trl Gainesville, GA 30506 Home details Vendor…" at bounding box center [55, 132] width 78 height 168
click at [37, 115] on link "Home details" at bounding box center [38, 110] width 44 height 7
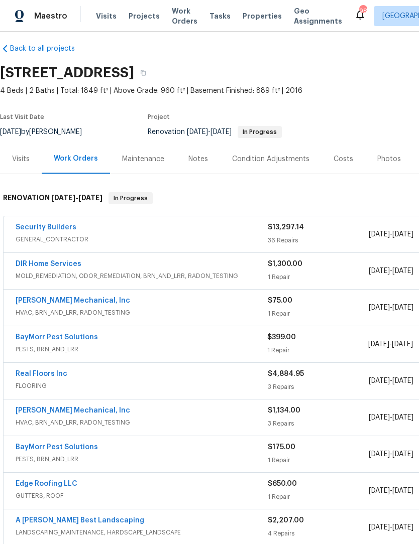
scroll to position [8, 0]
click at [49, 230] on link "Security Builders" at bounding box center [46, 227] width 61 height 7
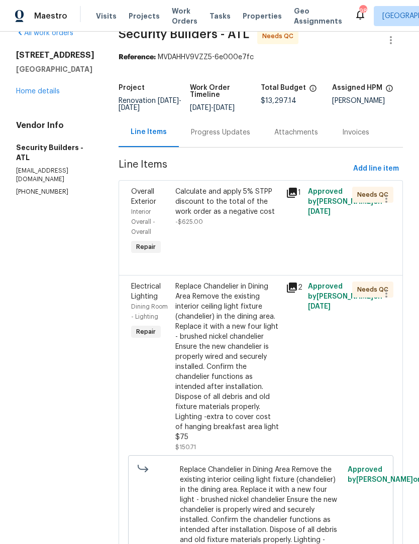
scroll to position [17, 0]
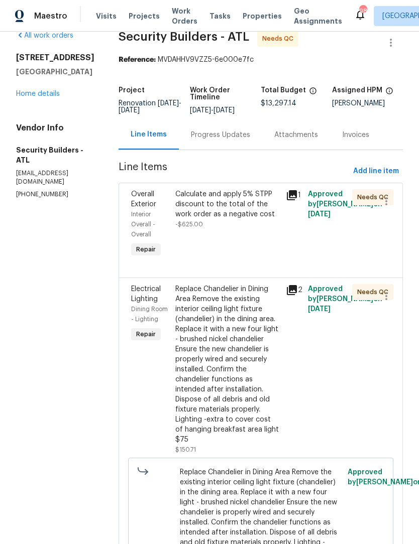
click at [245, 219] on div "Calculate and apply 5% STPP discount to the total of the work order as a negati…" at bounding box center [227, 204] width 104 height 30
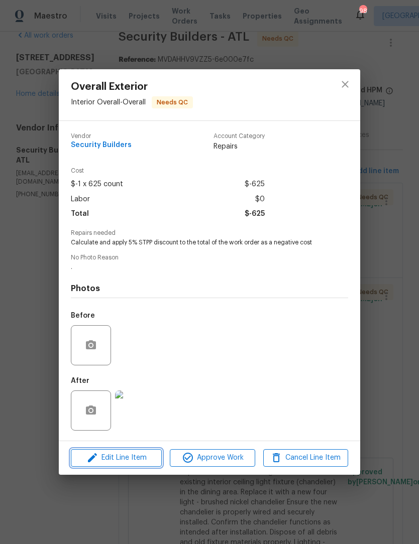
click at [145, 460] on span "Edit Line Item" at bounding box center [116, 458] width 85 height 13
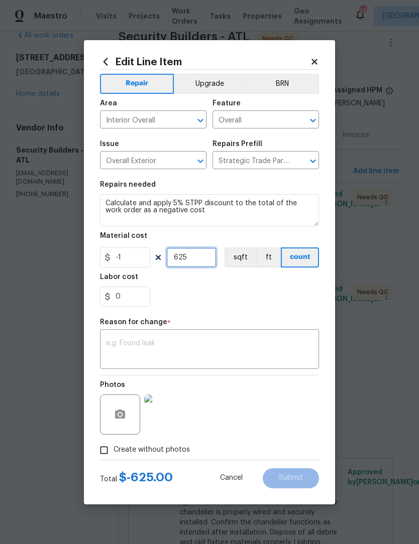
click at [207, 259] on input "625" at bounding box center [191, 258] width 50 height 20
type input "664"
click at [250, 349] on textarea at bounding box center [209, 350] width 207 height 21
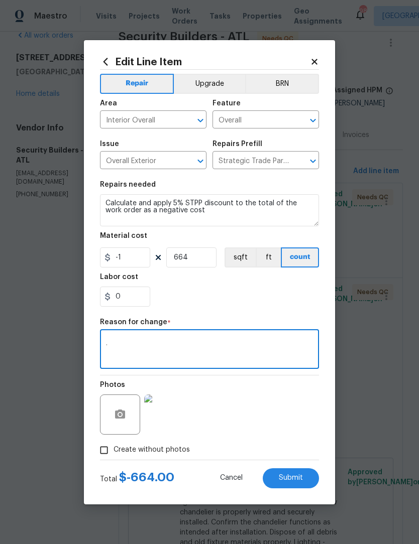
type textarea "."
click at [172, 413] on img at bounding box center [164, 415] width 40 height 40
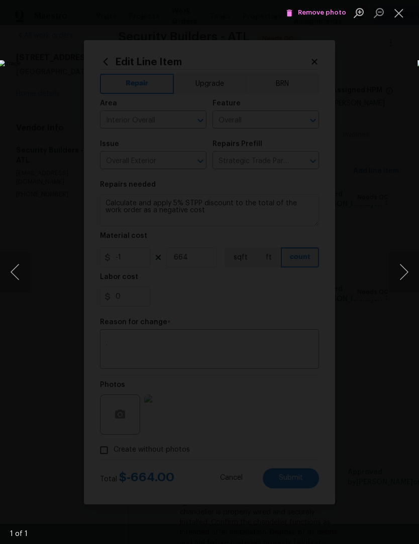
click at [402, 15] on button "Close lightbox" at bounding box center [399, 13] width 20 height 18
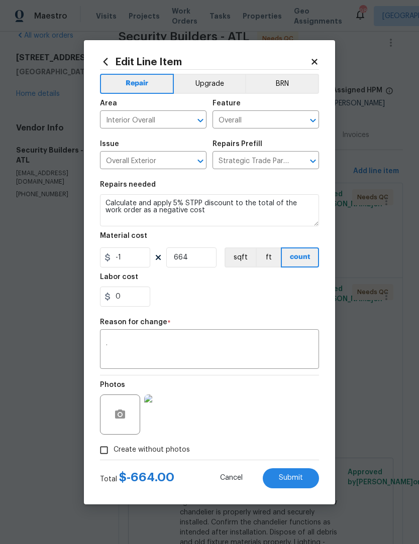
click at [295, 479] on span "Submit" at bounding box center [291, 479] width 24 height 8
type input "625"
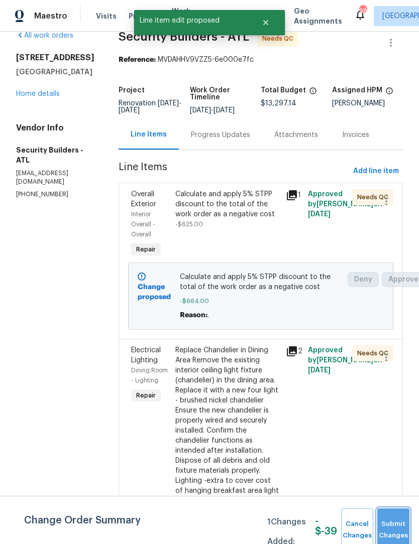
click at [398, 529] on span "Submit Changes" at bounding box center [393, 530] width 22 height 23
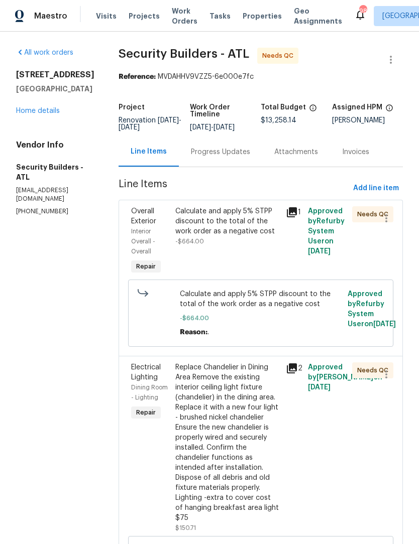
click at [245, 231] on div "Calculate and apply 5% STPP discount to the total of the work order as a negati…" at bounding box center [227, 221] width 104 height 30
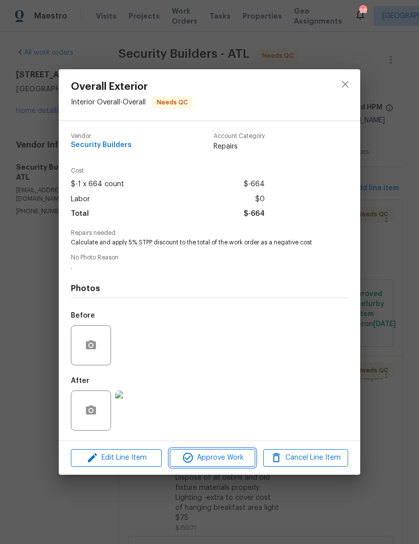
click at [231, 459] on span "Approve Work" at bounding box center [212, 458] width 79 height 13
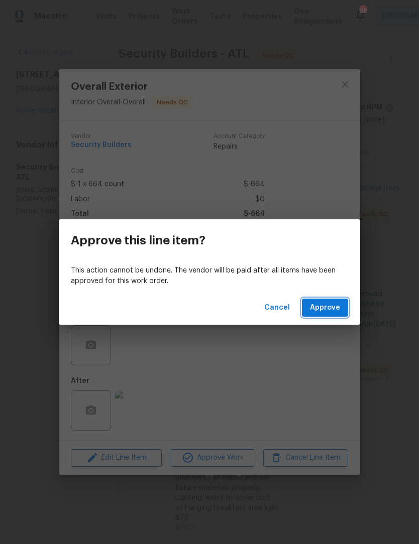
click at [329, 309] on span "Approve" at bounding box center [325, 308] width 30 height 13
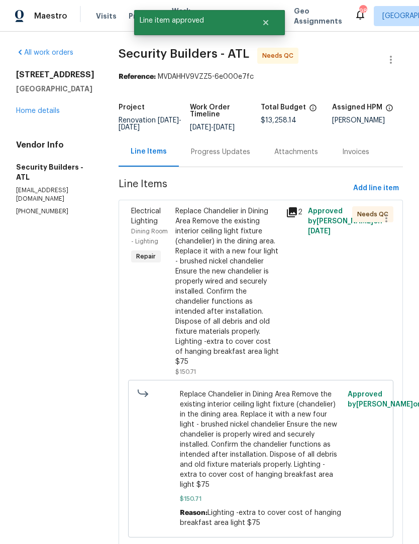
click at [246, 272] on div "Replace Chandelier in Dining Area Remove the existing interior ceiling light fi…" at bounding box center [227, 286] width 104 height 161
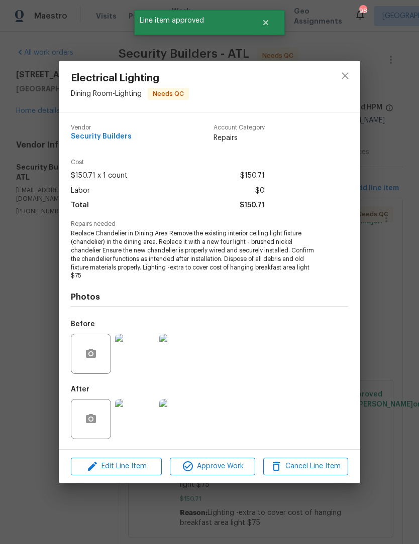
click at [138, 417] on img at bounding box center [135, 419] width 40 height 40
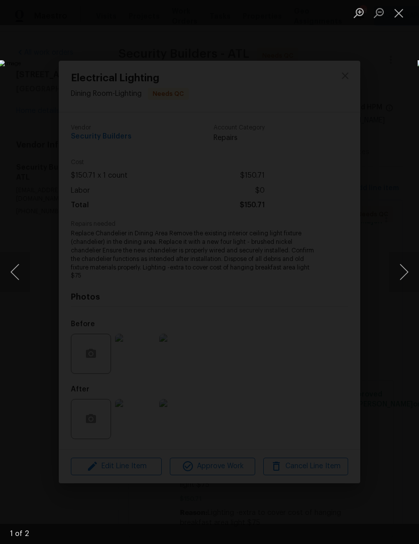
click at [403, 281] on button "Next image" at bounding box center [404, 272] width 30 height 40
click at [401, 281] on button "Next image" at bounding box center [404, 272] width 30 height 40
click at [402, 280] on button "Next image" at bounding box center [404, 272] width 30 height 40
click at [403, 9] on button "Close lightbox" at bounding box center [399, 13] width 20 height 18
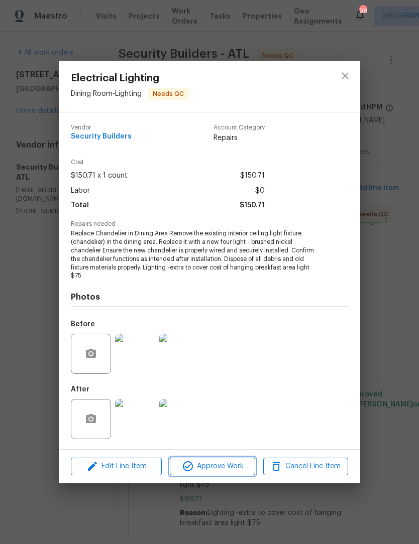
click at [226, 466] on span "Approve Work" at bounding box center [212, 467] width 79 height 13
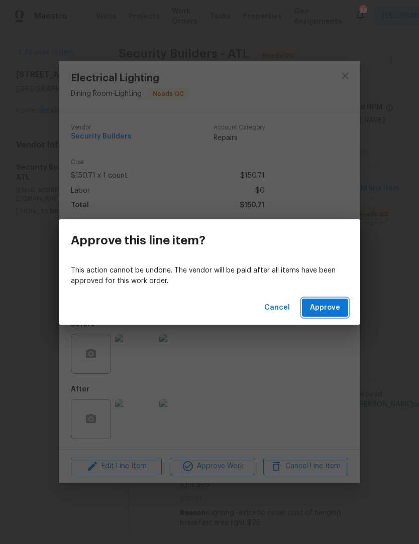
click at [325, 312] on span "Approve" at bounding box center [325, 308] width 30 height 13
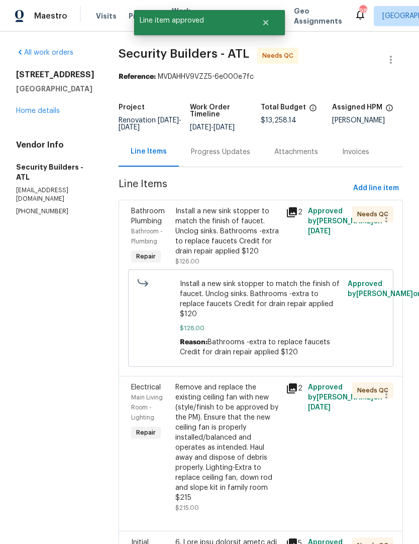
click at [267, 241] on div "Install a new sink stopper to match the finish of faucet. Unclog sinks. Bathroo…" at bounding box center [227, 231] width 104 height 50
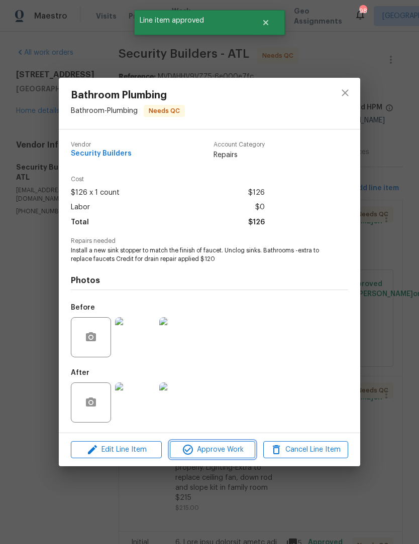
click at [235, 452] on span "Approve Work" at bounding box center [212, 450] width 79 height 13
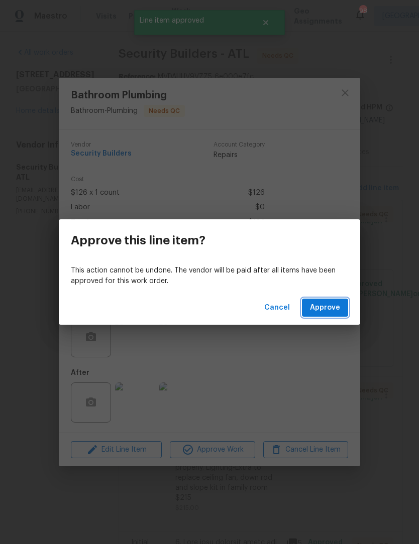
click at [332, 311] on span "Approve" at bounding box center [325, 308] width 30 height 13
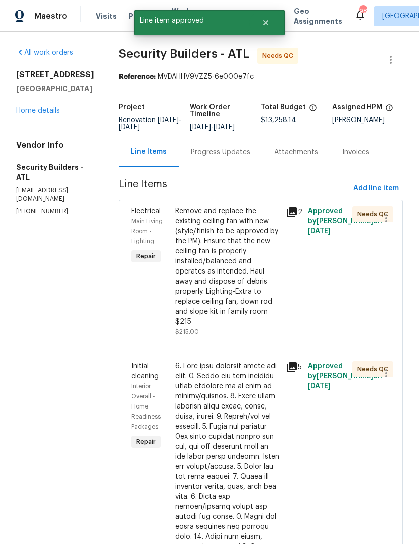
click at [240, 262] on div "Remove and replace the existing ceiling fan with new (style/finish to be approv…" at bounding box center [227, 266] width 104 height 121
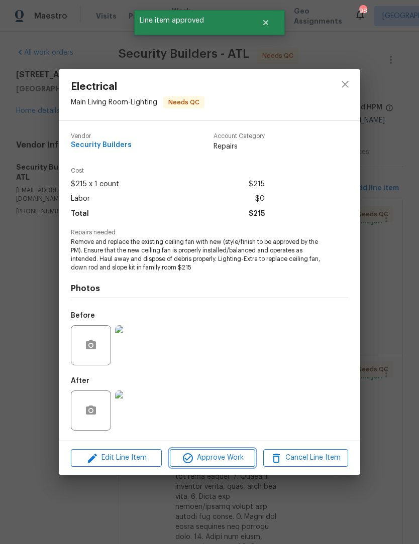
click at [226, 459] on span "Approve Work" at bounding box center [212, 458] width 79 height 13
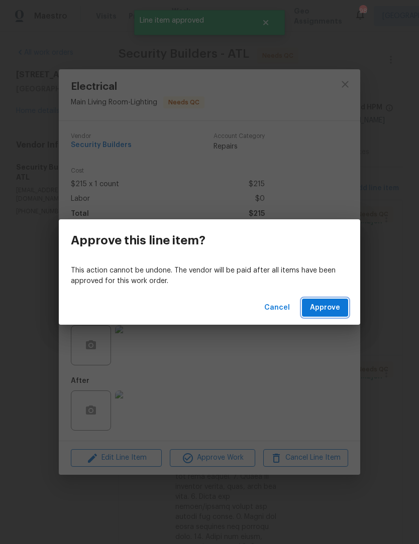
click at [320, 302] on span "Approve" at bounding box center [325, 308] width 30 height 13
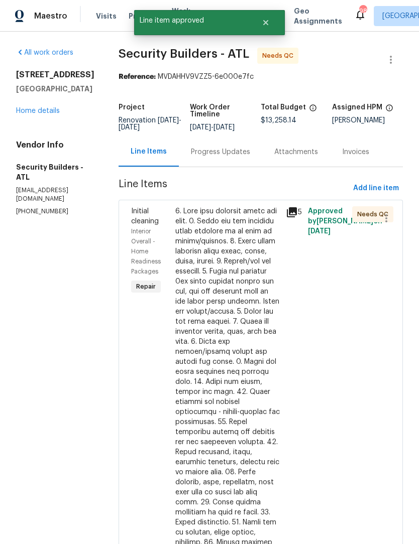
click at [227, 256] on div at bounding box center [227, 457] width 104 height 502
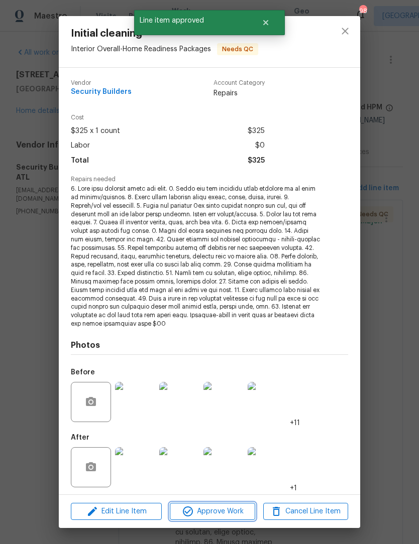
click at [222, 510] on span "Approve Work" at bounding box center [212, 512] width 79 height 13
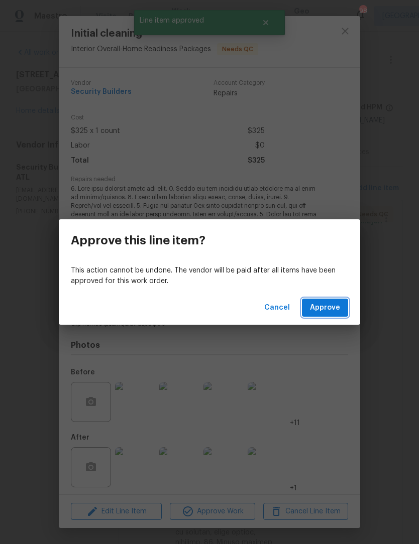
click at [319, 311] on span "Approve" at bounding box center [325, 308] width 30 height 13
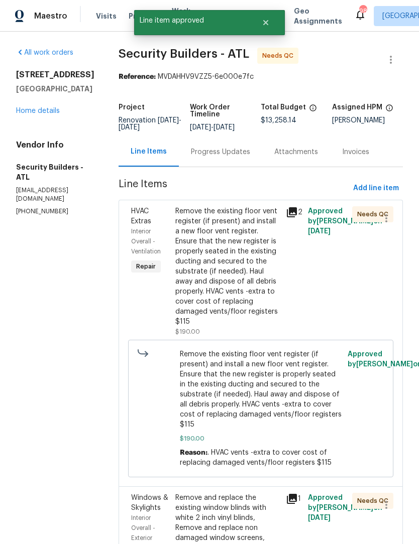
click at [237, 248] on div "Remove the existing floor vent register (if present) and install a new floor ve…" at bounding box center [227, 266] width 104 height 121
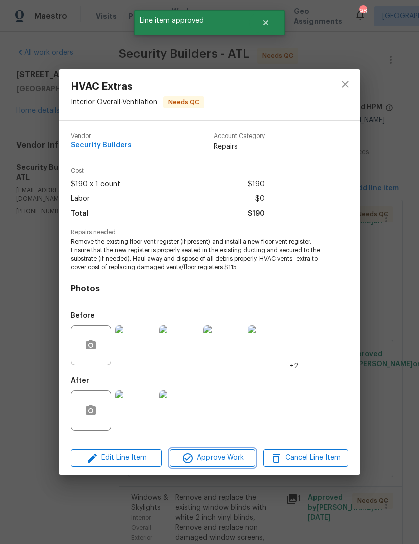
click at [230, 464] on span "Approve Work" at bounding box center [212, 458] width 79 height 13
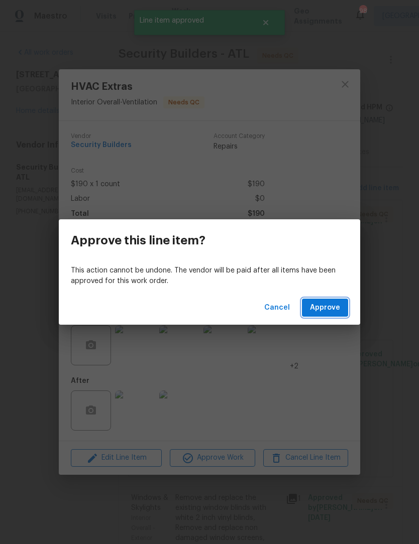
click at [326, 308] on span "Approve" at bounding box center [325, 308] width 30 height 13
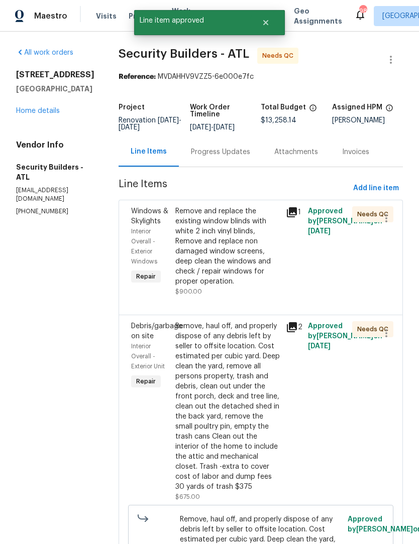
click at [234, 253] on div "Remove and replace the existing window blinds with white 2 inch vinyl blinds, R…" at bounding box center [227, 246] width 104 height 80
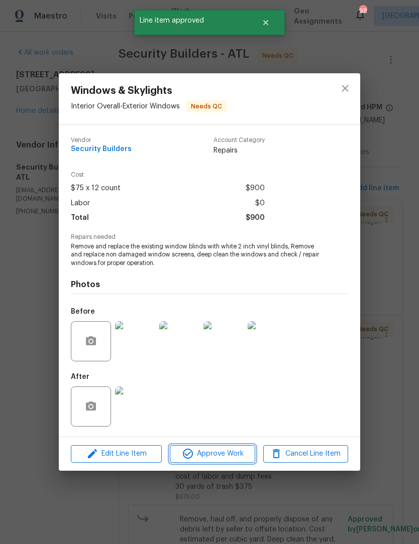
click at [229, 457] on span "Approve Work" at bounding box center [212, 454] width 79 height 13
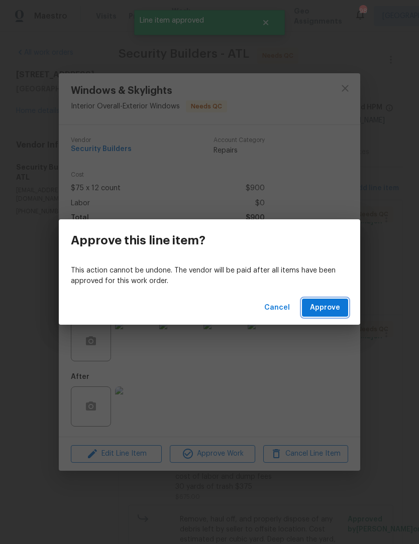
click at [324, 311] on span "Approve" at bounding box center [325, 308] width 30 height 13
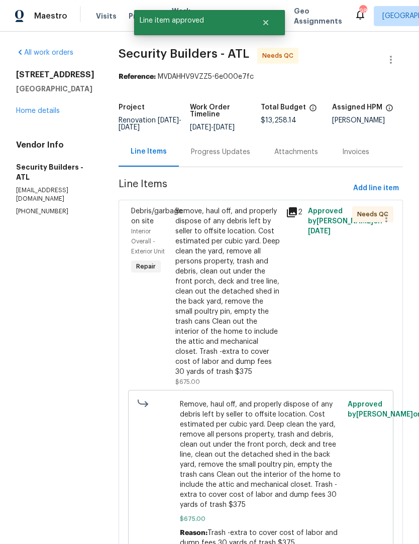
click at [244, 261] on div "Remove, haul off, and properly dispose of any debris left by seller to offsite …" at bounding box center [227, 291] width 104 height 171
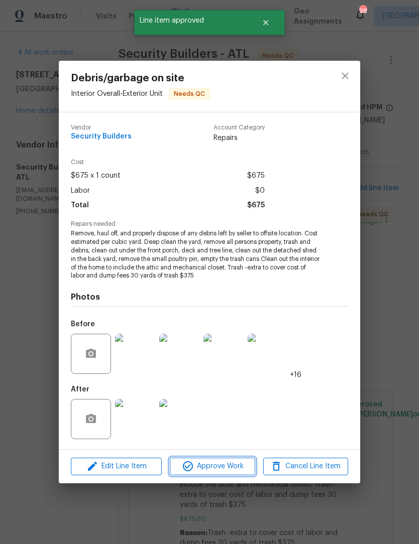
click at [233, 468] on span "Approve Work" at bounding box center [212, 467] width 79 height 13
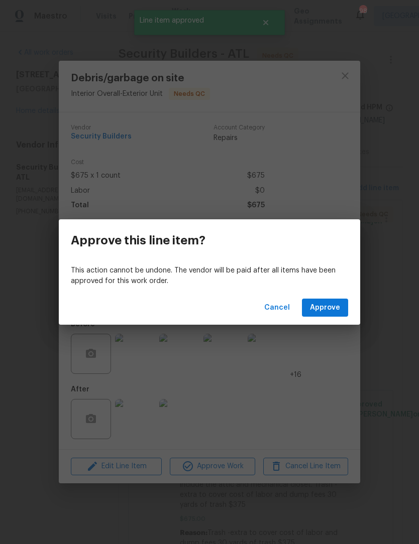
click at [322, 306] on span "Approve" at bounding box center [325, 308] width 30 height 13
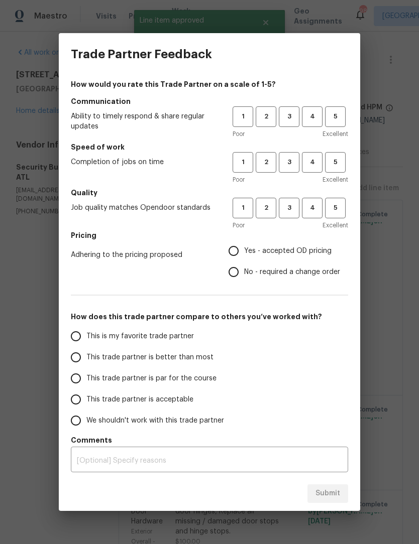
click at [76, 340] on input "This is my favorite trade partner" at bounding box center [75, 336] width 21 height 21
radio input "true"
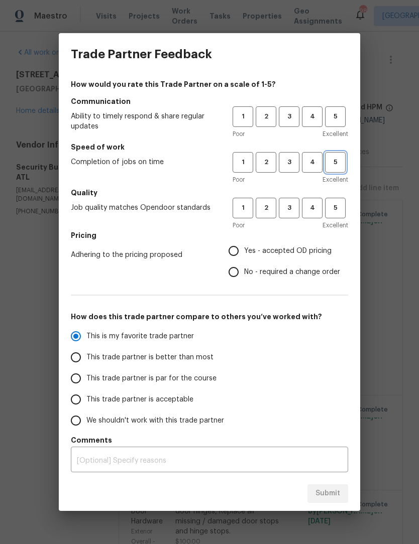
click at [336, 165] on span "5" at bounding box center [335, 163] width 19 height 12
click at [311, 159] on span "4" at bounding box center [312, 163] width 19 height 12
click at [339, 114] on span "5" at bounding box center [335, 117] width 19 height 12
click at [341, 210] on span "5" at bounding box center [335, 208] width 19 height 12
click at [235, 257] on input "Yes - accepted OD pricing" at bounding box center [233, 251] width 21 height 21
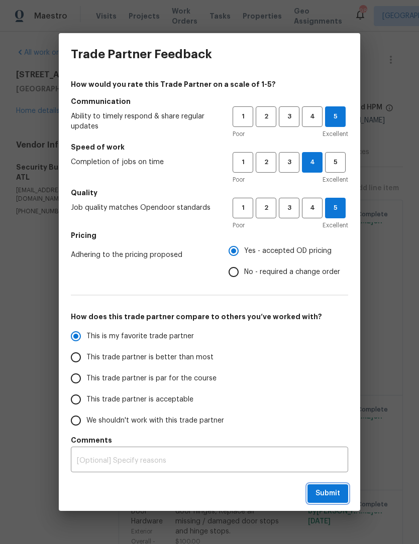
click at [338, 493] on span "Submit" at bounding box center [327, 494] width 25 height 13
radio input "false"
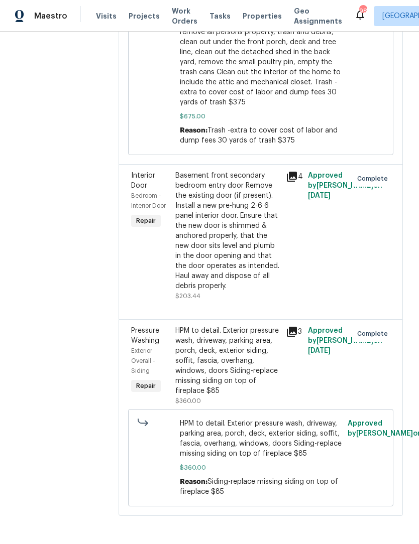
scroll to position [6326, 0]
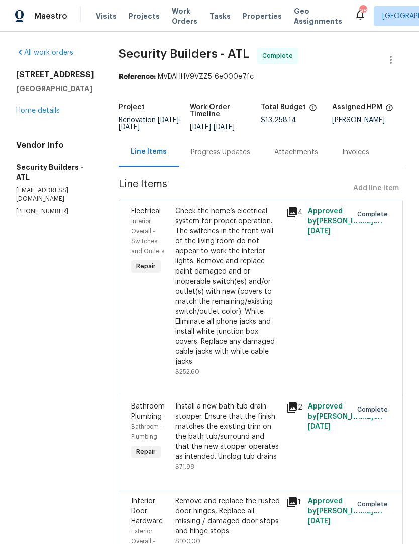
click at [48, 102] on div "[STREET_ADDRESS] Home details" at bounding box center [55, 93] width 78 height 46
click at [49, 113] on link "Home details" at bounding box center [38, 110] width 44 height 7
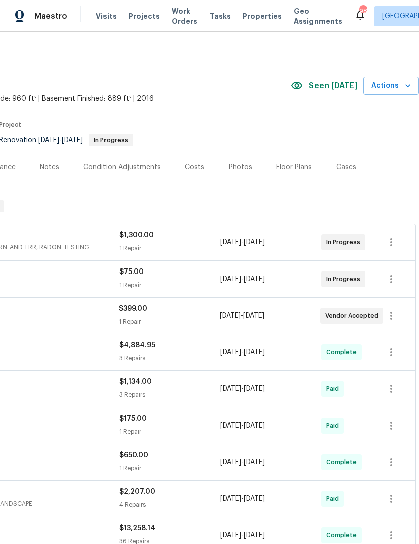
scroll to position [0, 149]
click at [394, 243] on icon "button" at bounding box center [391, 243] width 12 height 12
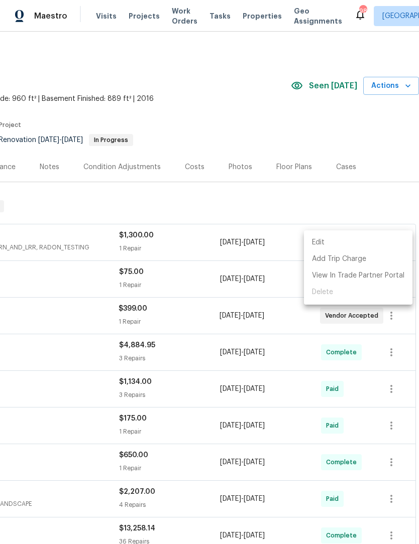
click at [337, 239] on li "Edit" at bounding box center [358, 243] width 108 height 17
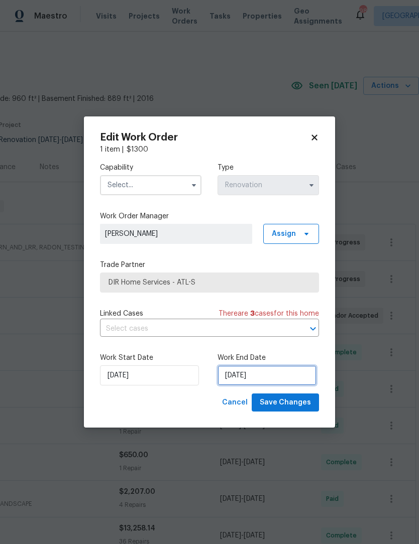
click at [272, 377] on input "9/9/2025" at bounding box center [266, 376] width 99 height 20
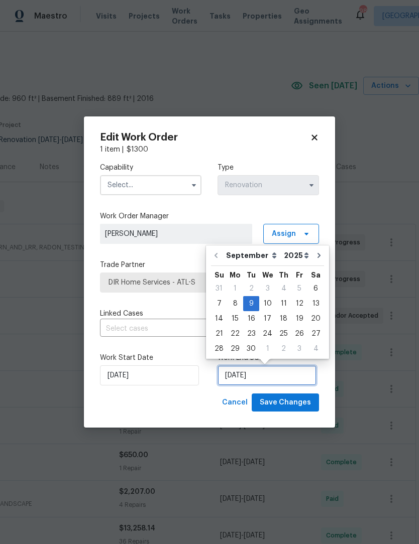
scroll to position [19, 0]
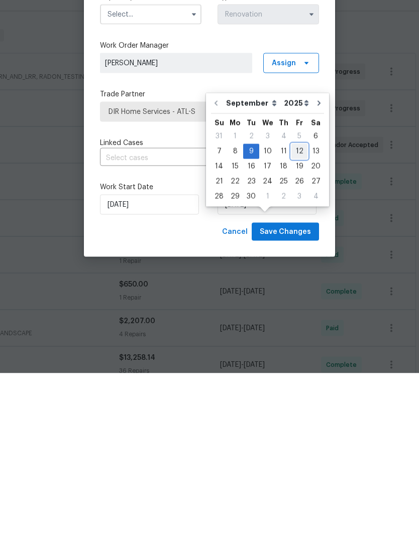
click at [300, 315] on div "12" at bounding box center [299, 322] width 16 height 14
type input "9/12/2025"
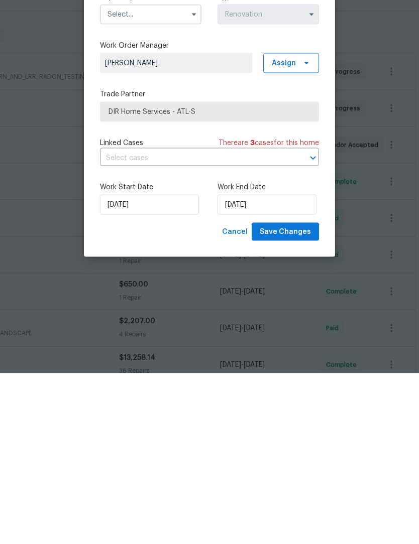
scroll to position [33, 0]
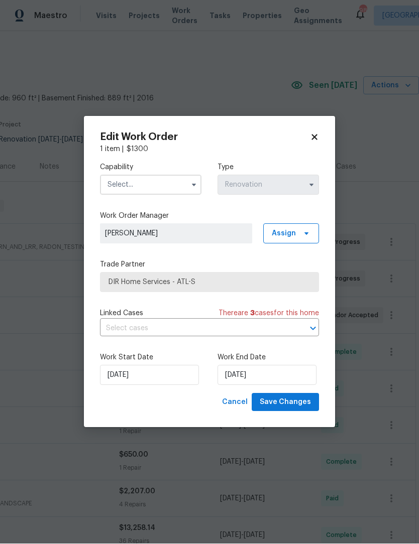
click at [186, 185] on input "text" at bounding box center [150, 185] width 101 height 20
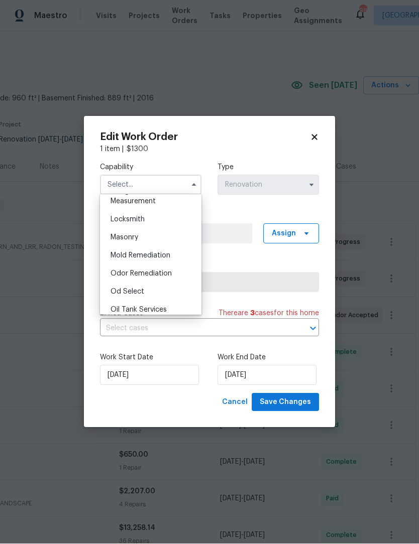
scroll to position [728, 0]
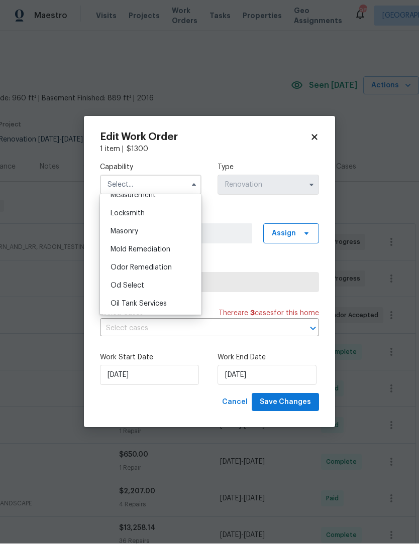
click at [163, 267] on span "Odor Remediation" at bounding box center [140, 268] width 61 height 7
type input "Odor Remediation"
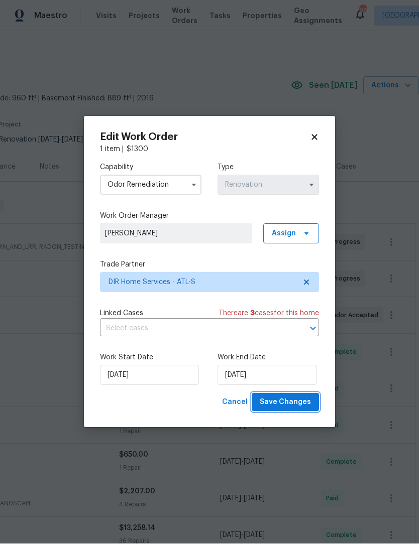
click at [300, 404] on span "Save Changes" at bounding box center [285, 403] width 51 height 13
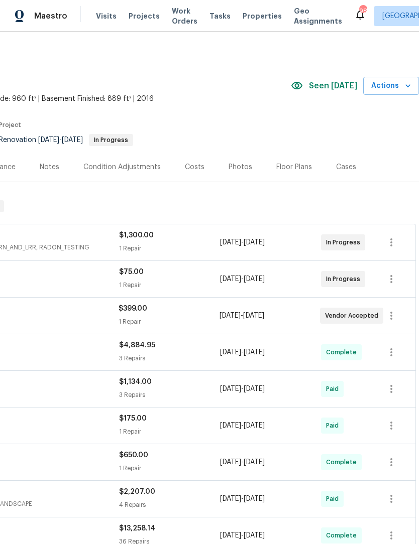
scroll to position [0, 149]
click at [397, 237] on icon "button" at bounding box center [391, 243] width 12 height 12
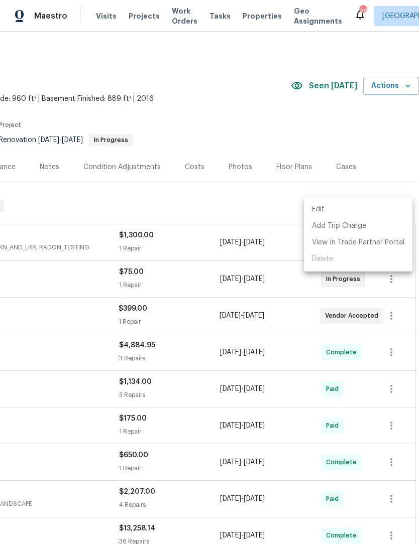
click at [348, 210] on li "Edit" at bounding box center [358, 209] width 108 height 17
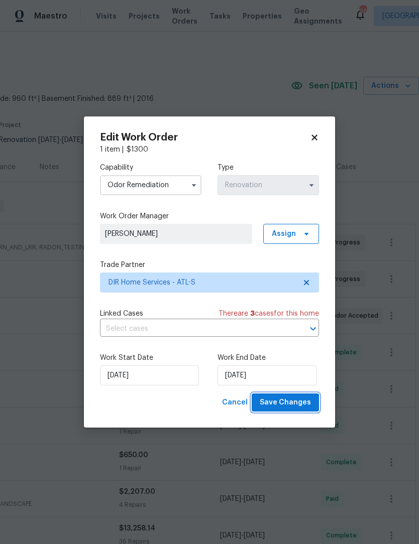
click at [293, 402] on span "Save Changes" at bounding box center [285, 403] width 51 height 13
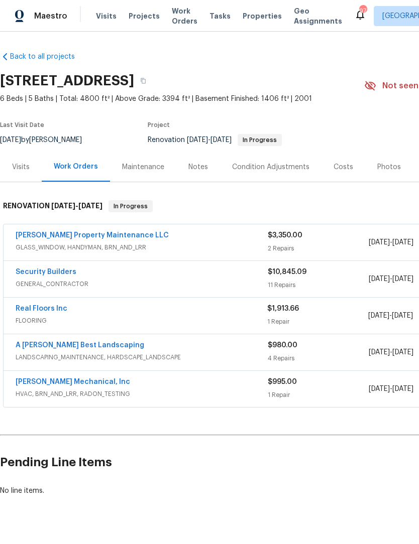
click at [86, 235] on link "[PERSON_NAME] Property Maintenance LLC" at bounding box center [92, 235] width 153 height 7
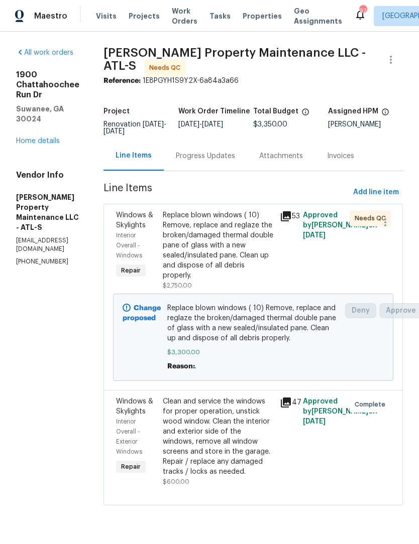
click at [250, 258] on div "Replace blown windows ( 10) Remove, replace and reglaze the broken/damaged ther…" at bounding box center [218, 245] width 111 height 70
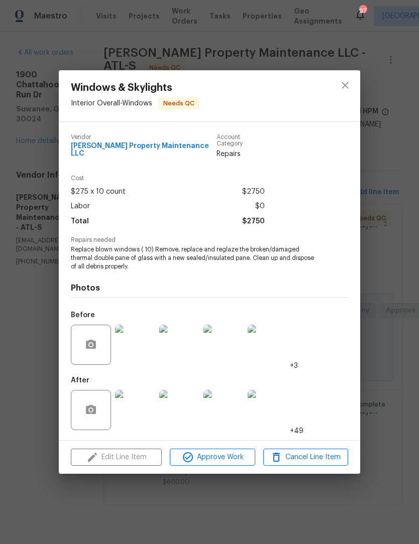
click at [143, 407] on img at bounding box center [135, 410] width 40 height 40
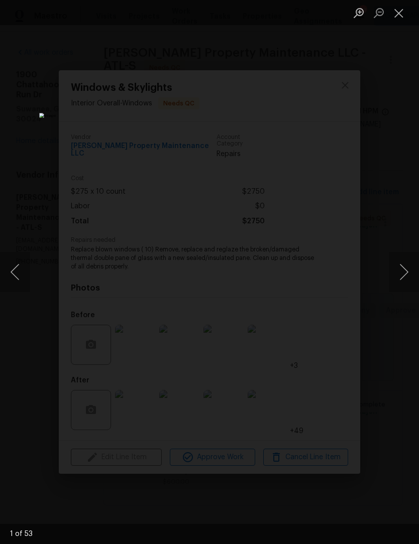
click at [405, 274] on button "Next image" at bounding box center [404, 272] width 30 height 40
click at [404, 277] on button "Next image" at bounding box center [404, 272] width 30 height 40
click at [400, 283] on button "Next image" at bounding box center [404, 272] width 30 height 40
click at [401, 281] on button "Next image" at bounding box center [404, 272] width 30 height 40
click at [401, 282] on button "Next image" at bounding box center [404, 272] width 30 height 40
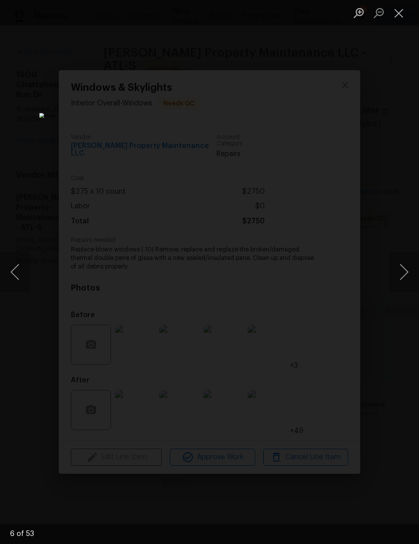
click at [399, 285] on button "Next image" at bounding box center [404, 272] width 30 height 40
click at [398, 284] on button "Next image" at bounding box center [404, 272] width 30 height 40
click at [399, 284] on button "Next image" at bounding box center [404, 272] width 30 height 40
click at [17, 269] on button "Previous image" at bounding box center [15, 272] width 30 height 40
click at [398, 267] on button "Next image" at bounding box center [404, 272] width 30 height 40
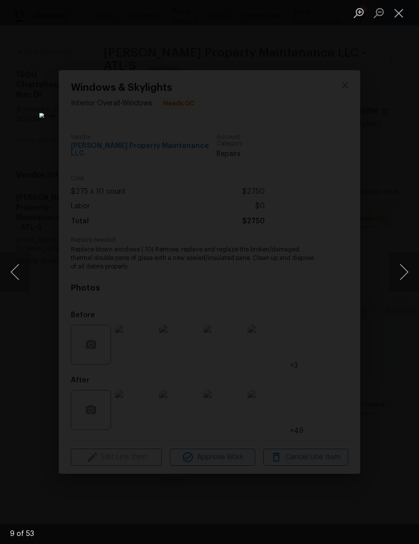
click at [399, 264] on button "Next image" at bounding box center [404, 272] width 30 height 40
click at [398, 267] on button "Next image" at bounding box center [404, 272] width 30 height 40
click at [397, 265] on button "Next image" at bounding box center [404, 272] width 30 height 40
click at [397, 266] on button "Next image" at bounding box center [404, 272] width 30 height 40
click at [399, 265] on button "Next image" at bounding box center [404, 272] width 30 height 40
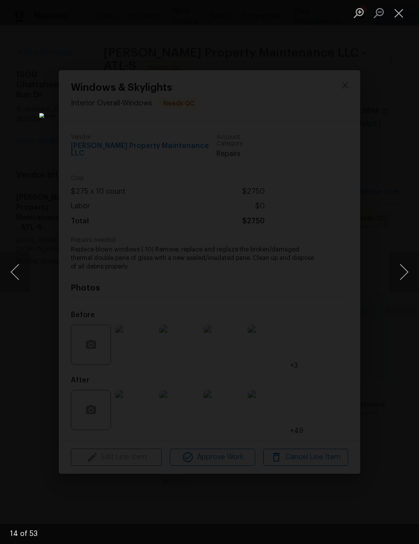
click at [398, 265] on button "Next image" at bounding box center [404, 272] width 30 height 40
click at [397, 265] on button "Next image" at bounding box center [404, 272] width 30 height 40
click at [398, 265] on button "Next image" at bounding box center [404, 272] width 30 height 40
click at [398, 266] on button "Next image" at bounding box center [404, 272] width 30 height 40
click at [11, 267] on button "Previous image" at bounding box center [15, 272] width 30 height 40
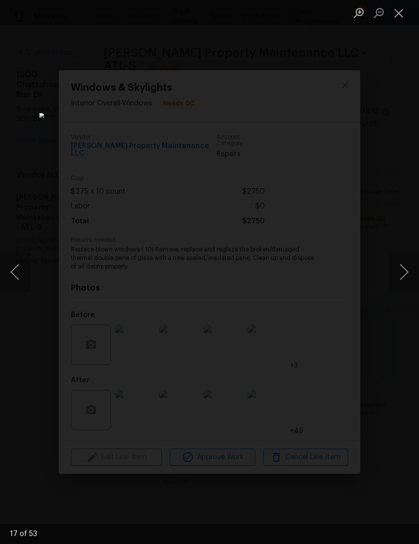
click at [11, 267] on button "Previous image" at bounding box center [15, 272] width 30 height 40
click at [398, 264] on button "Next image" at bounding box center [404, 272] width 30 height 40
click at [398, 265] on button "Next image" at bounding box center [404, 272] width 30 height 40
click at [397, 266] on button "Next image" at bounding box center [404, 272] width 30 height 40
click at [399, 264] on button "Next image" at bounding box center [404, 272] width 30 height 40
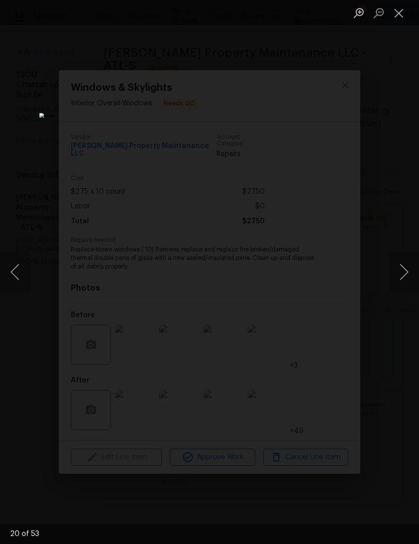
click at [398, 263] on button "Next image" at bounding box center [404, 272] width 30 height 40
click at [399, 263] on button "Next image" at bounding box center [404, 272] width 30 height 40
click at [398, 264] on button "Next image" at bounding box center [404, 272] width 30 height 40
click at [399, 265] on button "Next image" at bounding box center [404, 272] width 30 height 40
click at [399, 266] on button "Next image" at bounding box center [404, 272] width 30 height 40
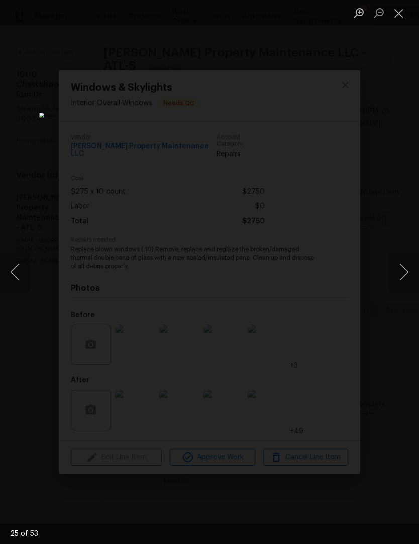
click at [398, 264] on button "Next image" at bounding box center [404, 272] width 30 height 40
click at [403, 14] on button "Close lightbox" at bounding box center [399, 13] width 20 height 18
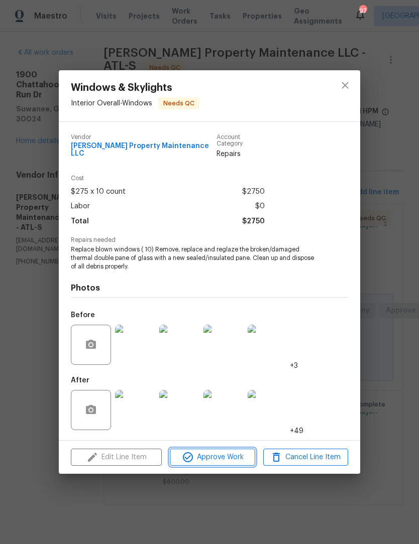
click at [223, 455] on span "Approve Work" at bounding box center [212, 458] width 79 height 13
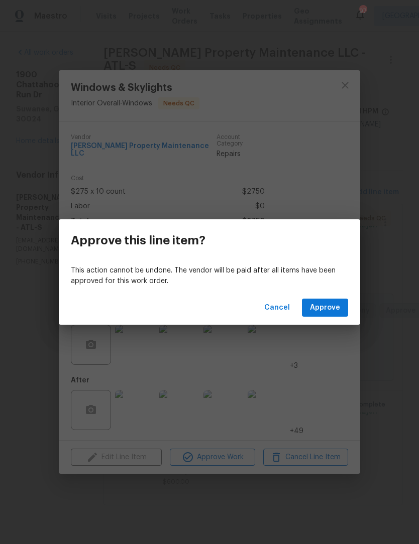
click at [287, 311] on span "Cancel" at bounding box center [277, 308] width 26 height 13
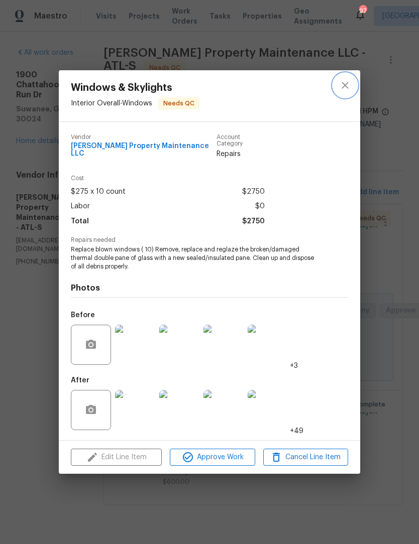
click at [345, 88] on icon "close" at bounding box center [345, 85] width 7 height 7
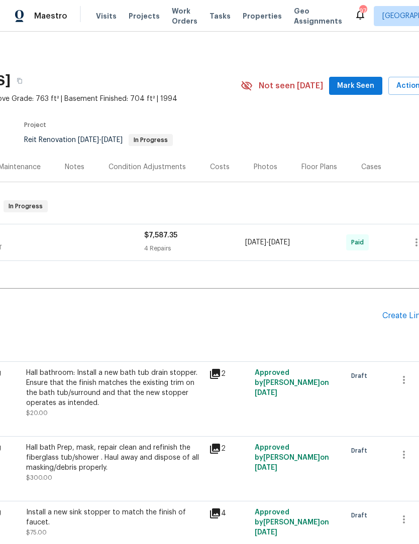
scroll to position [0, 124]
click at [364, 86] on span "Mark Seen" at bounding box center [355, 86] width 37 height 13
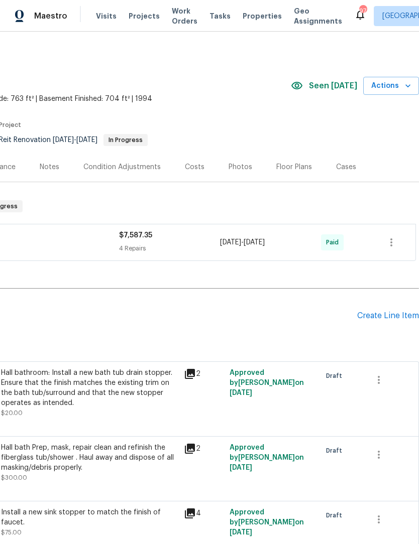
scroll to position [0, 149]
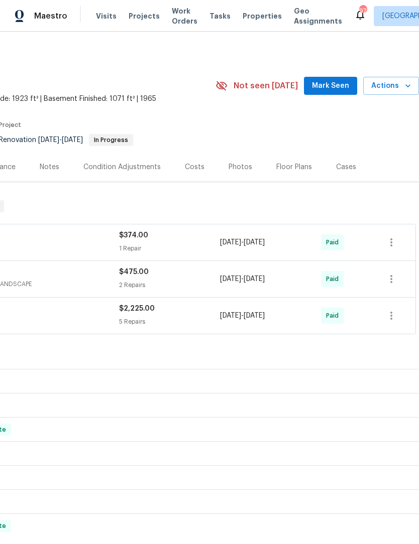
scroll to position [0, 149]
click at [337, 82] on span "Mark Seen" at bounding box center [330, 86] width 37 height 13
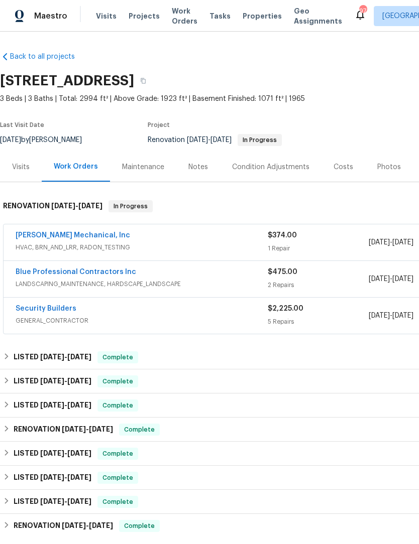
scroll to position [0, 0]
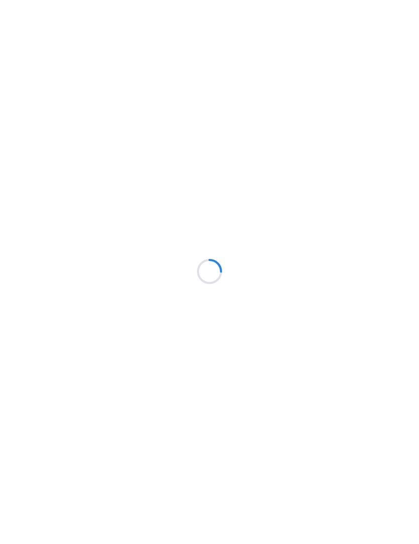
scroll to position [1, 0]
